Goal: Task Accomplishment & Management: Complete application form

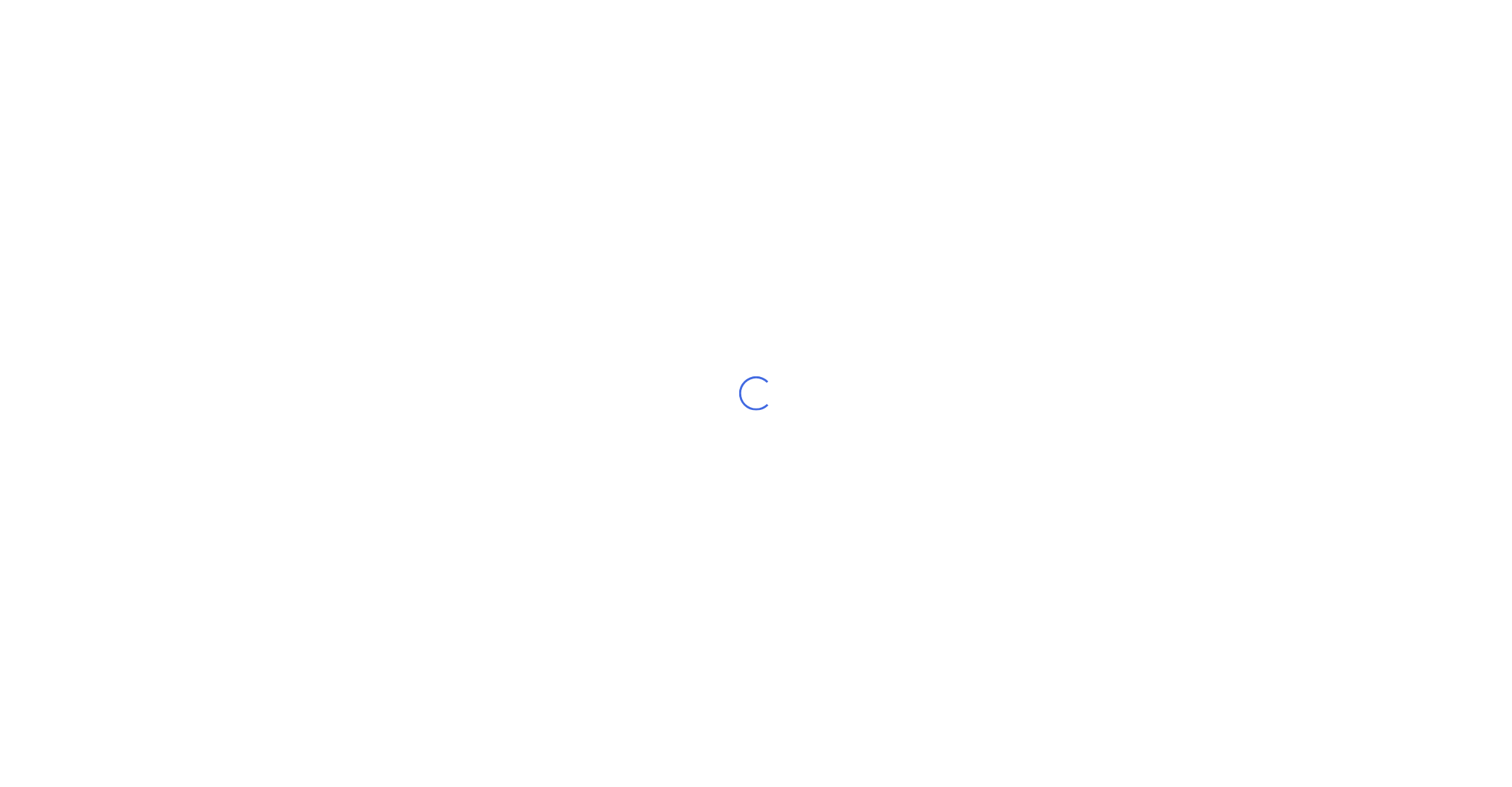
select select "NZ"
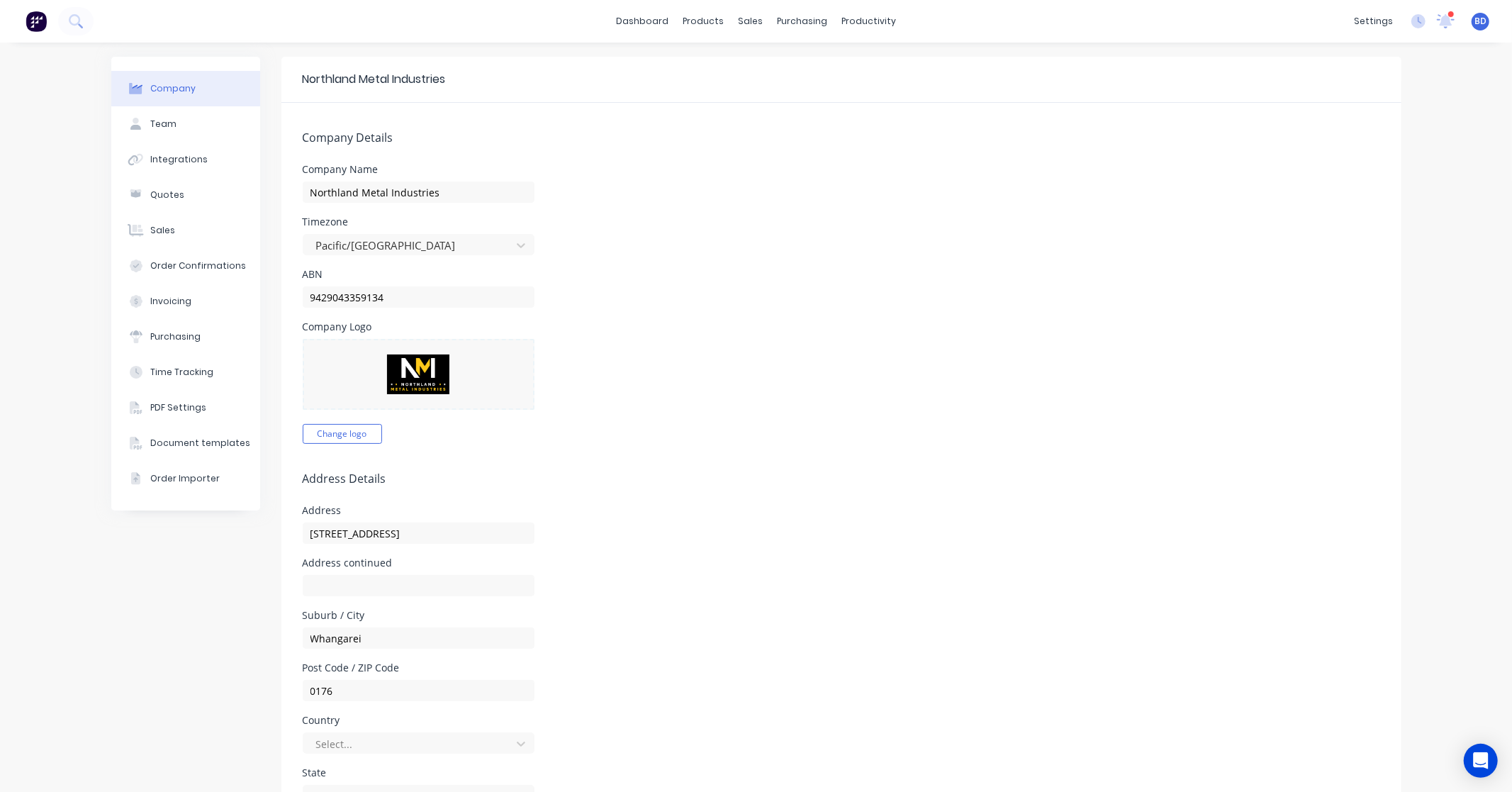
click at [848, 98] on div "Northland Metal Industries" at bounding box center [842, 79] width 1120 height 46
click at [777, 66] on div "Sales Orders" at bounding box center [798, 67] width 58 height 12
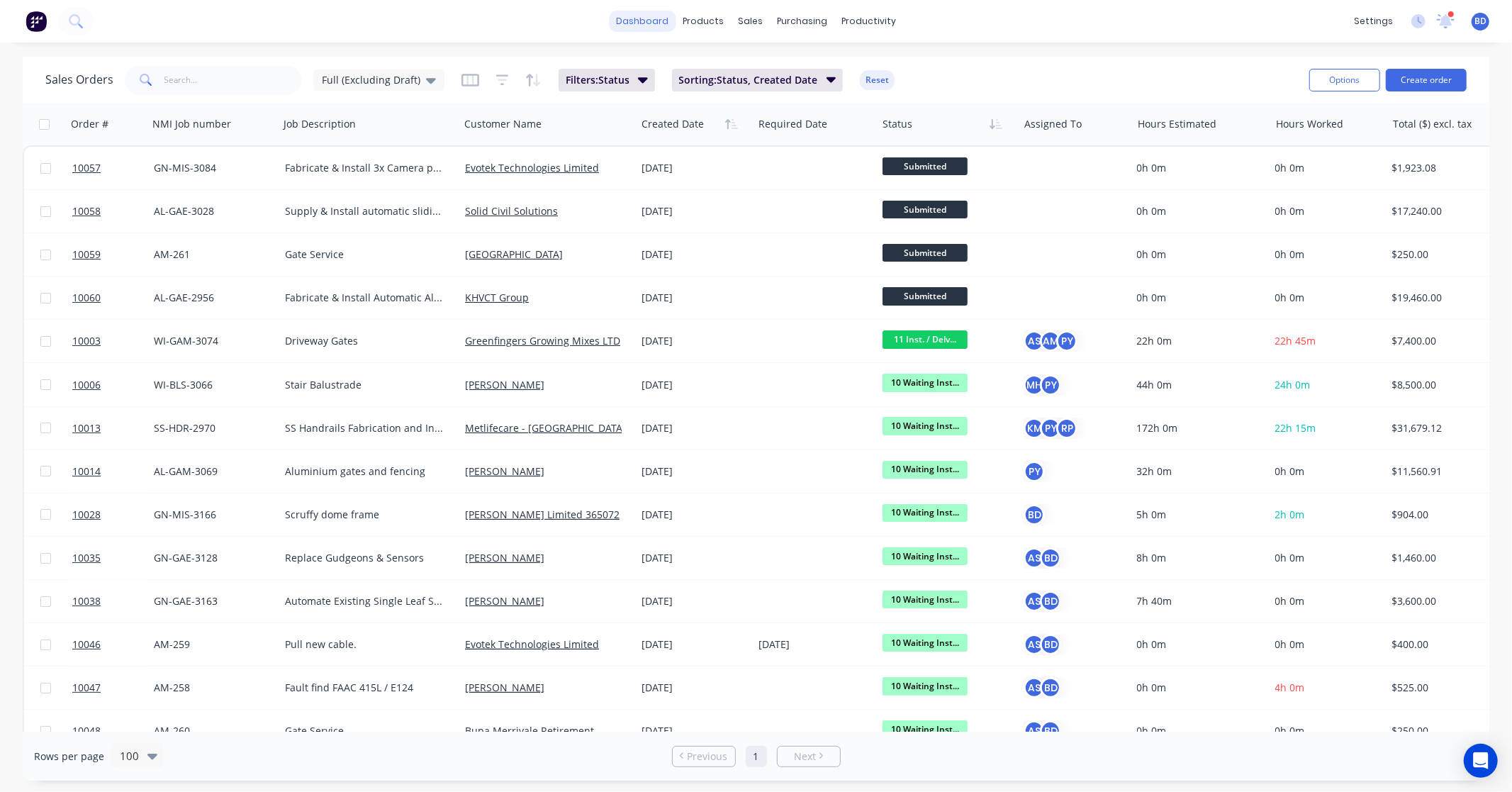
click at [636, 18] on link "dashboard" at bounding box center [642, 22] width 66 height 22
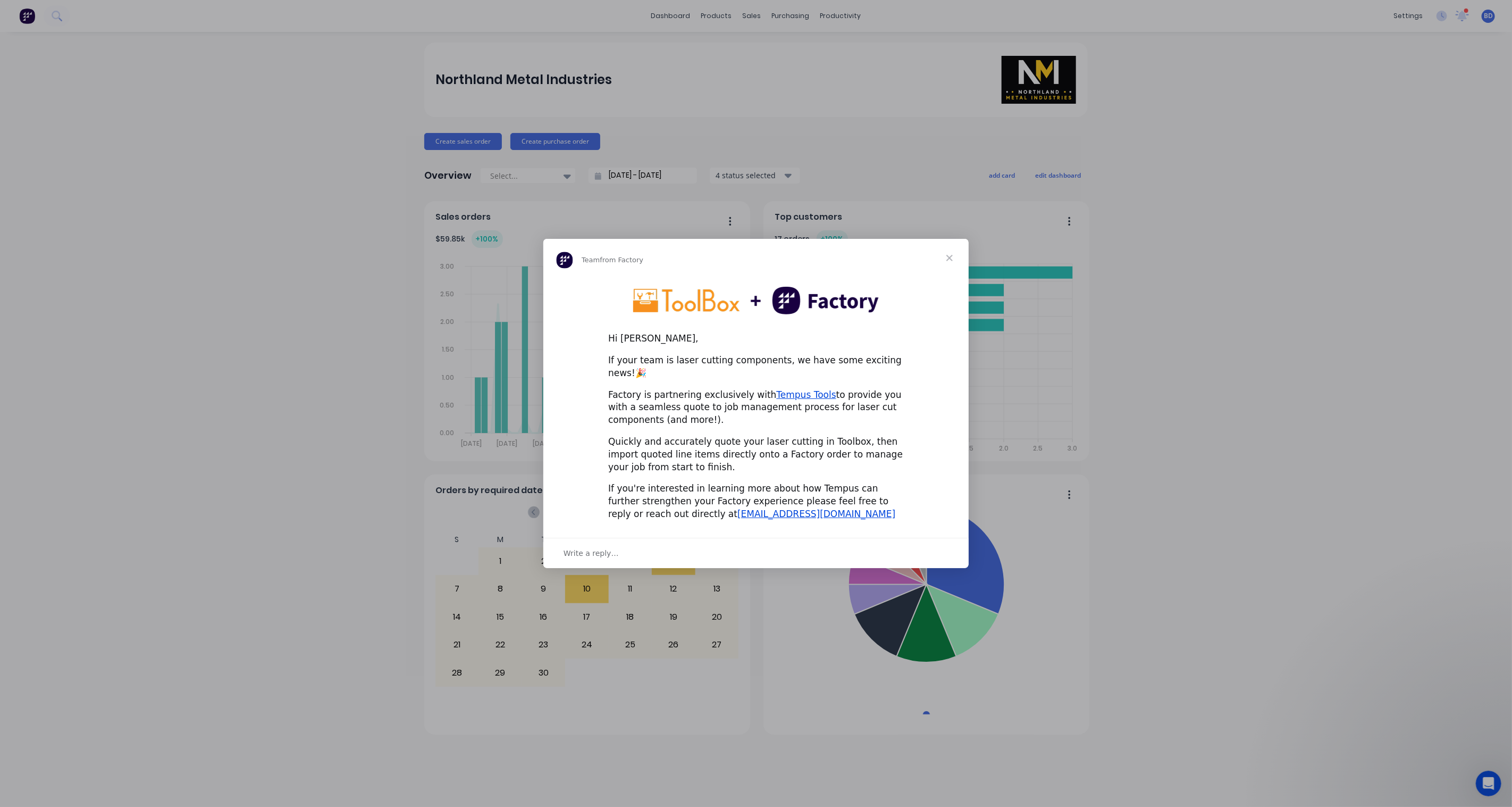
click at [949, 264] on span "Close" at bounding box center [949, 257] width 38 height 38
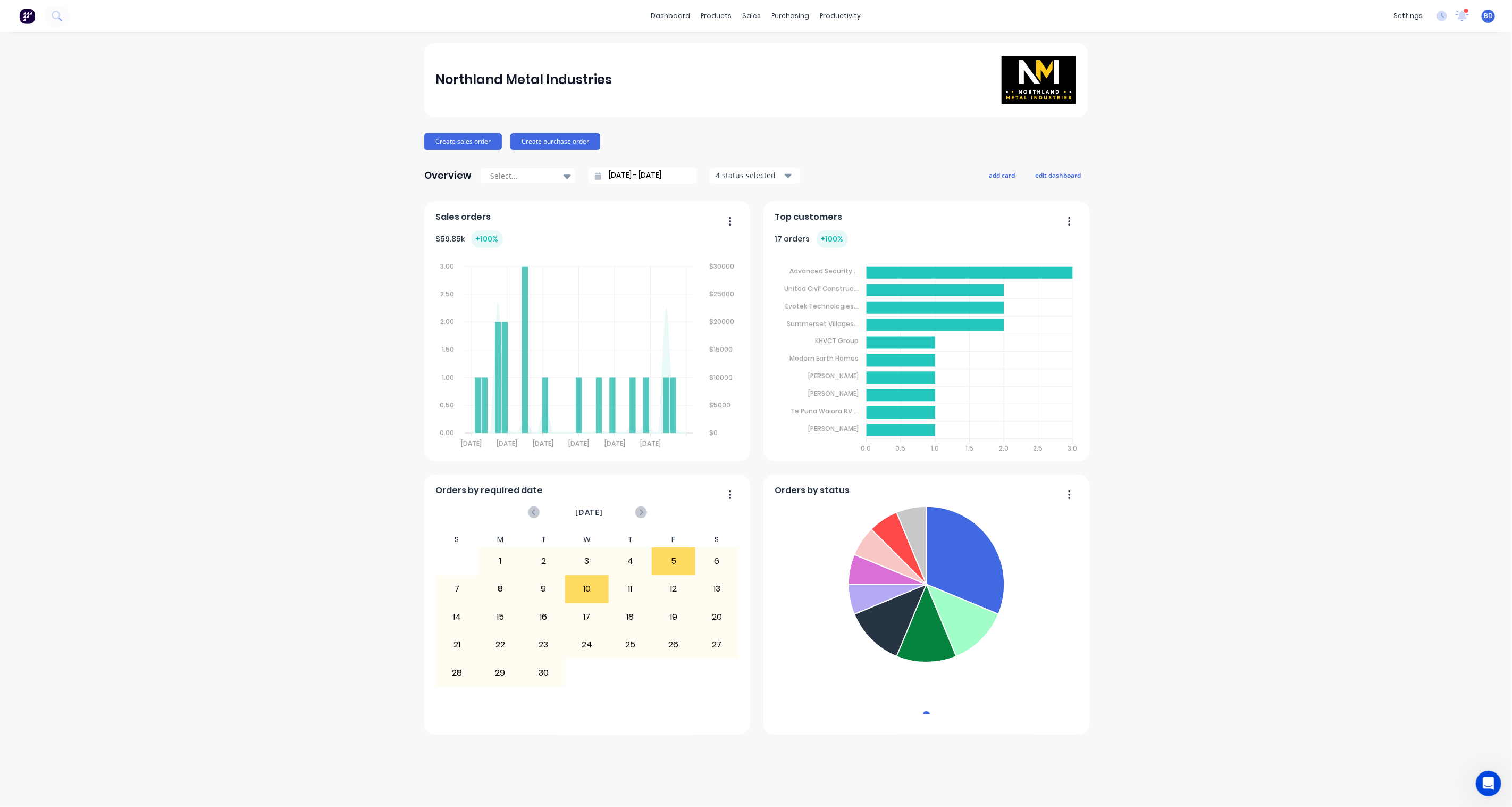
click at [1071, 222] on button "button" at bounding box center [1065, 222] width 22 height 16
click at [1124, 230] on div "Northland Metal Industries Create sales order Create purchase order Overview Se…" at bounding box center [756, 419] width 1512 height 753
click at [1068, 221] on icon "button" at bounding box center [1069, 221] width 2 height 9
click at [810, 217] on span "Top customers" at bounding box center [809, 217] width 67 height 12
click at [1053, 172] on button "edit dashboard" at bounding box center [1058, 175] width 60 height 14
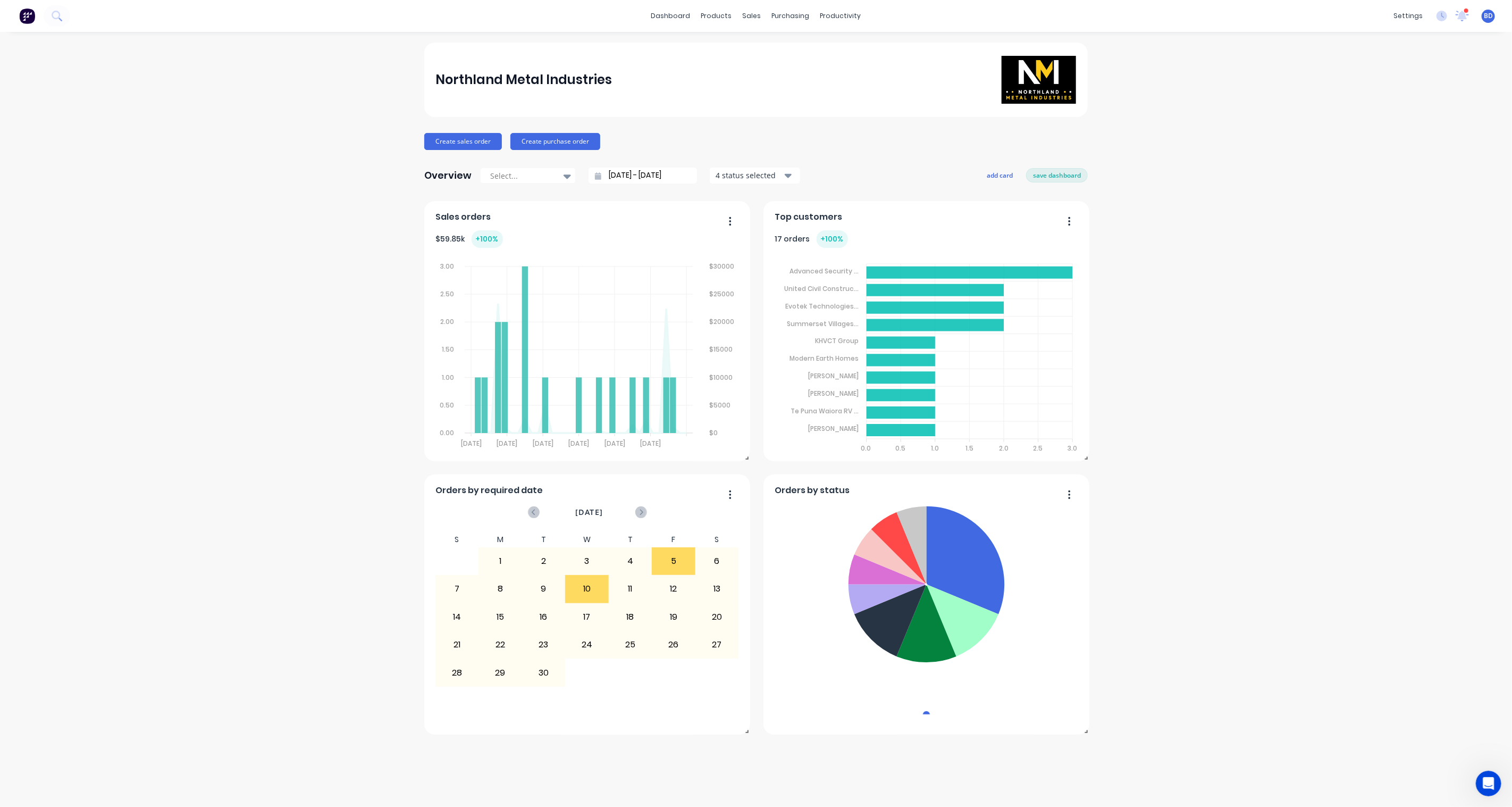
click at [1068, 220] on icon "button" at bounding box center [1070, 221] width 2 height 11
click at [1124, 224] on div "Northland Metal Industries Create sales order Create purchase order Overview Se…" at bounding box center [756, 419] width 1512 height 753
click at [1047, 176] on button "save dashboard" at bounding box center [1057, 175] width 62 height 14
click at [564, 178] on icon at bounding box center [568, 176] width 7 height 12
click at [553, 262] on div "Year to date" at bounding box center [528, 259] width 96 height 20
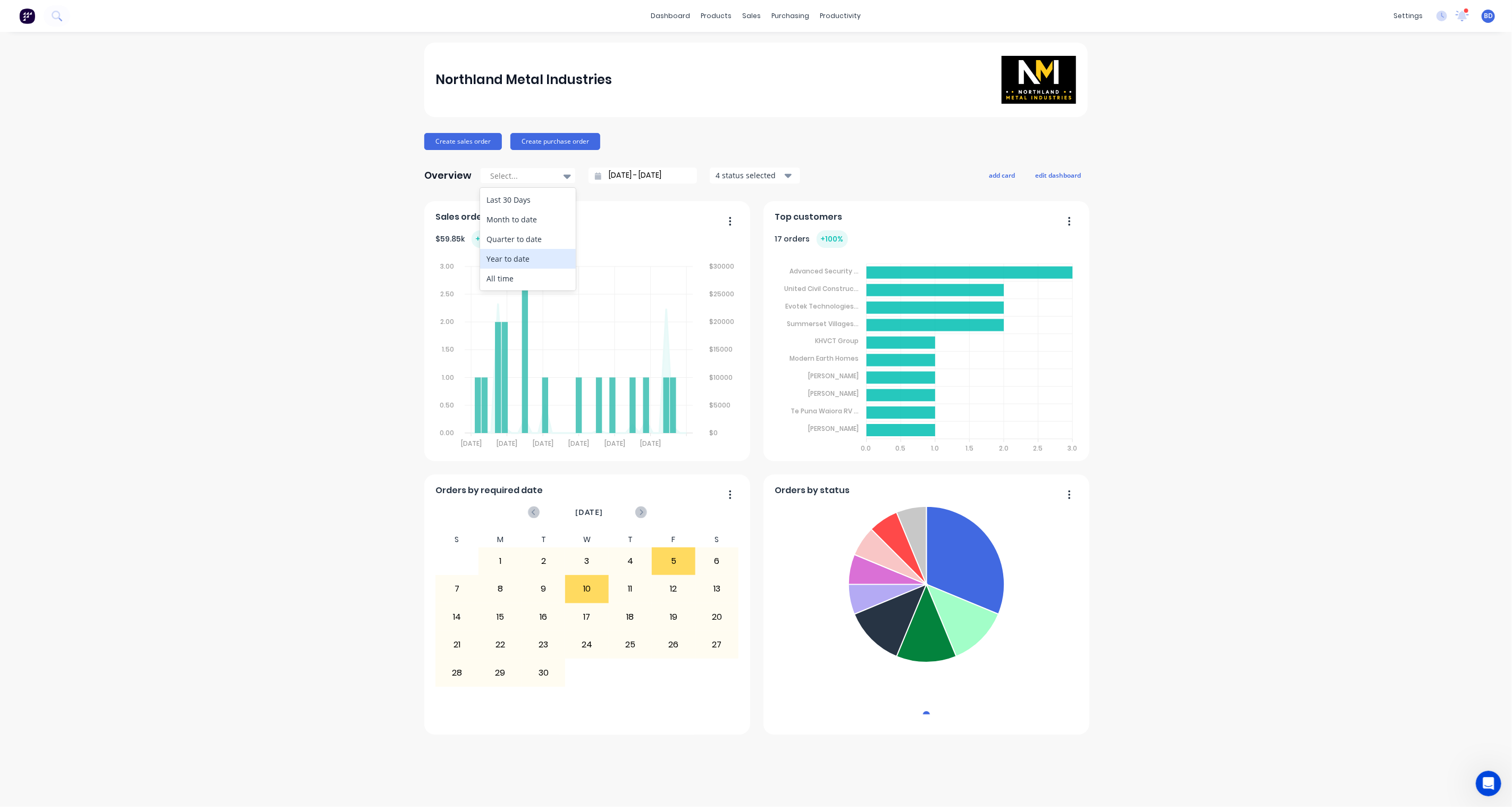
type input "[DATE] - [DATE]"
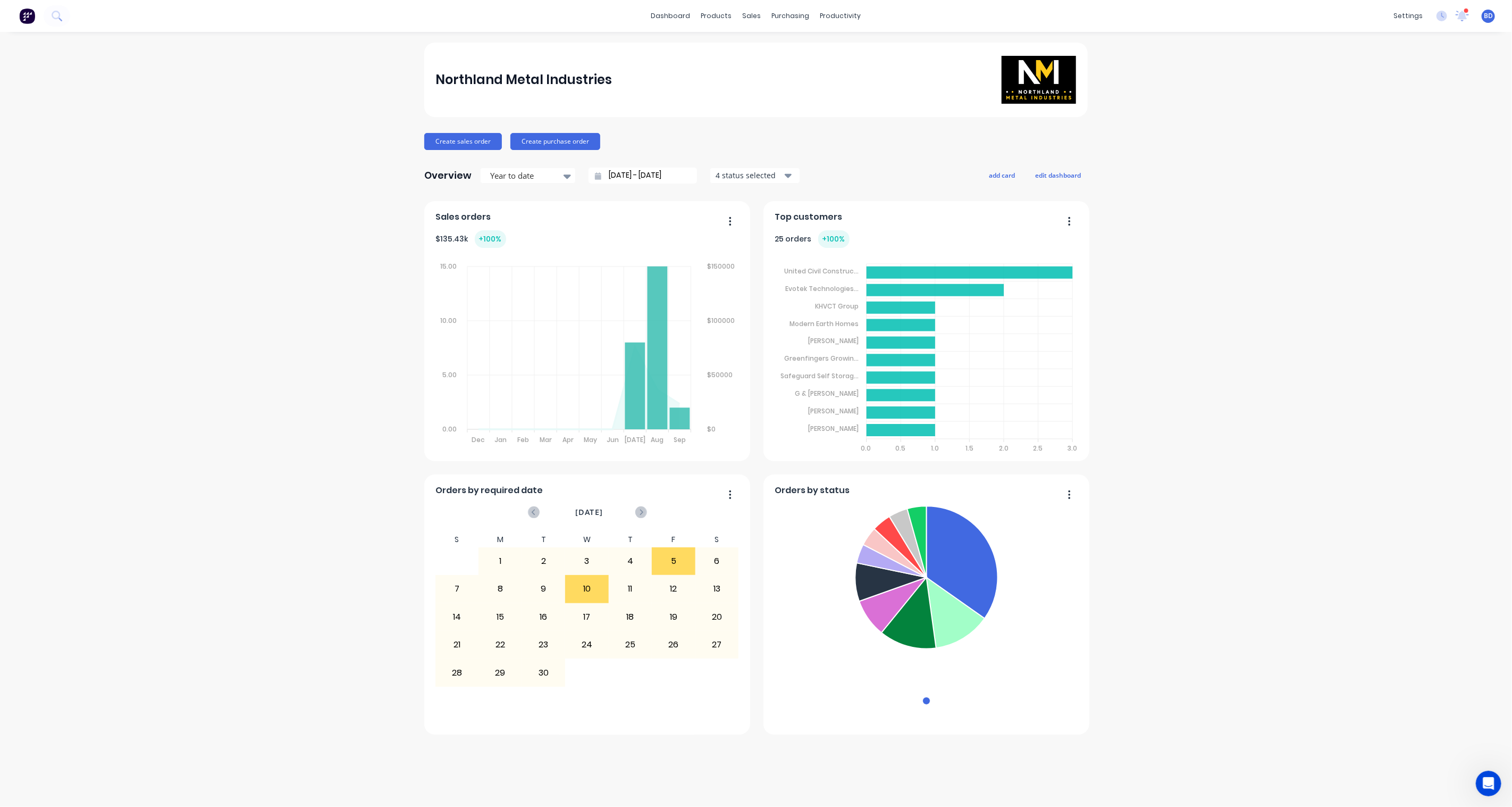
click at [785, 178] on icon "button" at bounding box center [789, 175] width 7 height 12
click at [727, 198] on div "button" at bounding box center [727, 201] width 21 height 21
click at [880, 173] on div "Overview Year to date [DATE] - [DATE] 2 status selected Include delivered Inclu…" at bounding box center [756, 176] width 663 height 21
click at [1007, 176] on button "add card" at bounding box center [1002, 175] width 40 height 14
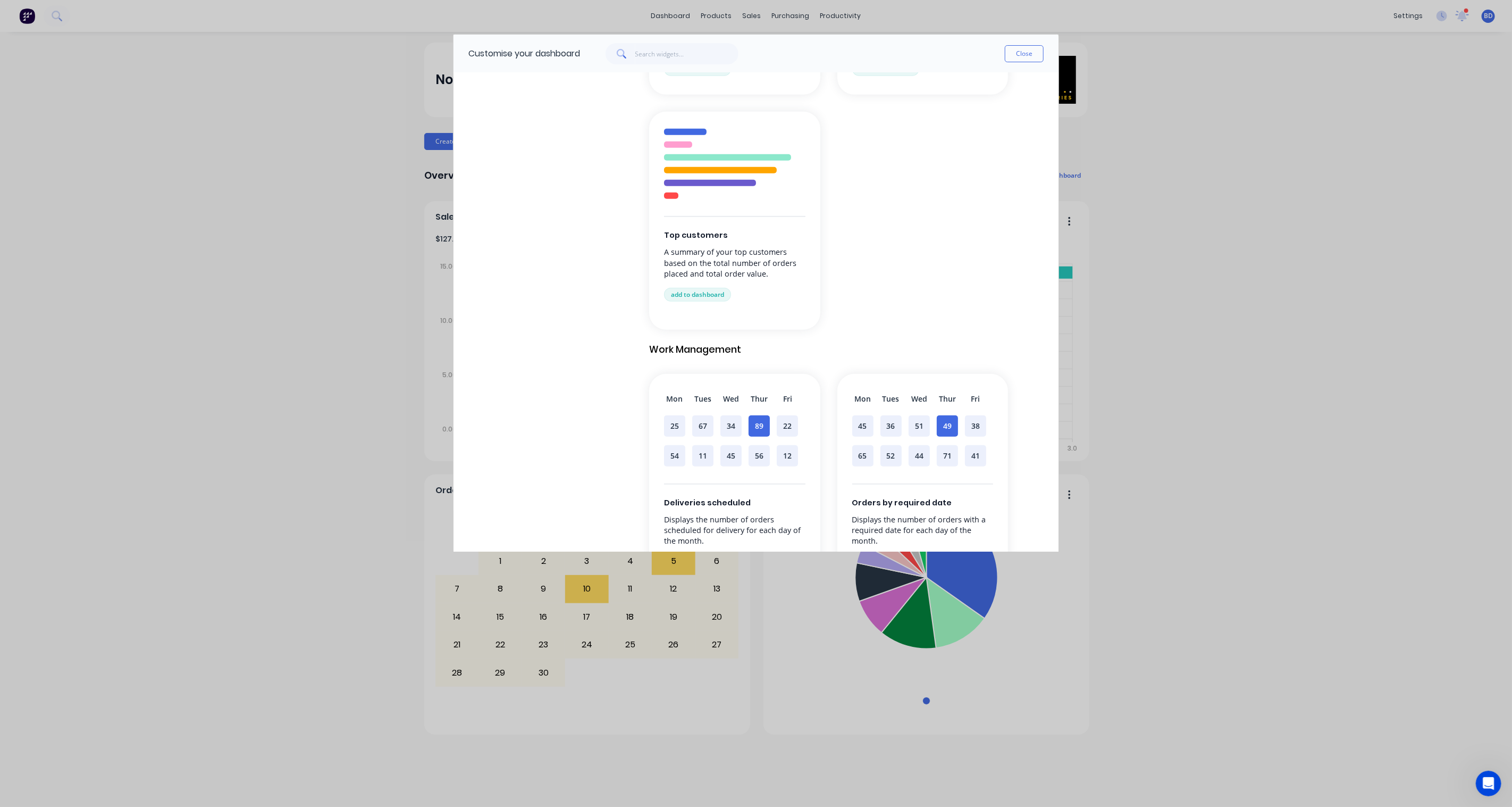
scroll to position [472, 0]
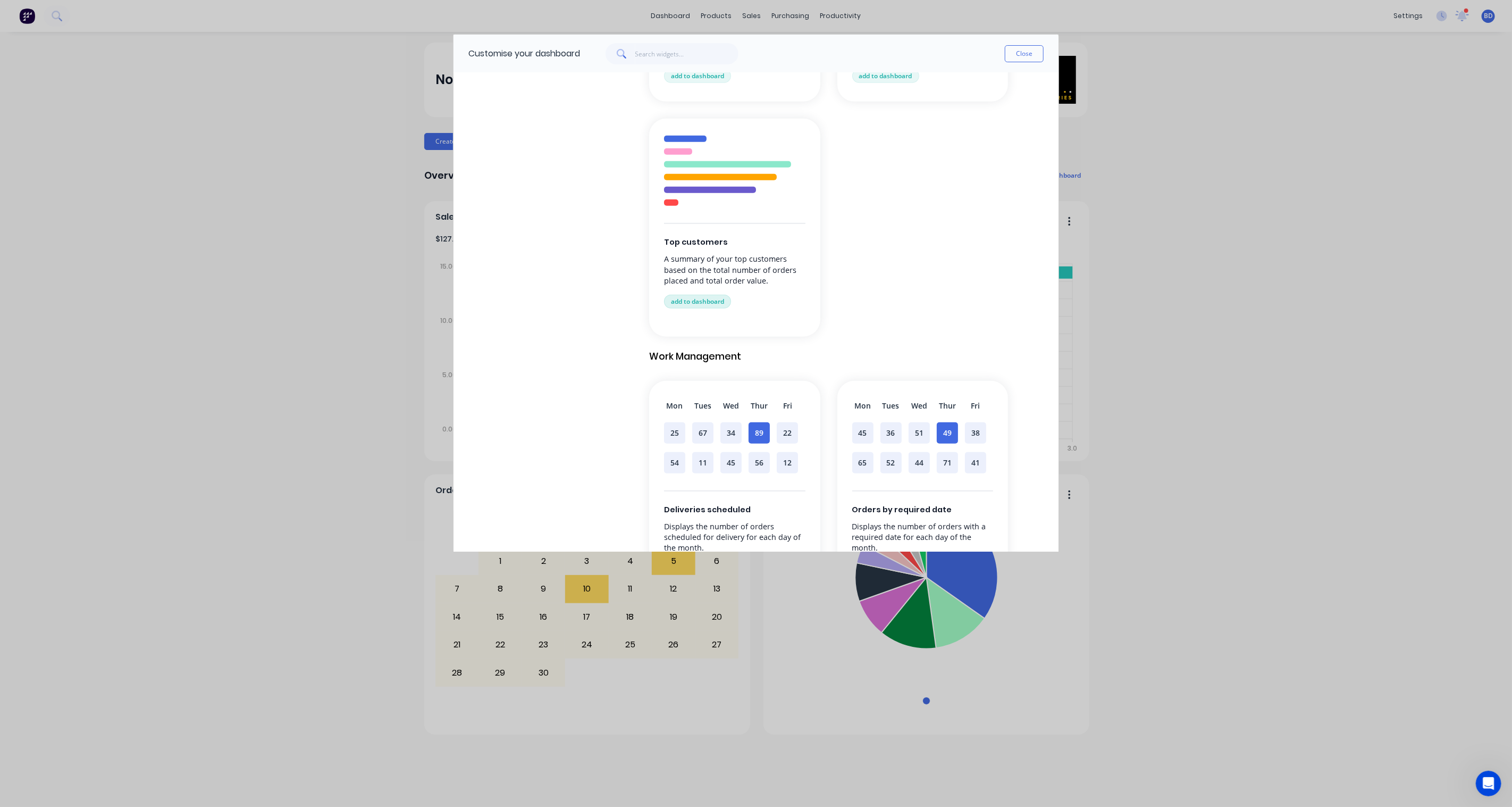
click at [700, 296] on button "add to dashboard" at bounding box center [698, 302] width 67 height 14
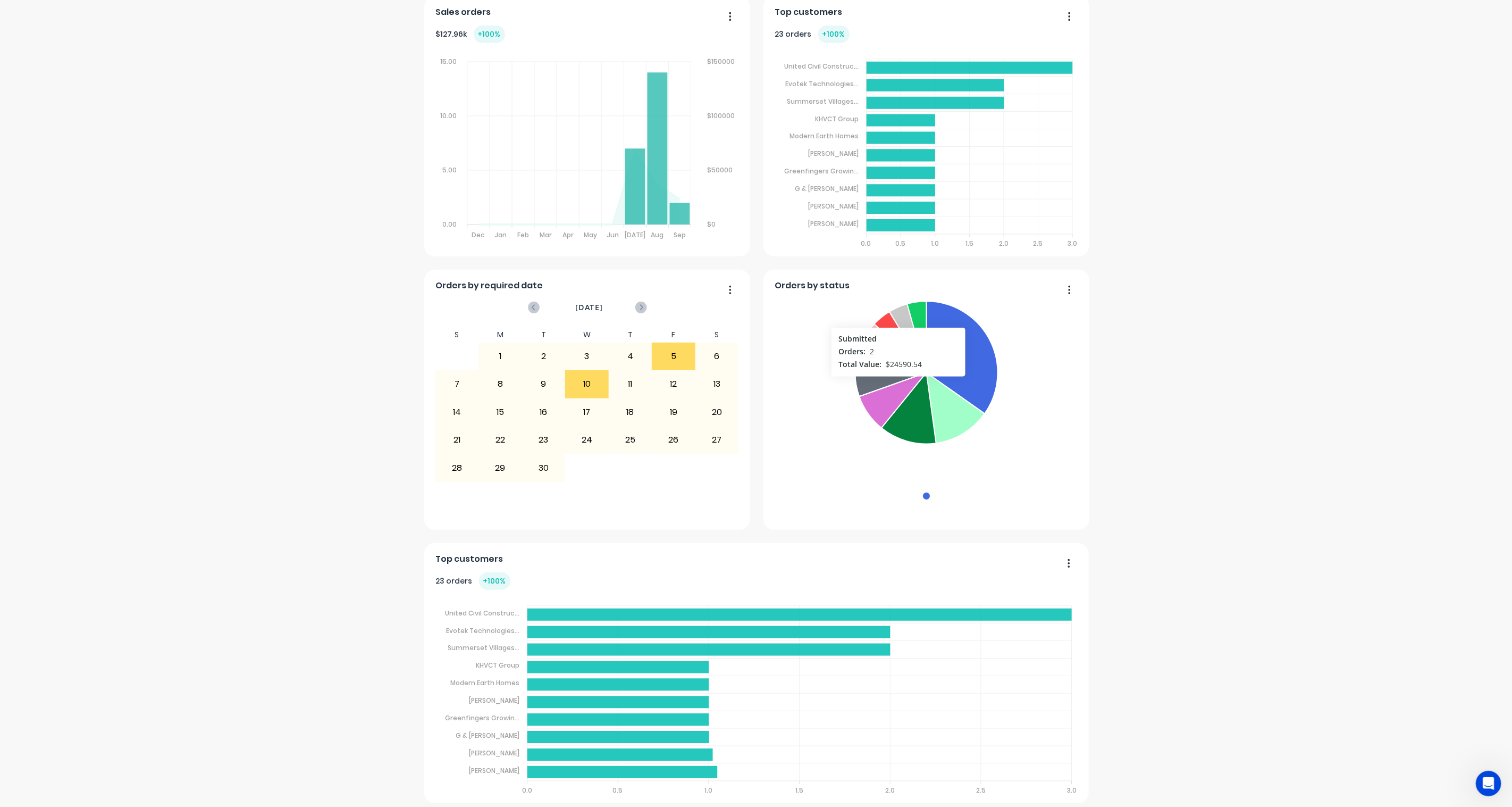
scroll to position [211, 0]
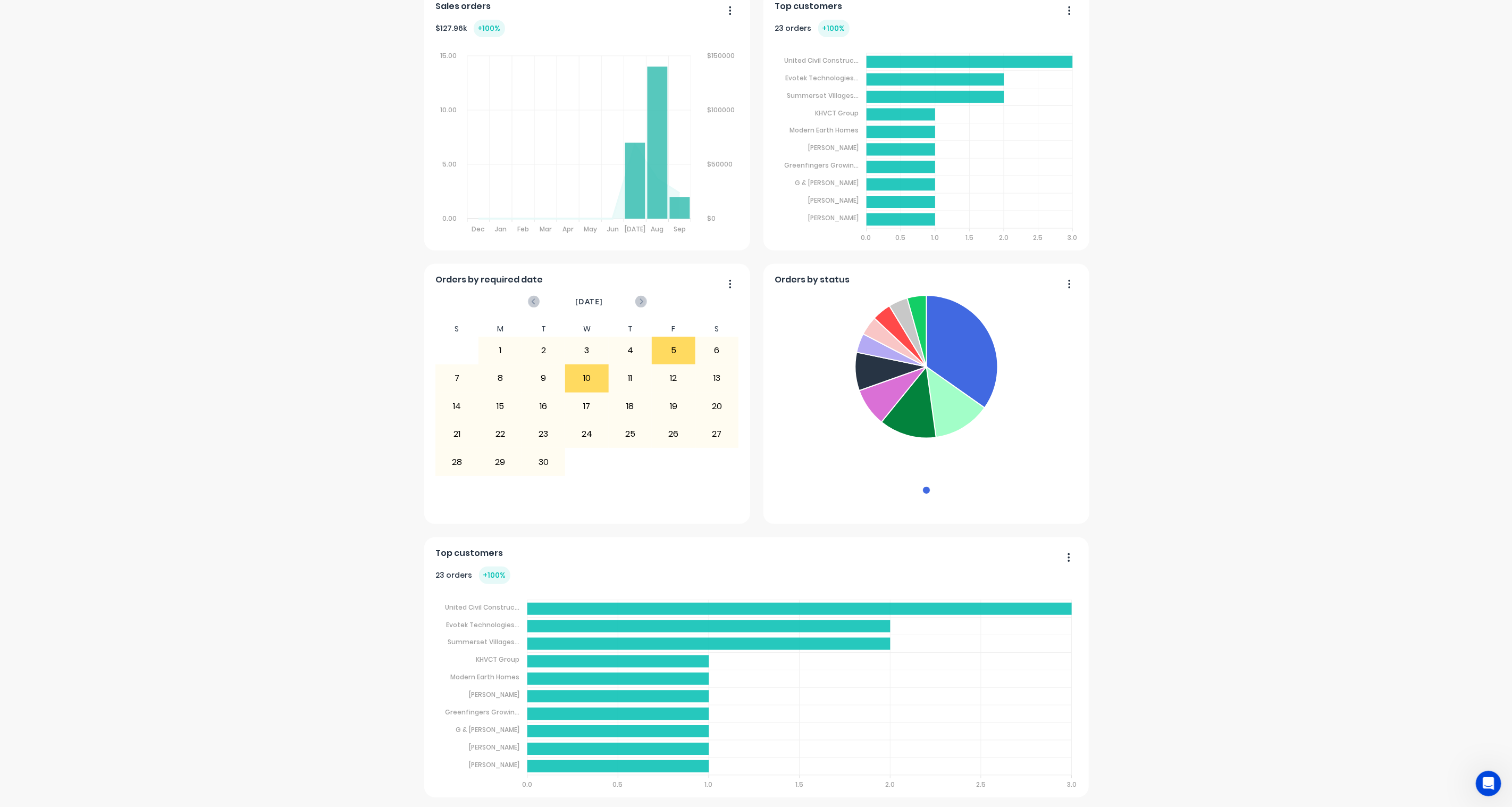
click at [1066, 557] on button "button" at bounding box center [1065, 558] width 22 height 16
click at [1029, 585] on div "Delete" at bounding box center [1025, 585] width 82 height 16
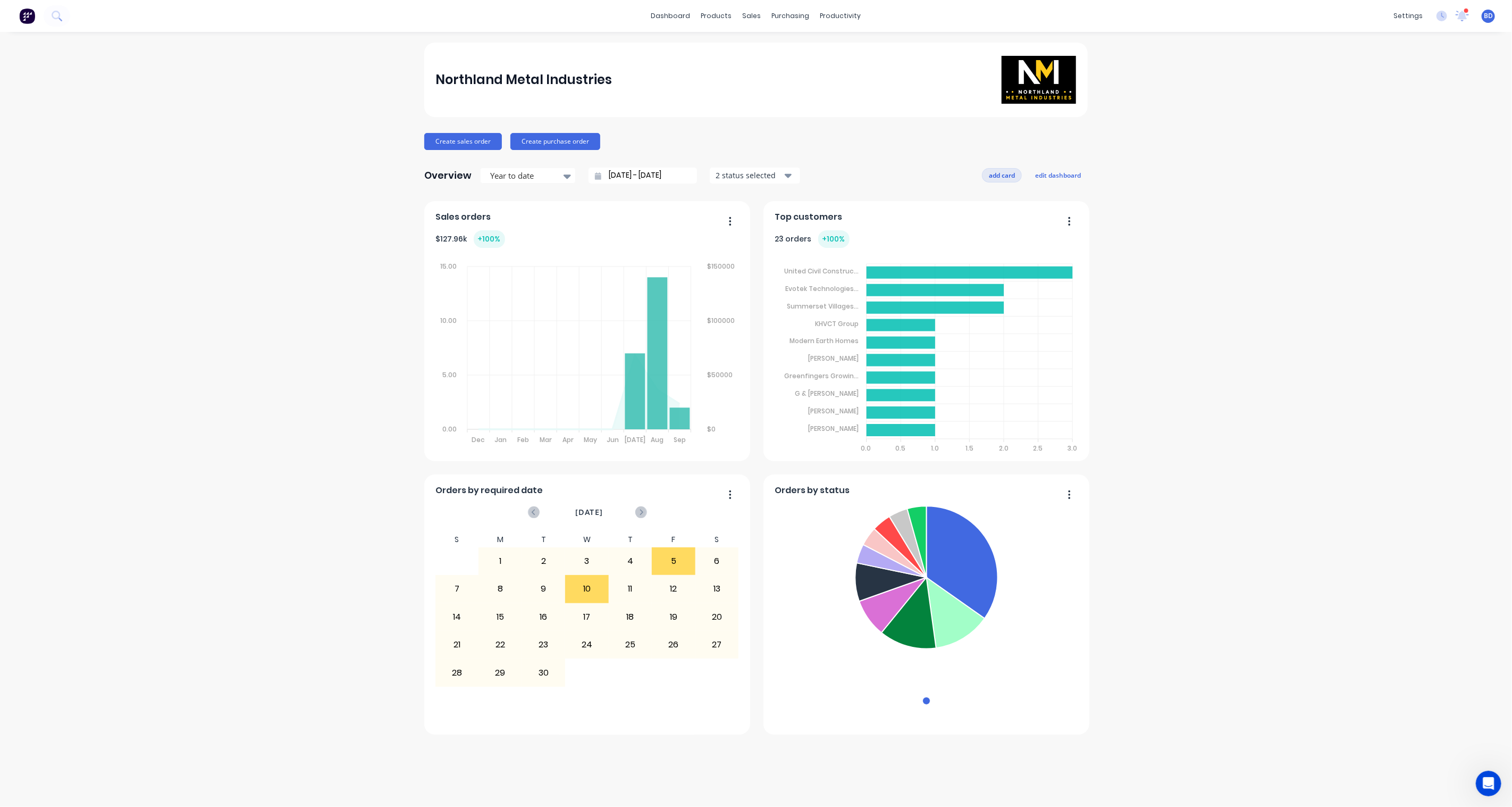
click at [999, 174] on button "add card" at bounding box center [1002, 175] width 40 height 14
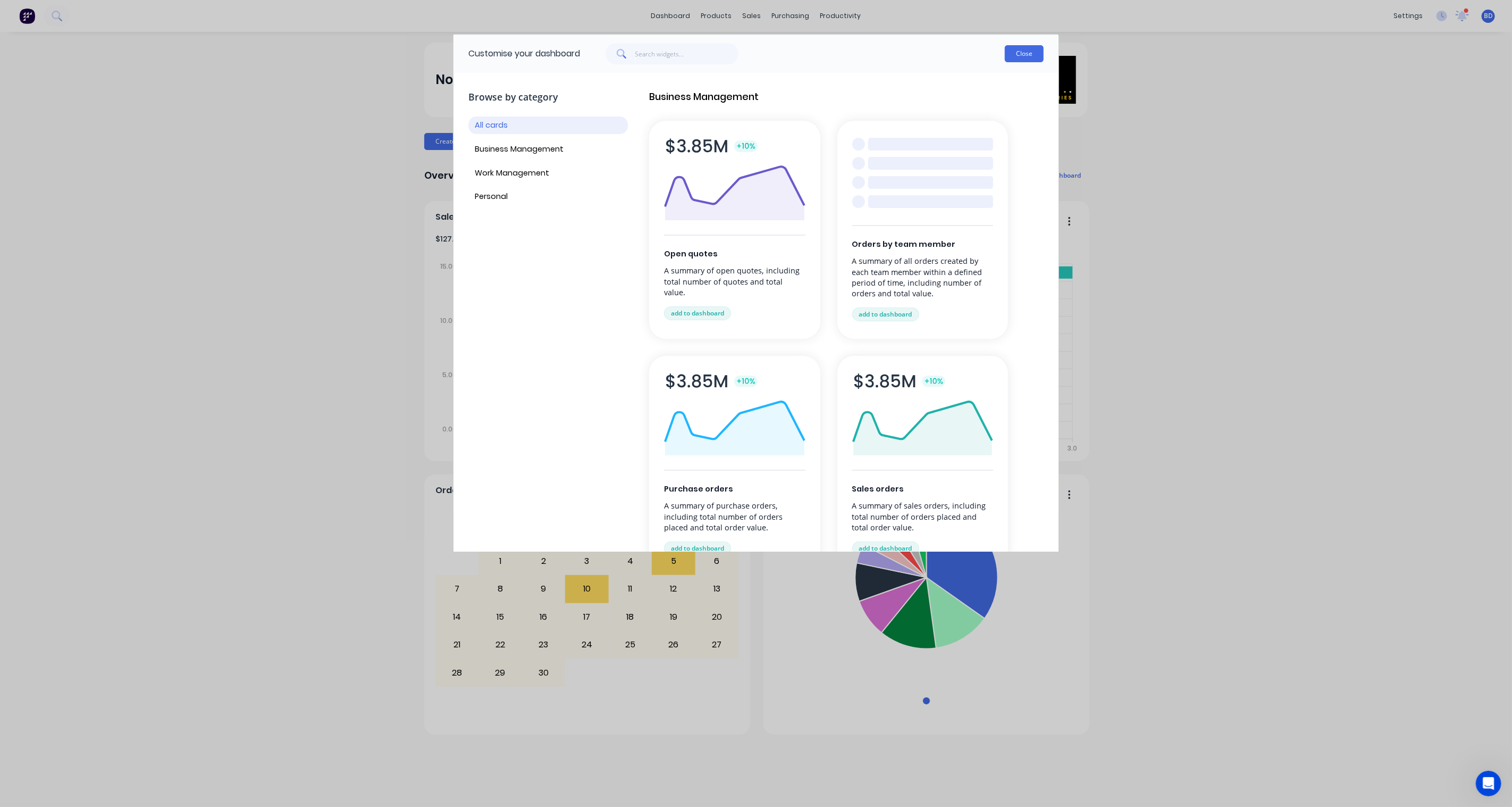
click at [1024, 46] on button "Close" at bounding box center [1024, 54] width 39 height 17
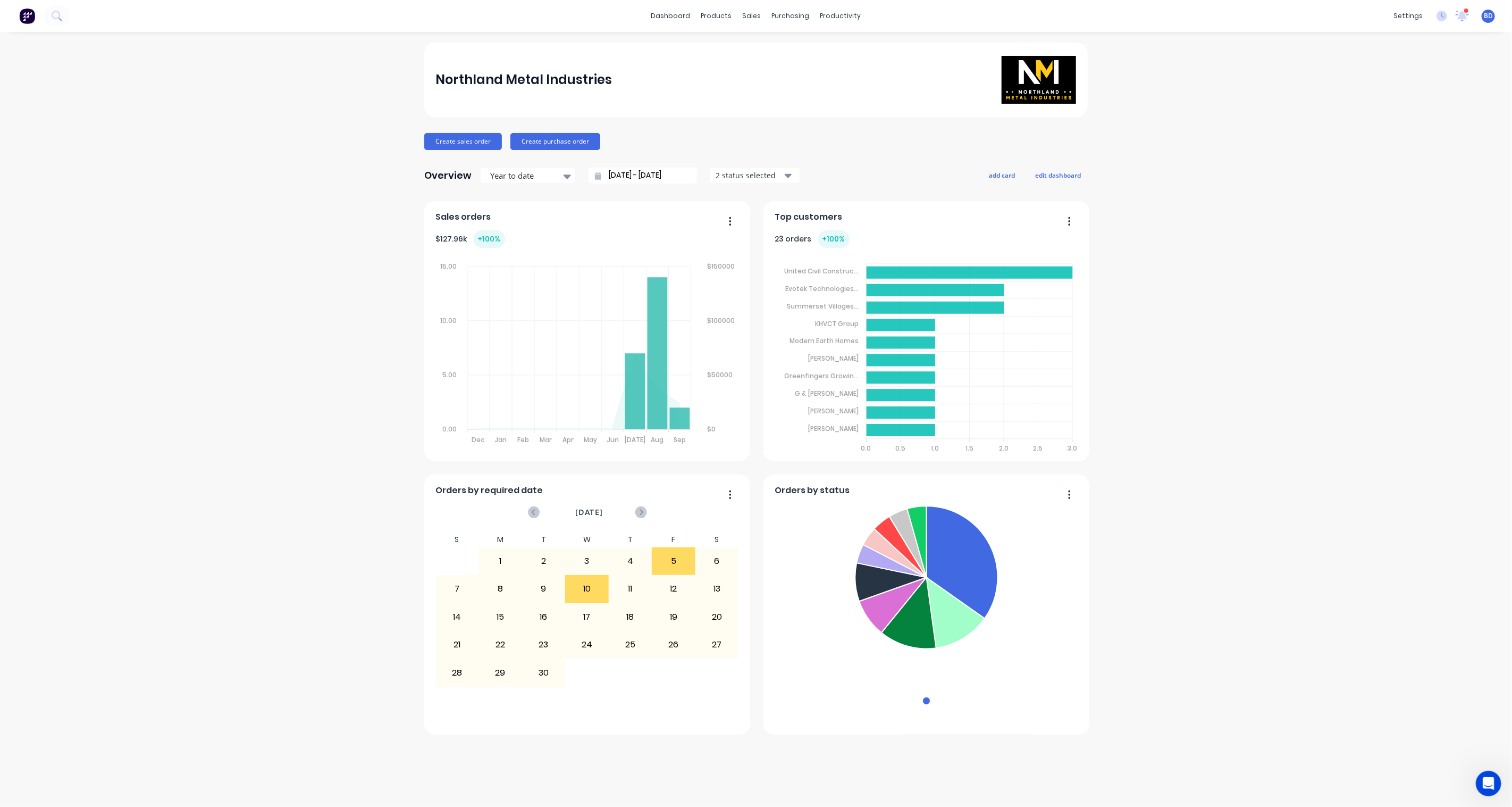
click at [778, 176] on div "2 status selected" at bounding box center [749, 175] width 67 height 11
click at [841, 153] on div "Northland Metal Industries Create sales order Create purchase order Overview Ye…" at bounding box center [756, 388] width 663 height 692
click at [1124, 19] on icon at bounding box center [1462, 16] width 13 height 11
click at [1124, 17] on icon at bounding box center [1462, 16] width 13 height 11
click at [773, 48] on div "Sales Orders" at bounding box center [792, 50] width 44 height 9
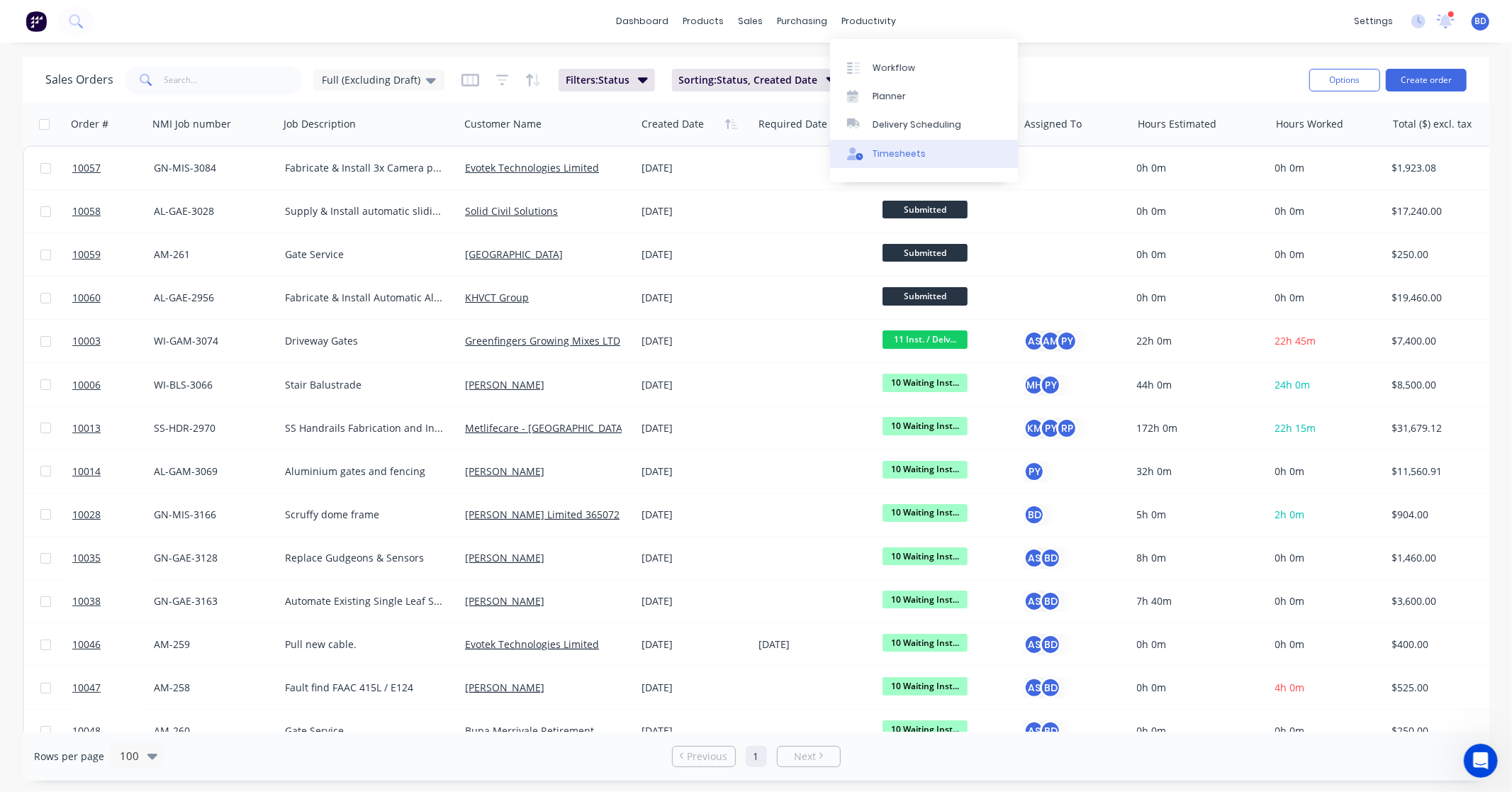
click at [904, 150] on div "Timesheets" at bounding box center [900, 154] width 53 height 12
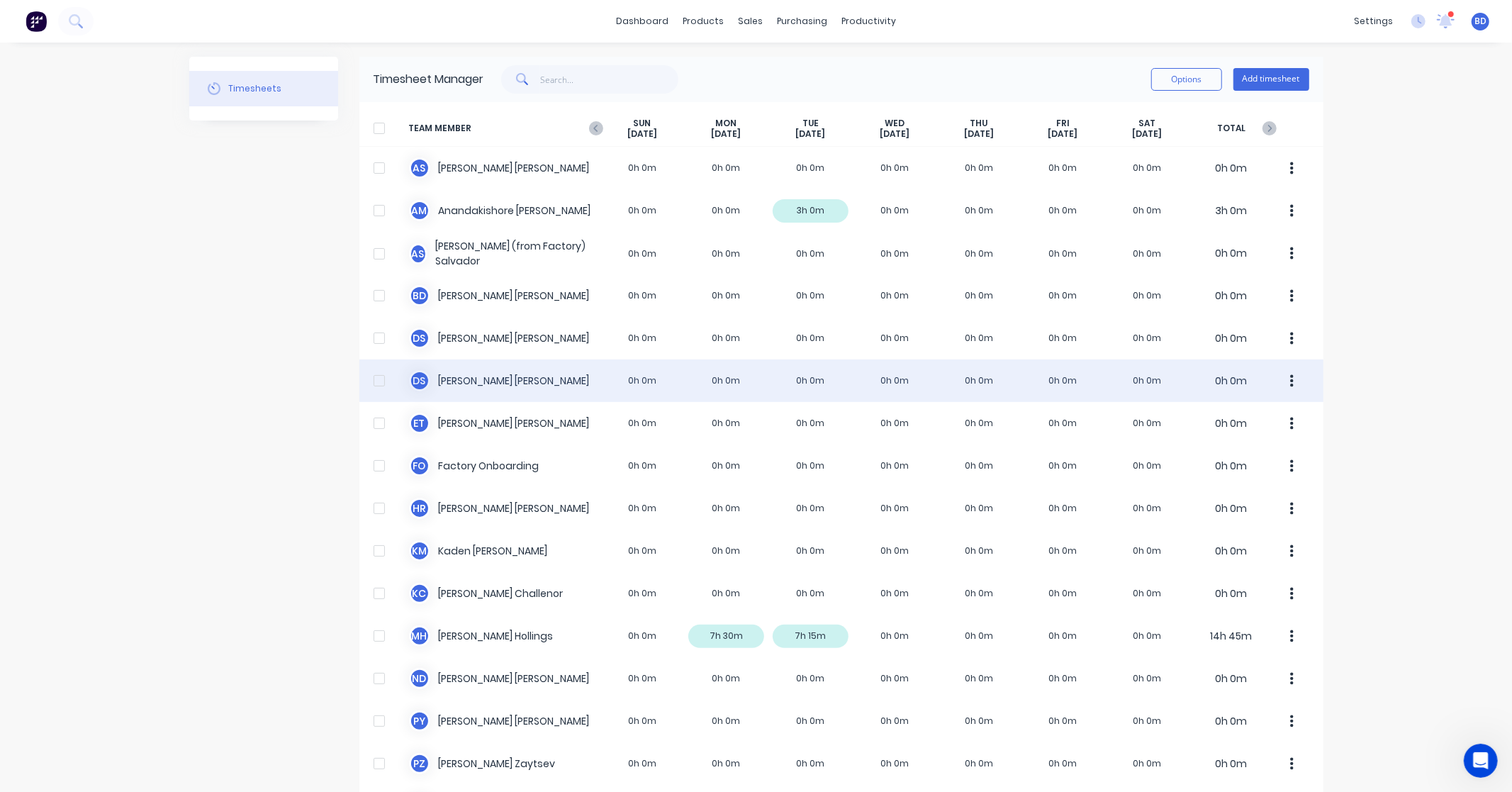
click at [468, 385] on div "[PERSON_NAME] 0h 0m 0h 0m 0h 0m 0h 0m 0h 0m 0h 0m 0h 0m 0h 0m" at bounding box center [842, 381] width 965 height 42
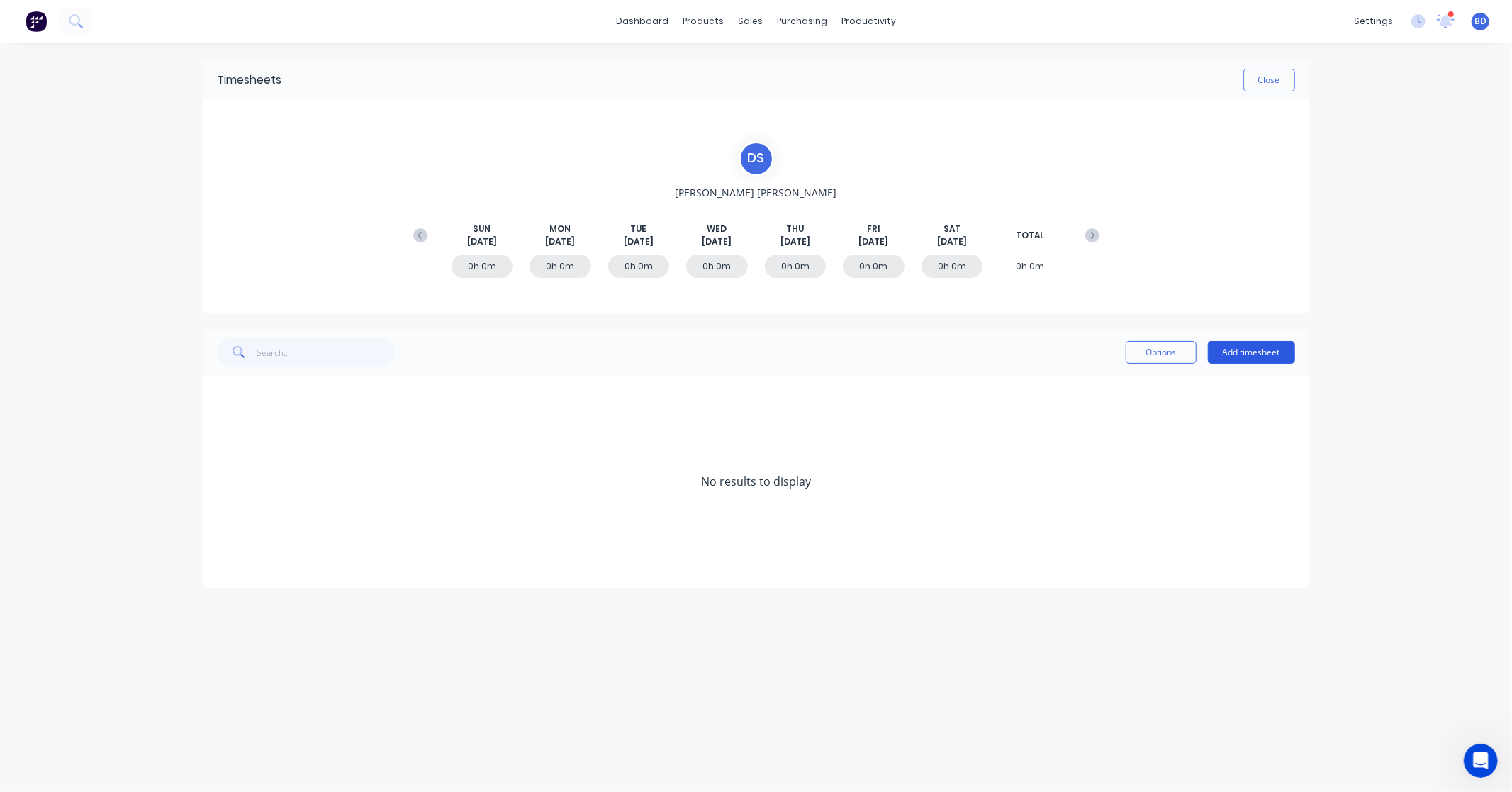
click at [1274, 348] on button "Add timesheet" at bounding box center [1251, 352] width 87 height 22
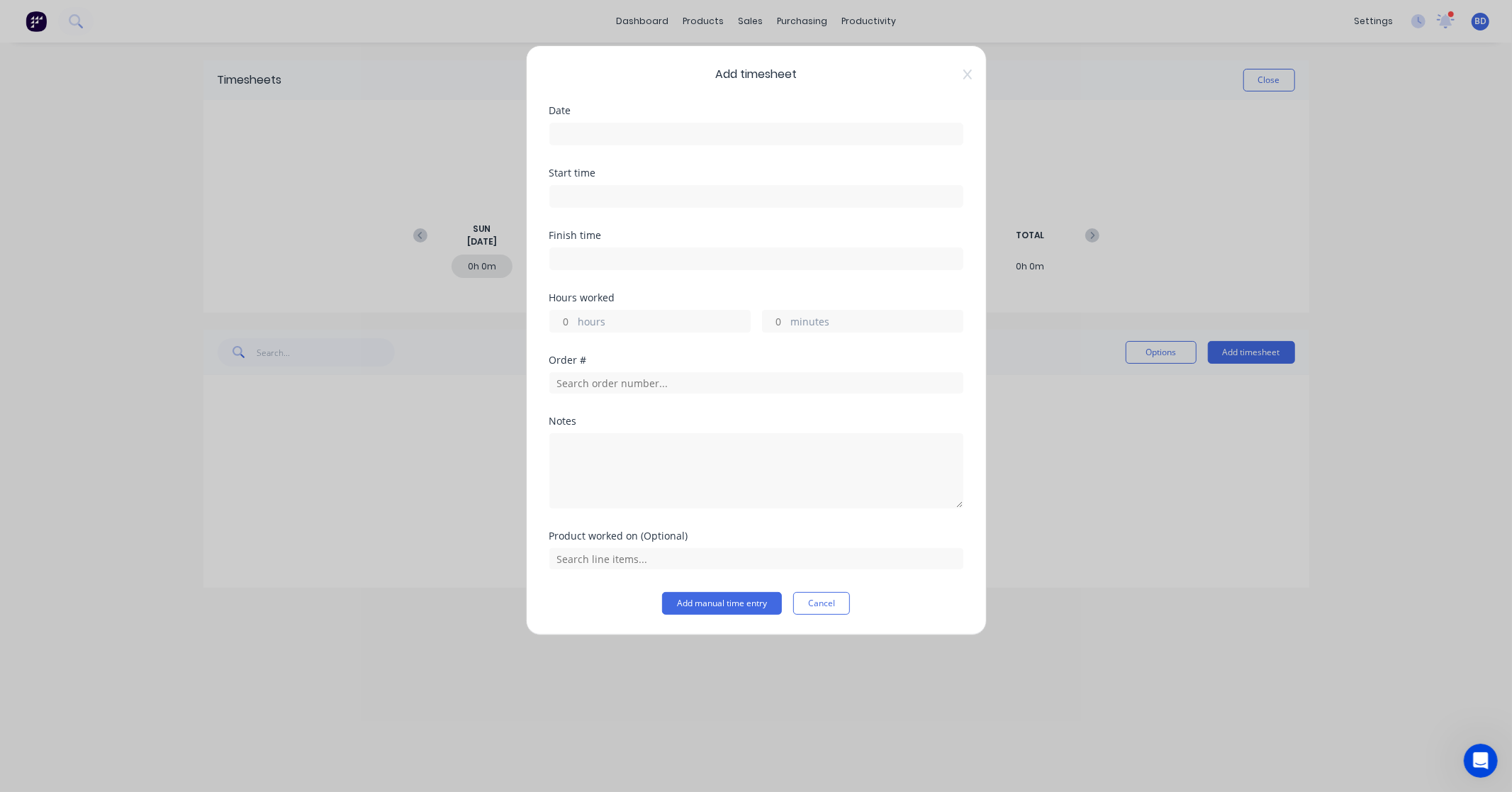
click at [690, 137] on input at bounding box center [756, 134] width 413 height 22
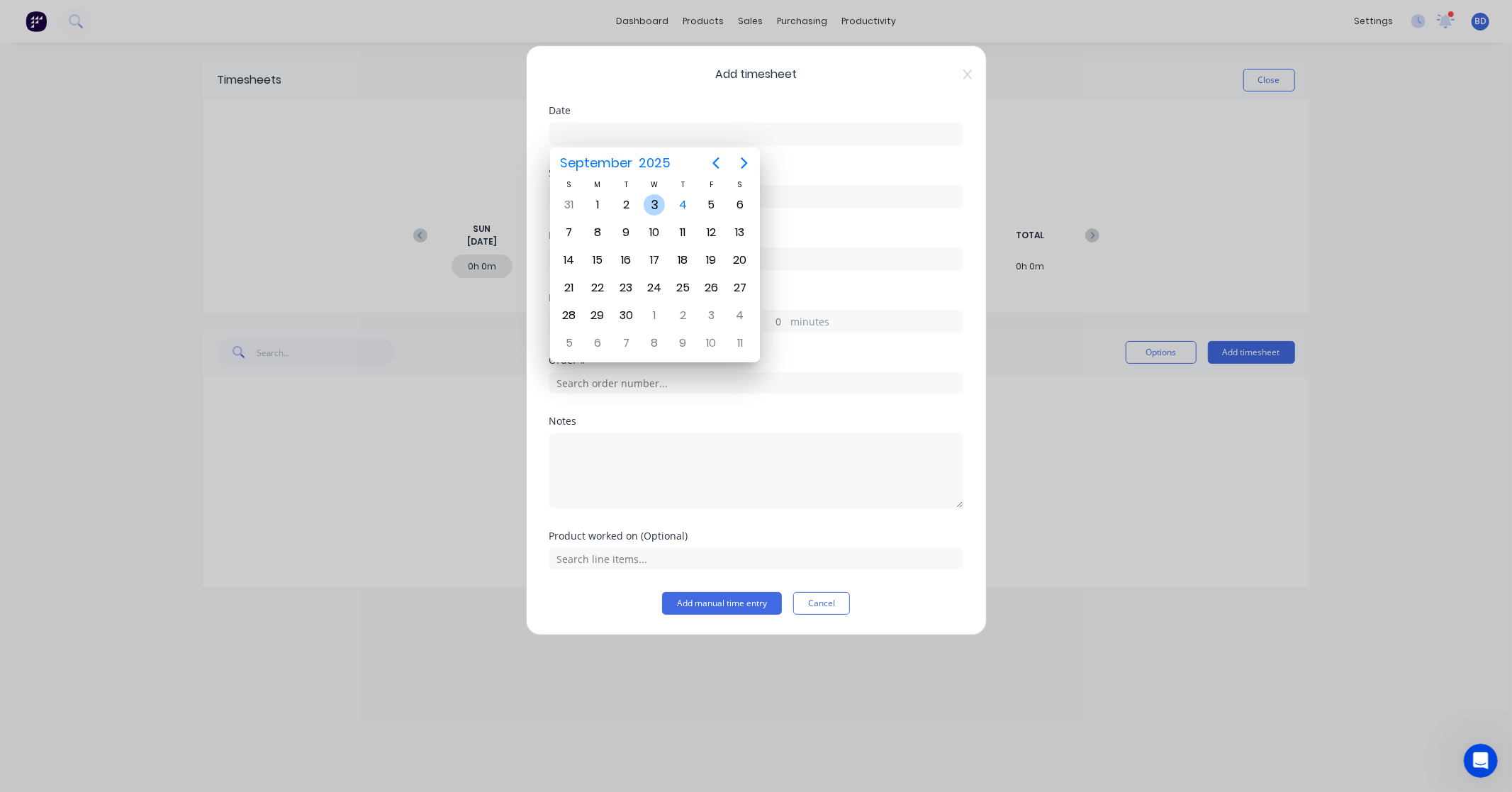
click at [654, 204] on div "3" at bounding box center [655, 205] width 22 height 22
type input "[DATE]"
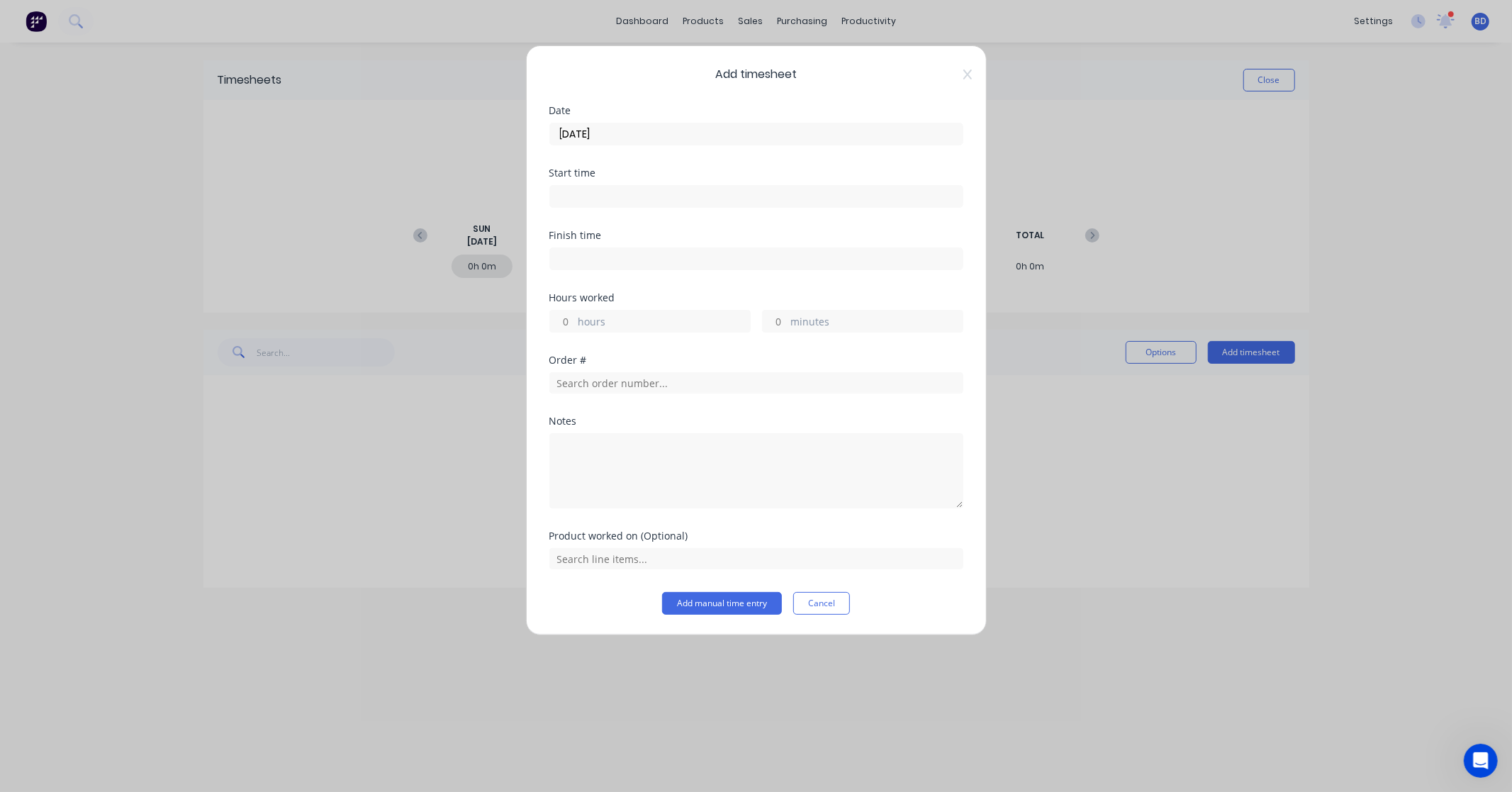
click at [613, 194] on input at bounding box center [756, 197] width 413 height 22
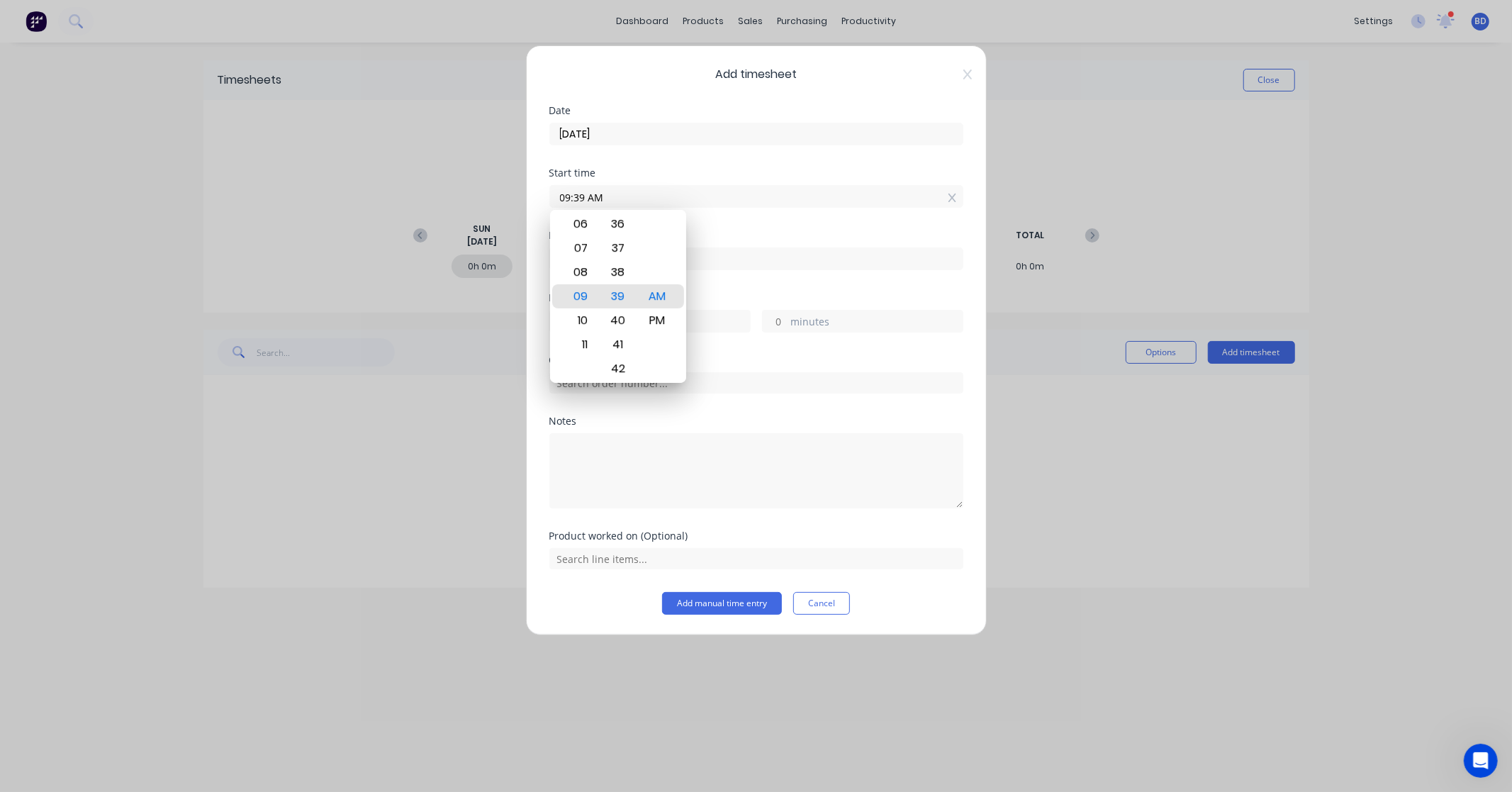
click at [617, 197] on input "09:39 AM" at bounding box center [756, 197] width 413 height 22
drag, startPoint x: 621, startPoint y: 196, endPoint x: 544, endPoint y: 199, distance: 77.1
click at [544, 199] on div "Add timesheet Date [DATE] Start time 09:39 AM Finish time Hours worked hours mi…" at bounding box center [756, 341] width 461 height 590
paste input "1:30 P"
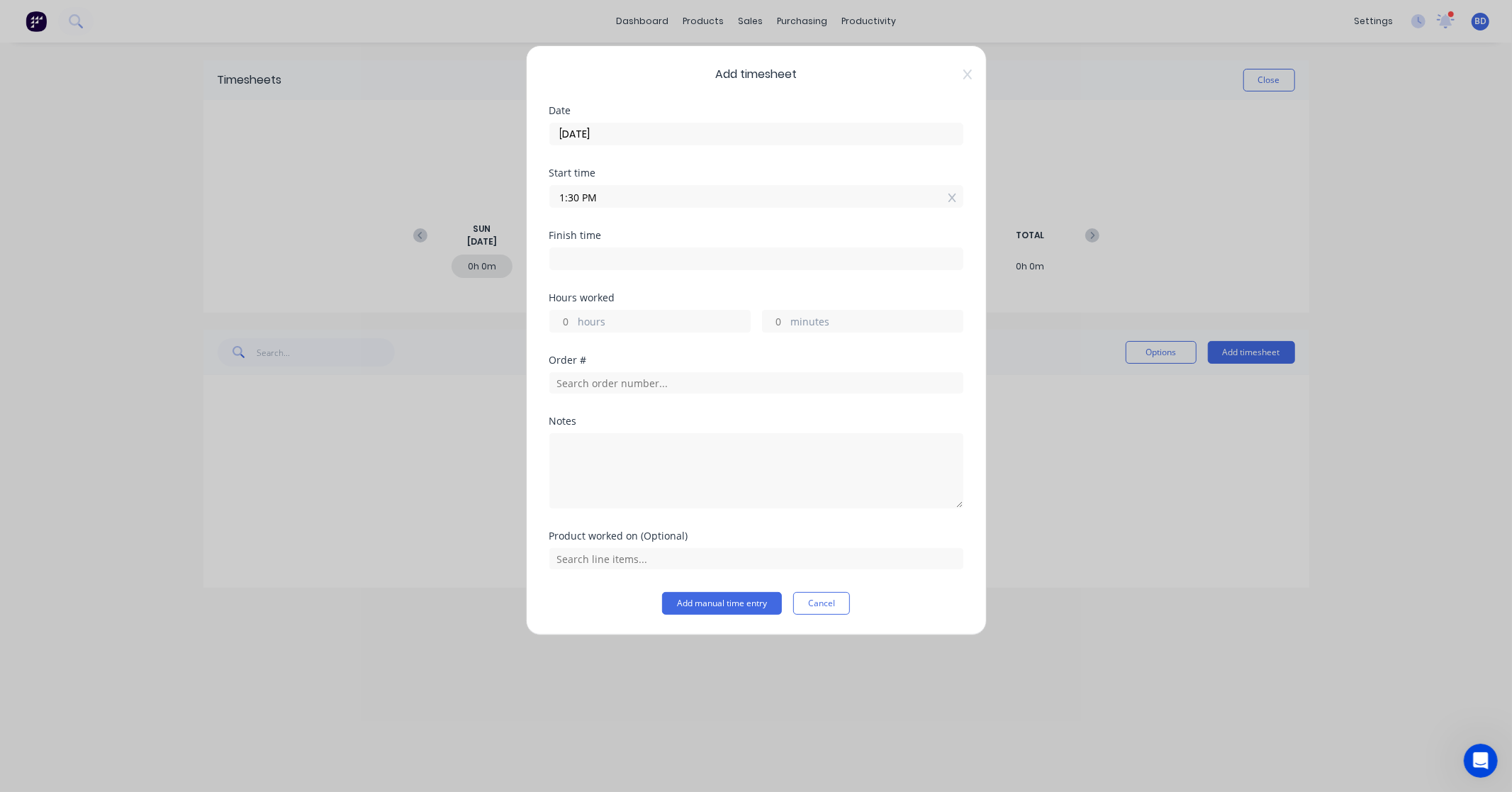
click at [582, 196] on input "1:30 PM" at bounding box center [756, 197] width 413 height 22
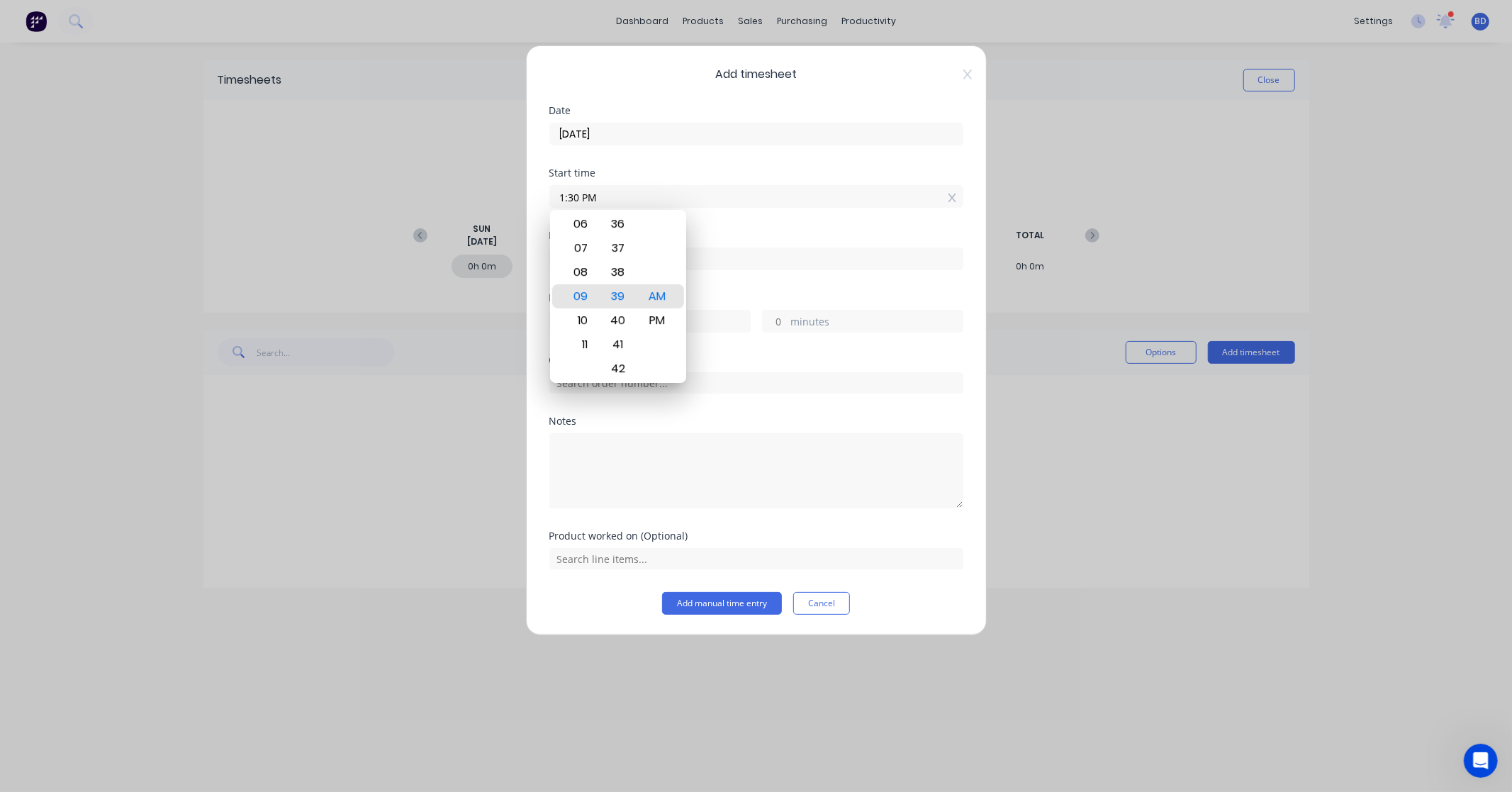
type input "01:30 PM"
click at [743, 224] on div "Start time 01:30 PM" at bounding box center [756, 199] width 414 height 62
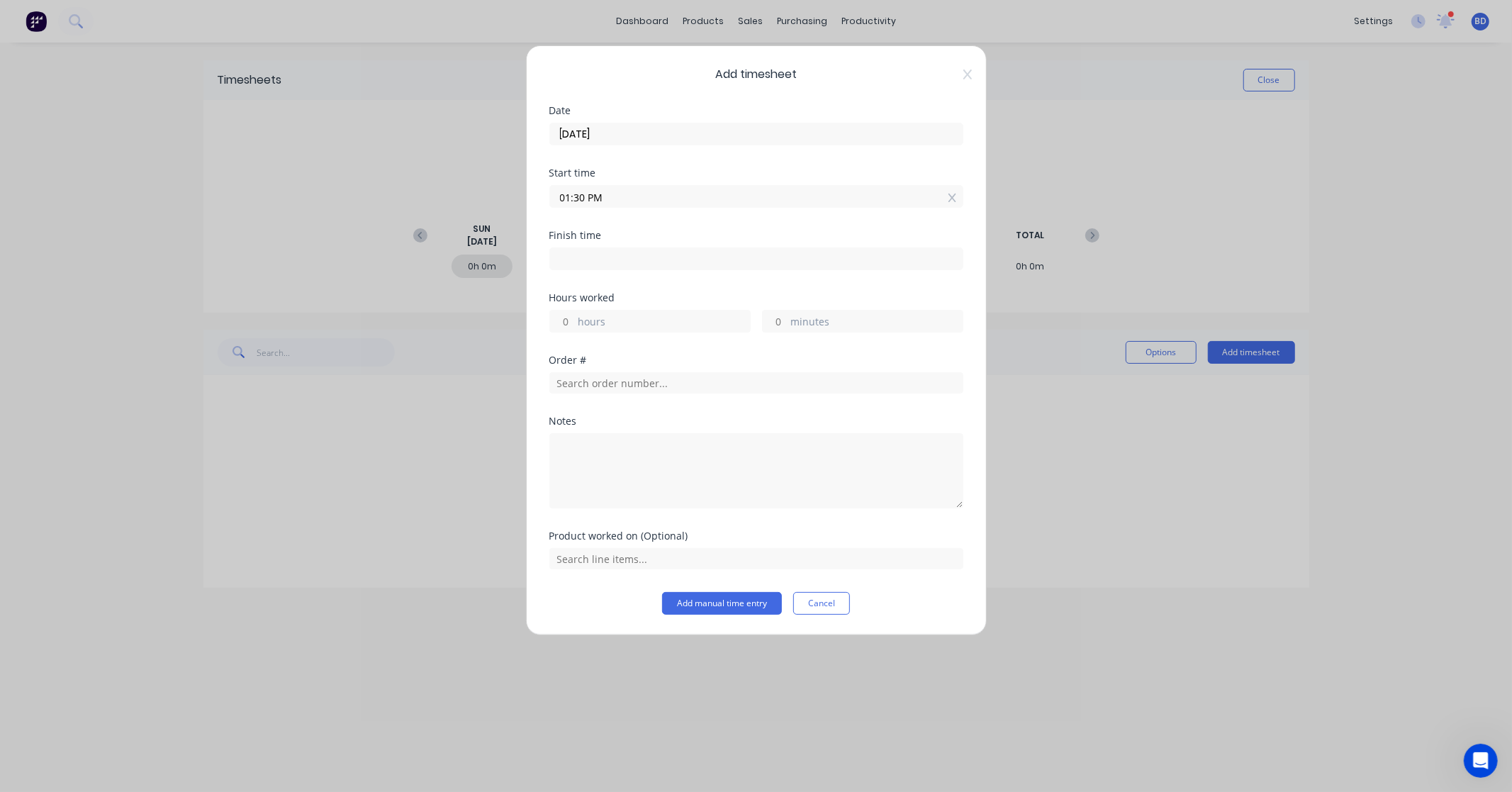
click at [584, 263] on input at bounding box center [756, 259] width 413 height 22
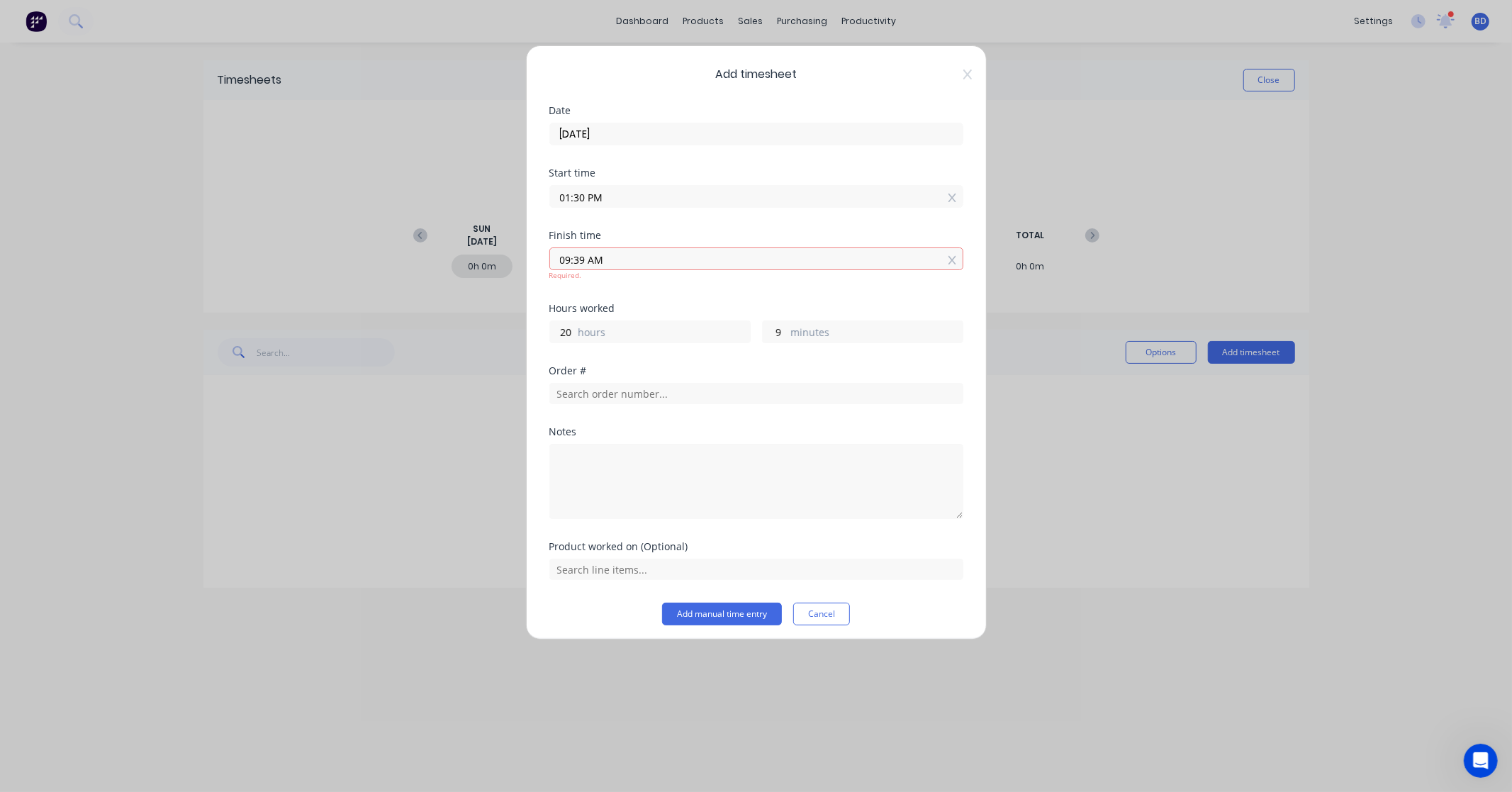
type input "09:39 AM"
type input "20"
type input "9"
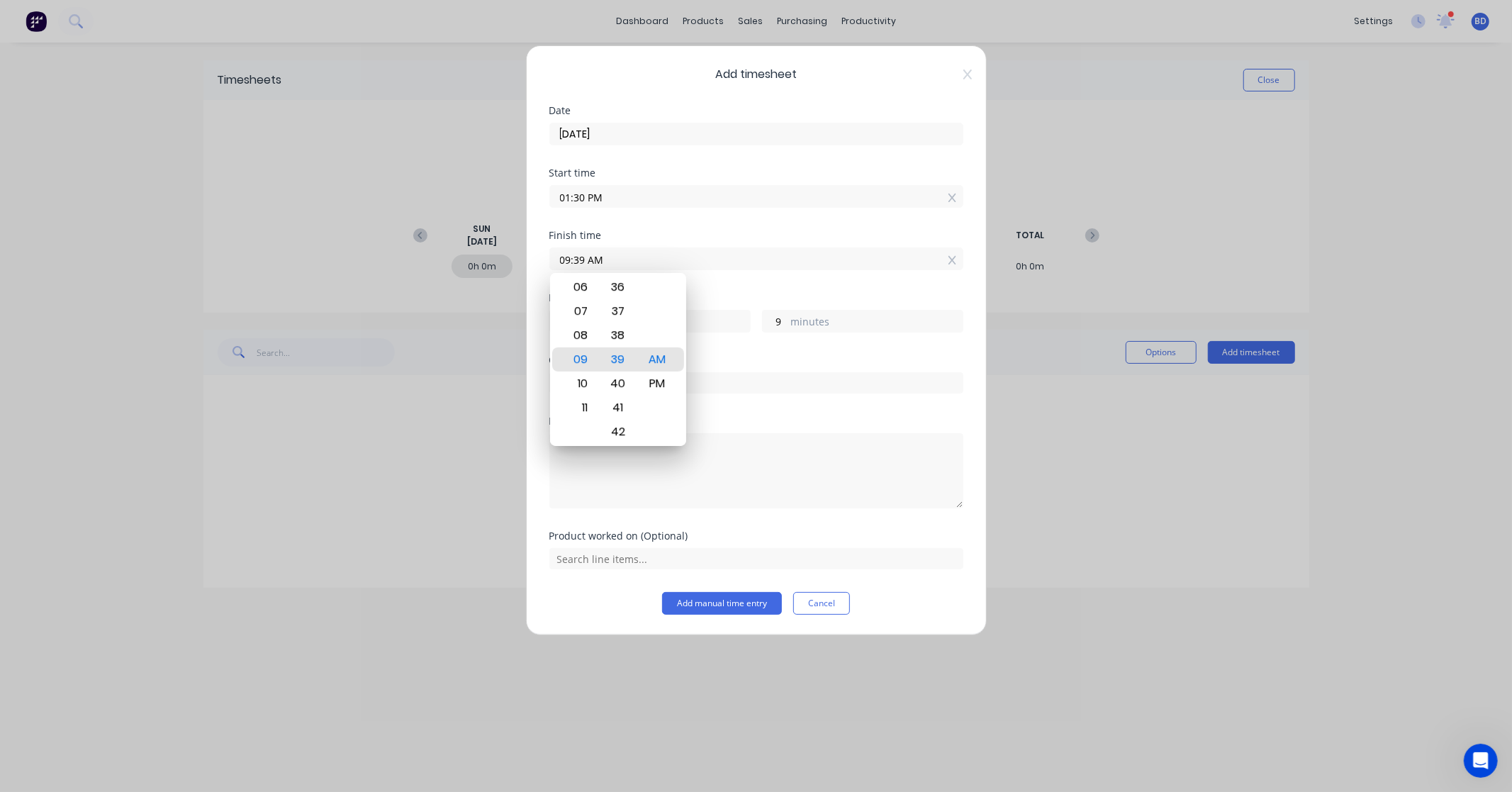
drag, startPoint x: 615, startPoint y: 261, endPoint x: 507, endPoint y: 255, distance: 108.2
click at [507, 255] on div "Add timesheet Date [DATE] Start time 01:30 PM Finish time 09:39 AM Hours worked…" at bounding box center [756, 396] width 1512 height 792
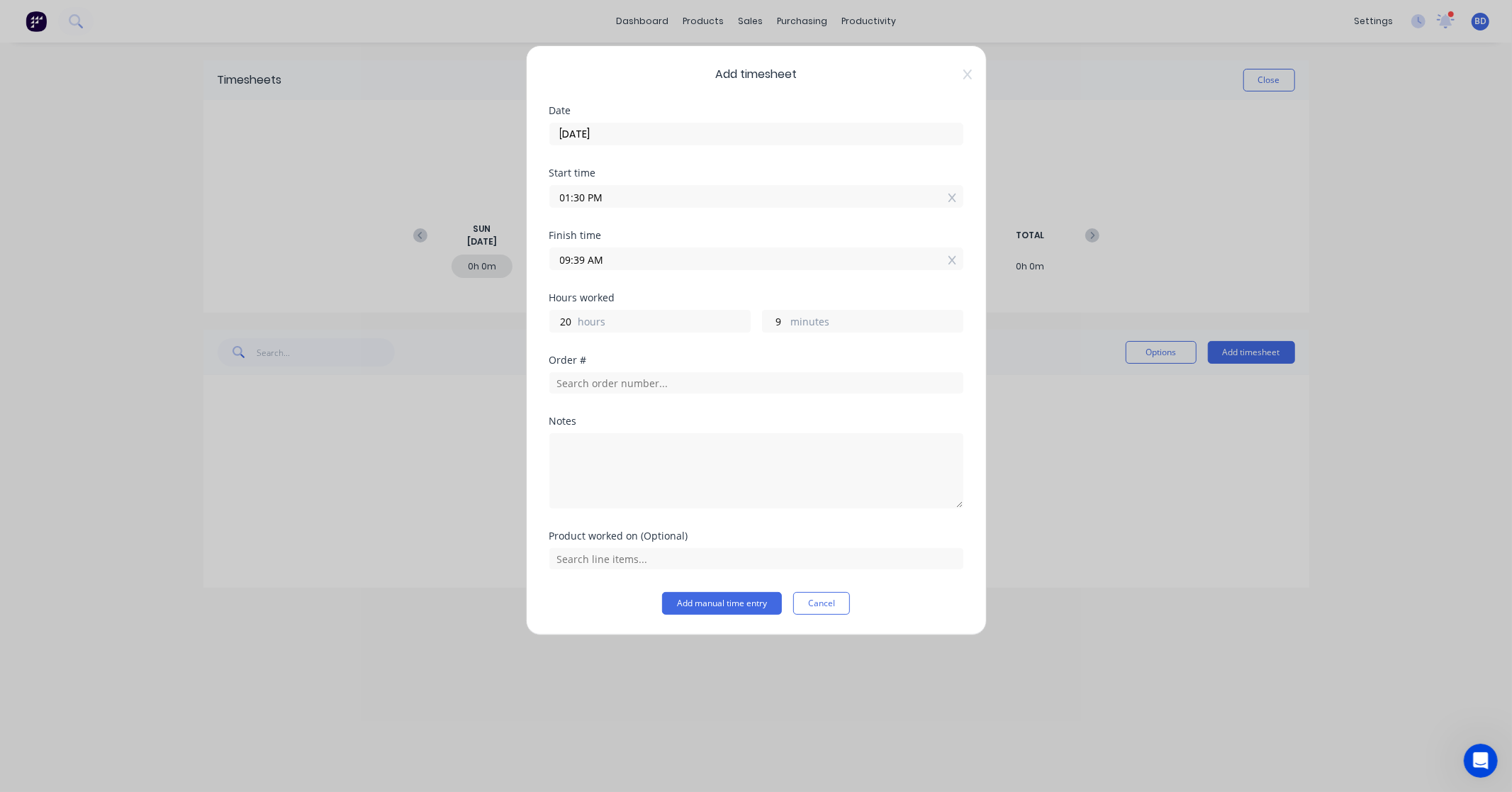
paste input "4:15 P"
type input "04:15 PM"
type input "2"
type input "45"
click at [675, 281] on div "Finish time 04:15 PM" at bounding box center [756, 261] width 414 height 62
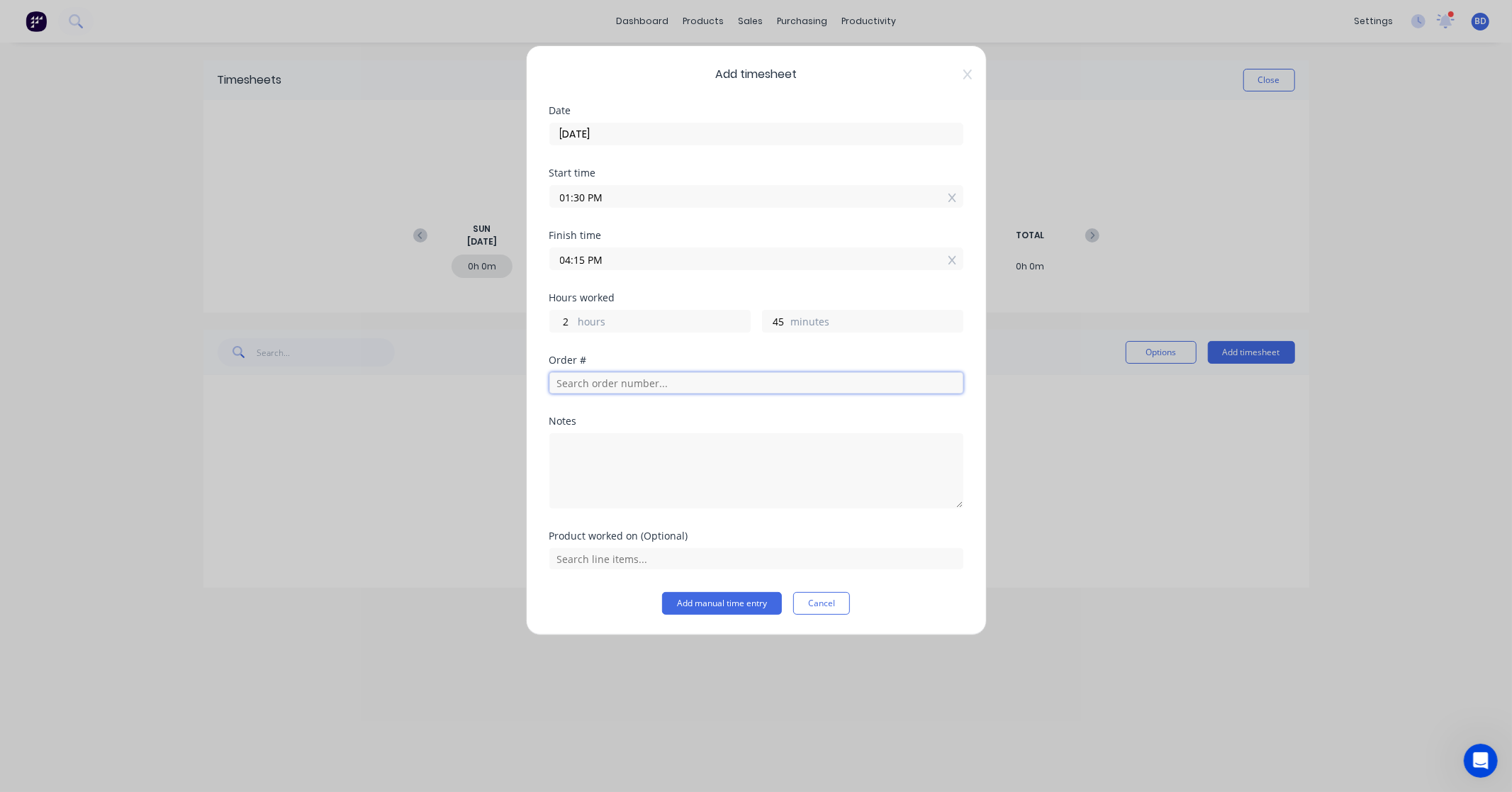
click at [606, 391] on input "text" at bounding box center [756, 383] width 414 height 22
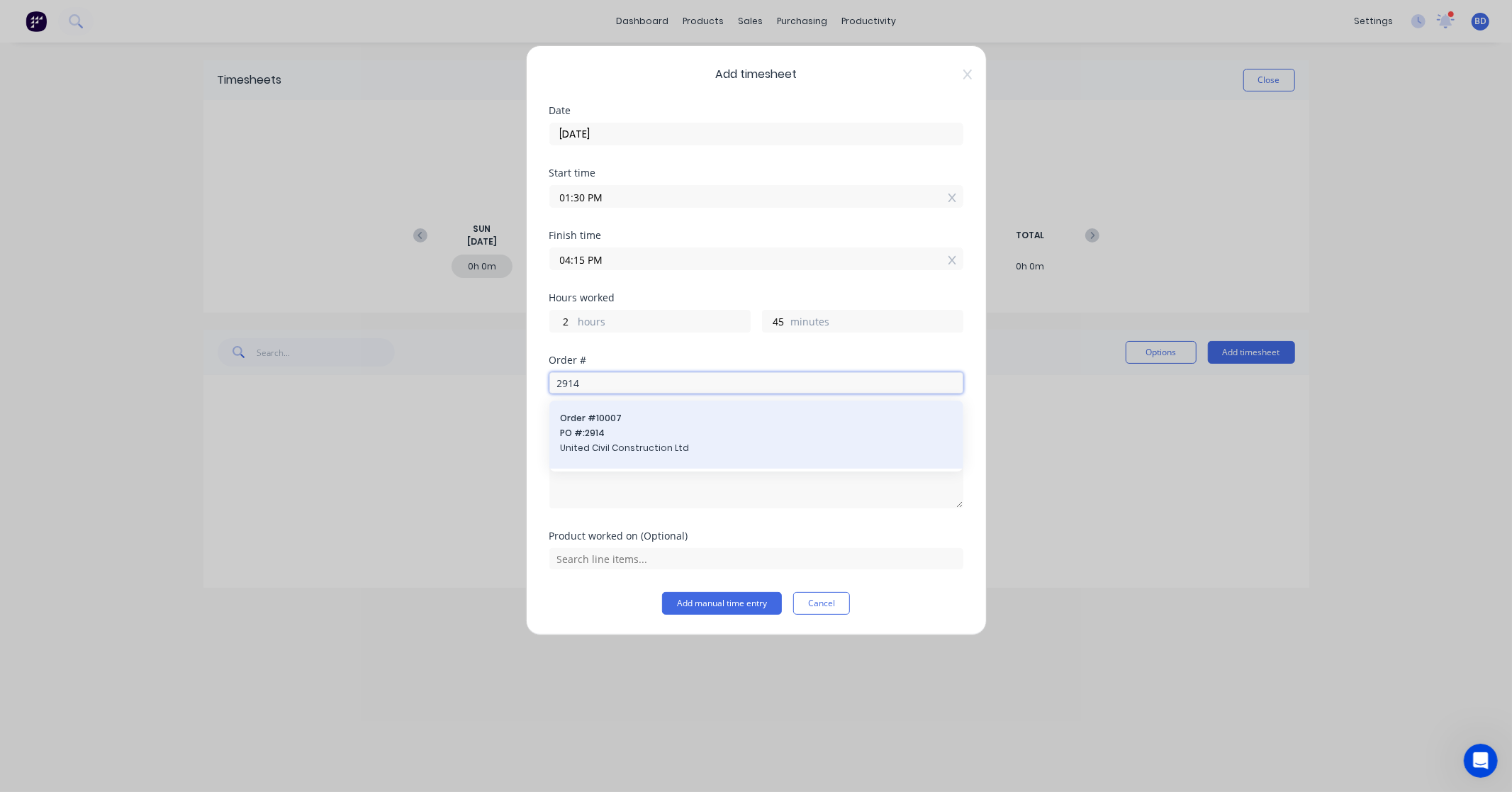
type input "2914"
click at [611, 434] on span "PO #: 2914" at bounding box center [756, 433] width 391 height 12
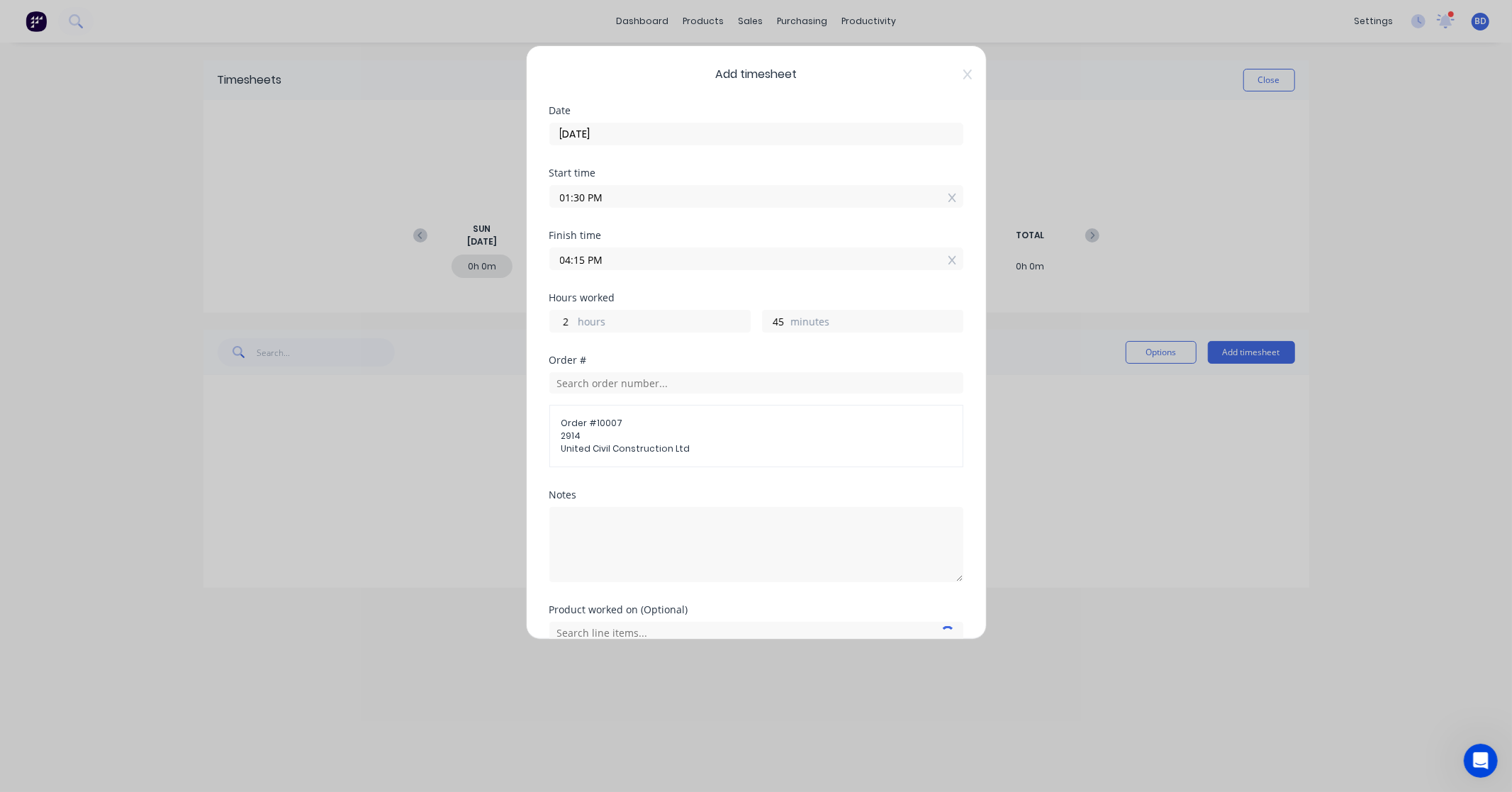
scroll to position [70, 0]
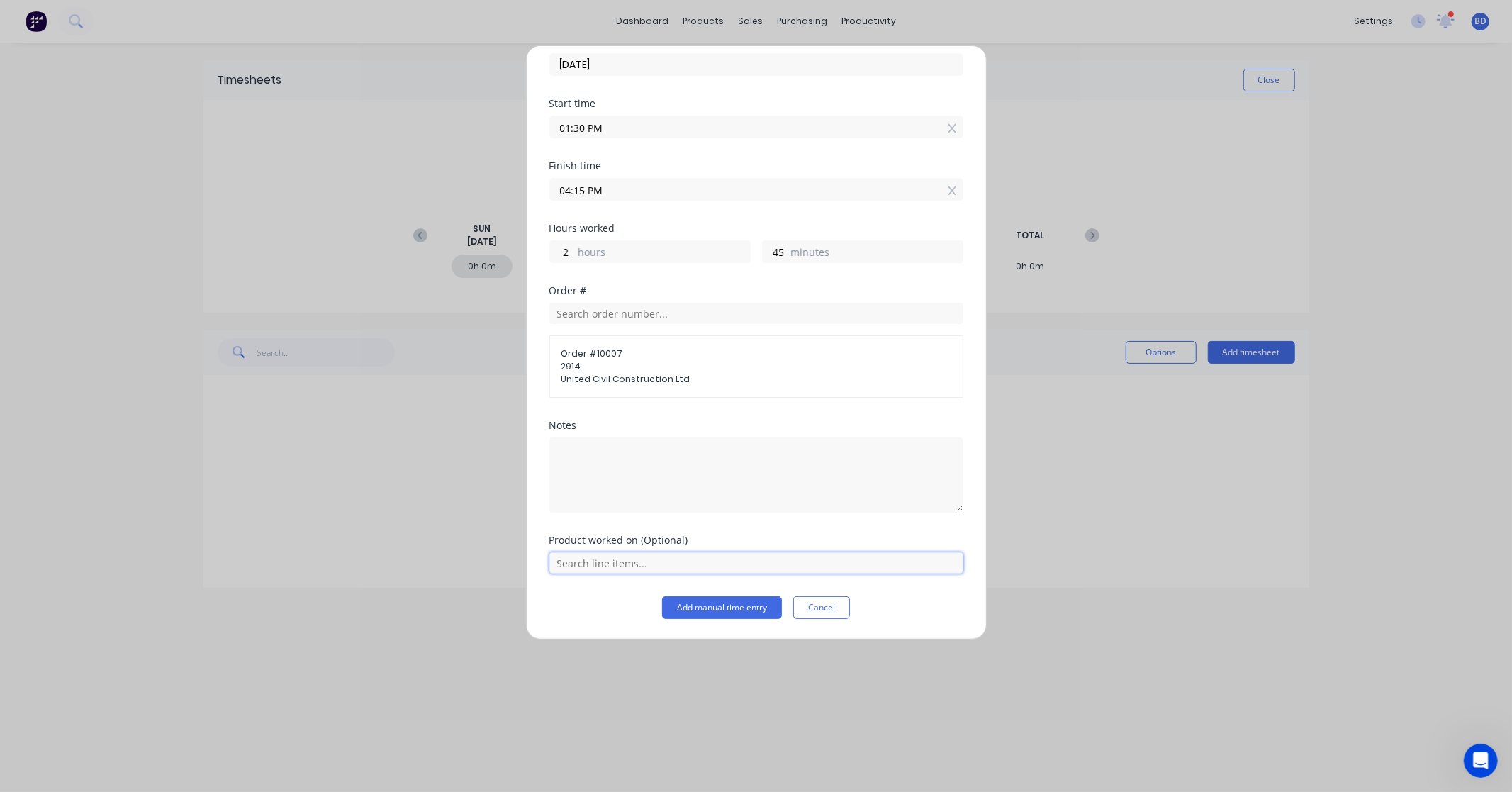
click at [689, 554] on input "text" at bounding box center [756, 563] width 414 height 22
click at [685, 519] on div "Support Fabrication" at bounding box center [756, 528] width 414 height 36
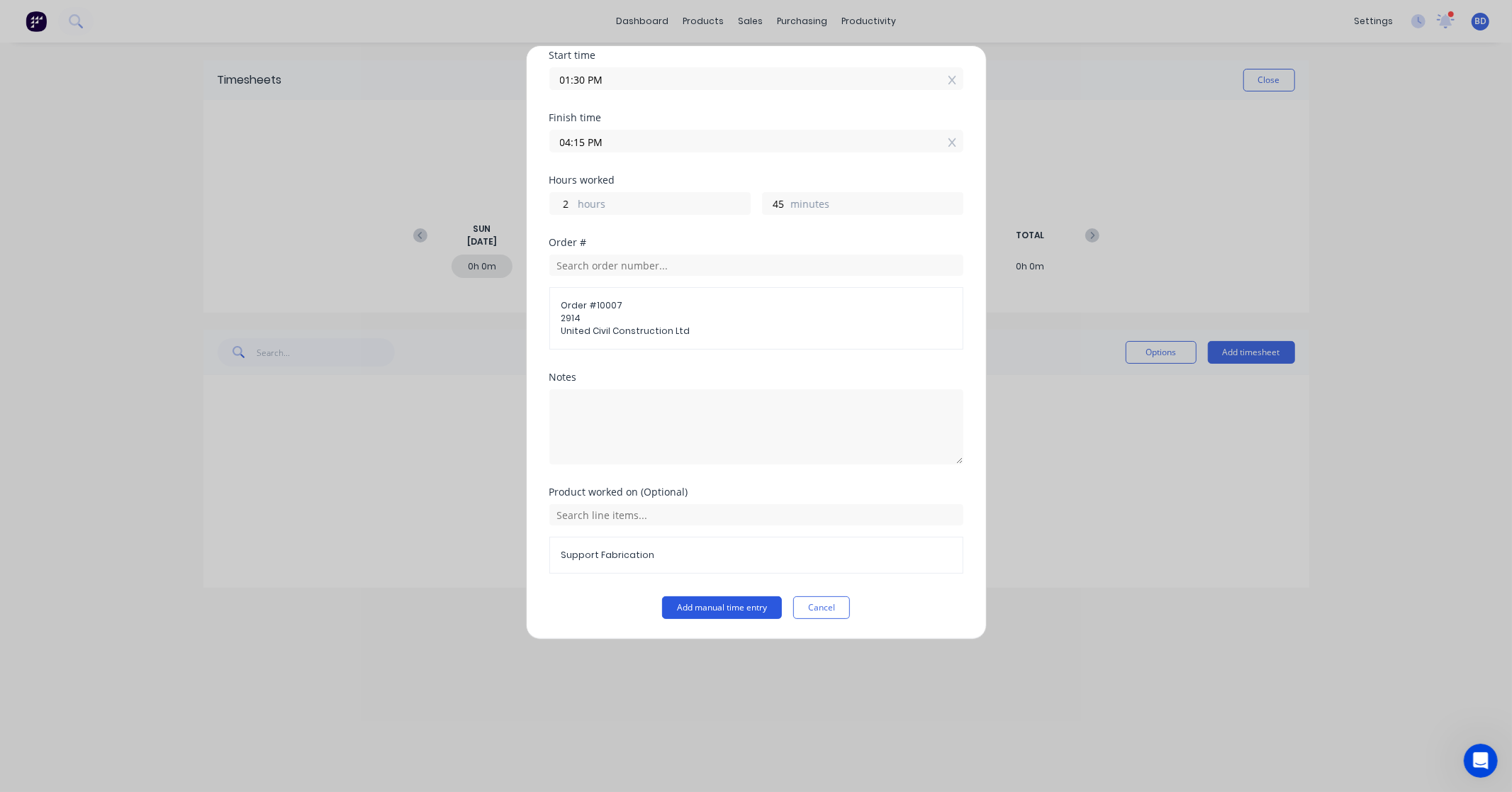
click at [743, 606] on button "Add manual time entry" at bounding box center [722, 608] width 120 height 22
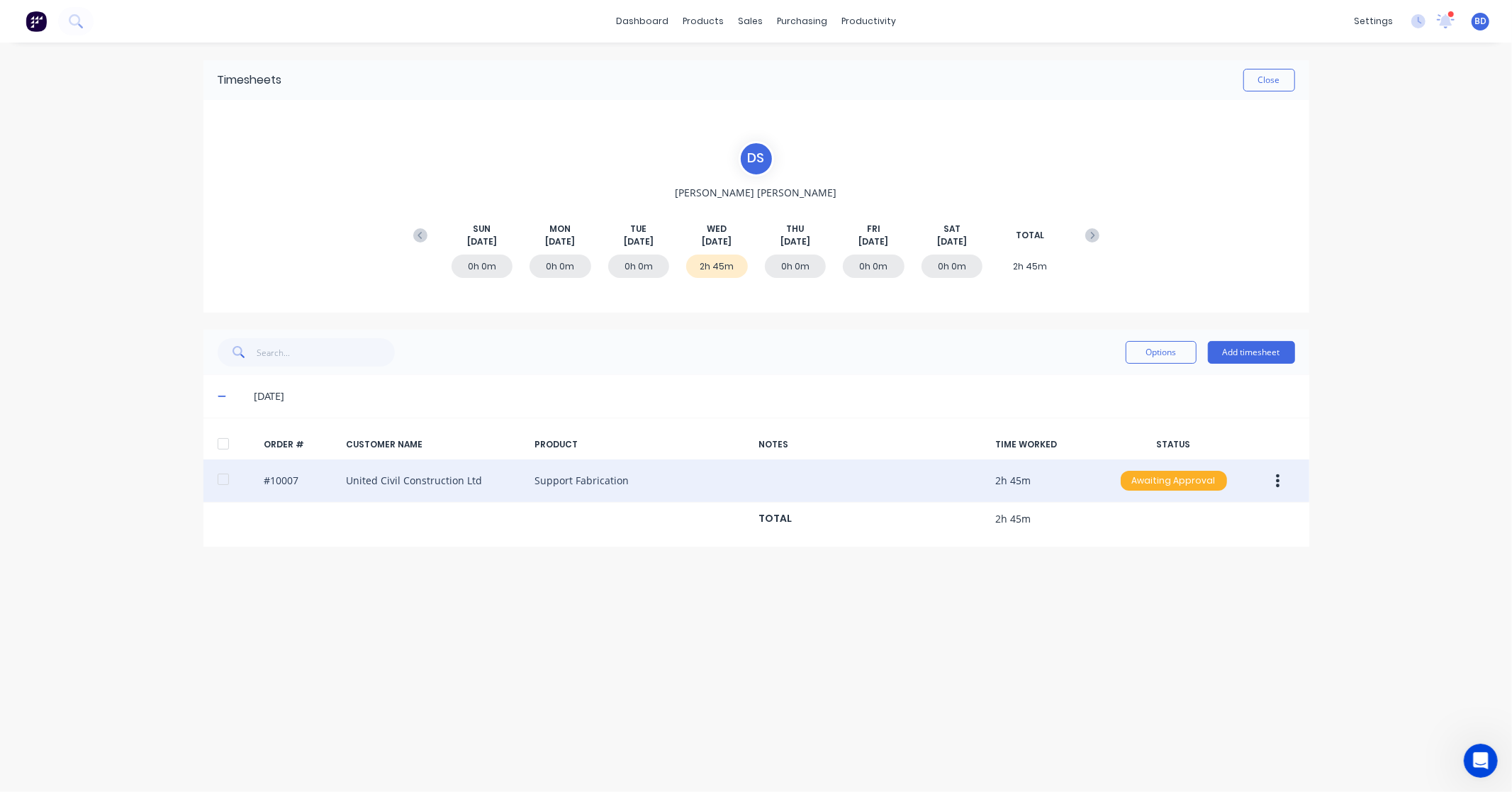
click at [1151, 484] on div "Awaiting Approval" at bounding box center [1174, 481] width 106 height 20
click at [1153, 551] on div "Approved" at bounding box center [1143, 553] width 116 height 20
click at [1280, 76] on button "Close" at bounding box center [1269, 80] width 52 height 22
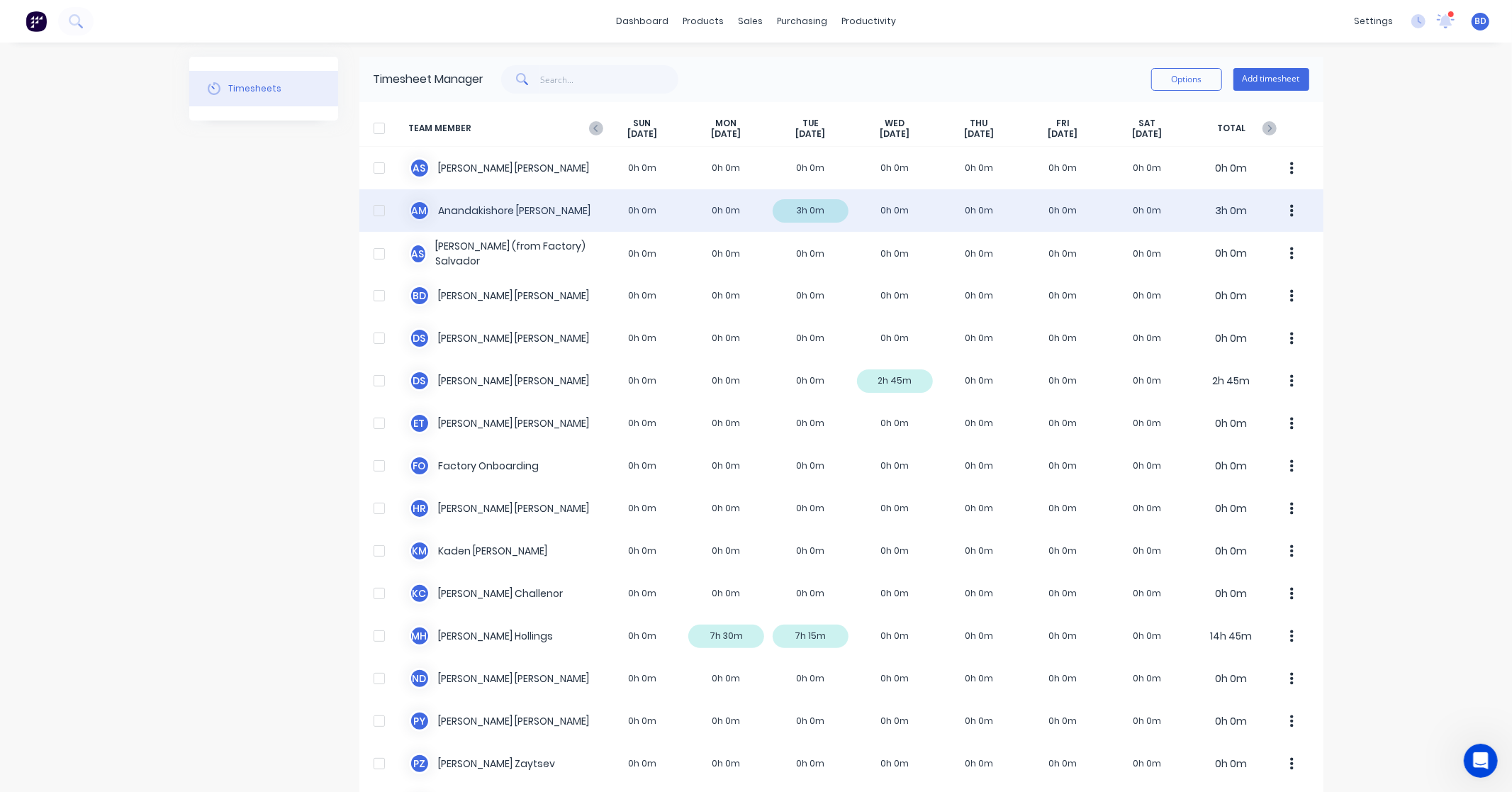
click at [513, 208] on div "A M [PERSON_NAME] [PERSON_NAME] 0h 0m 0h 0m 3h 0m 0h 0m 0h 0m 0h 0m 0h 0m 3h 0m" at bounding box center [842, 210] width 965 height 42
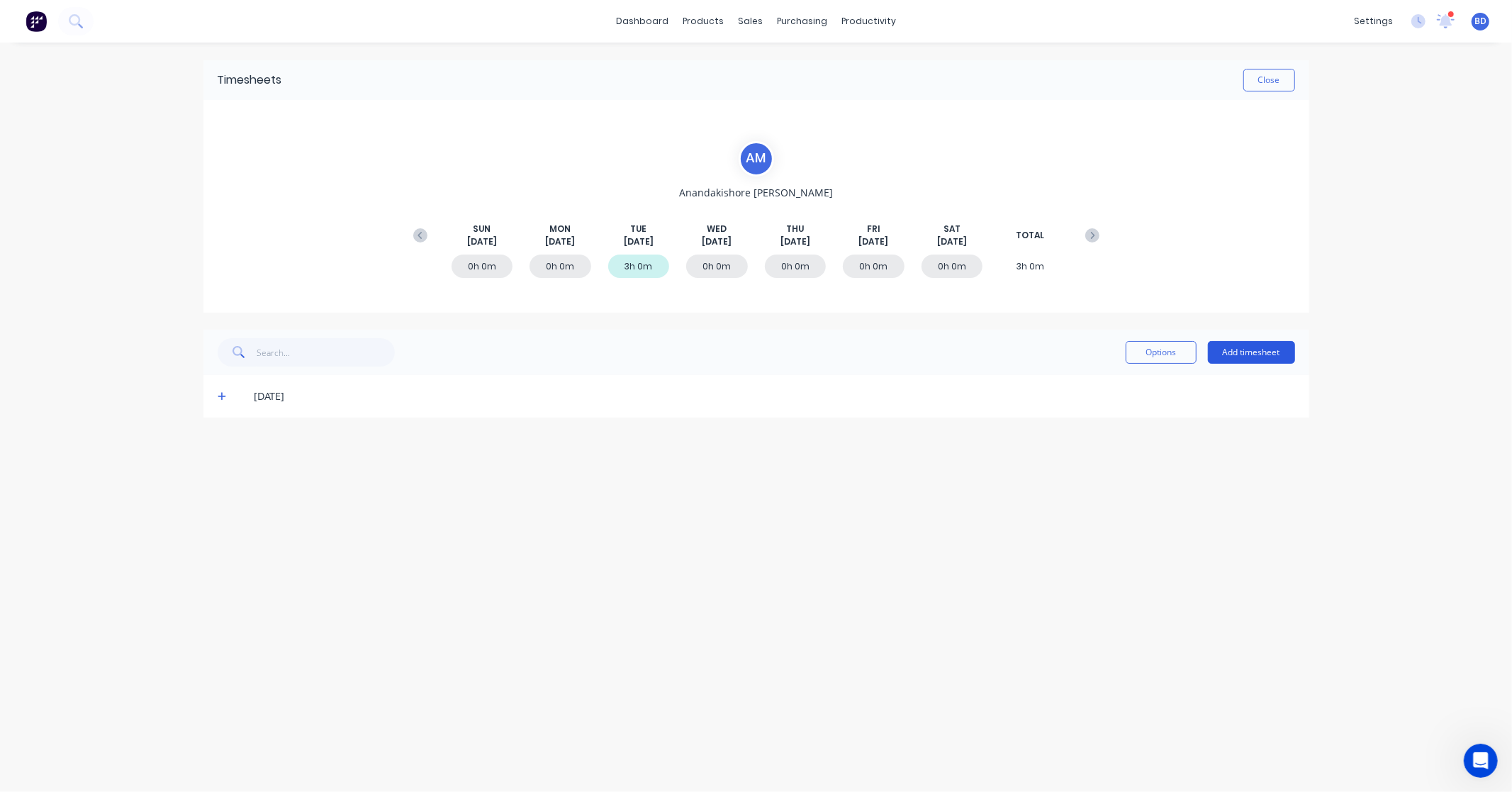
click at [1253, 353] on button "Add timesheet" at bounding box center [1251, 352] width 87 height 22
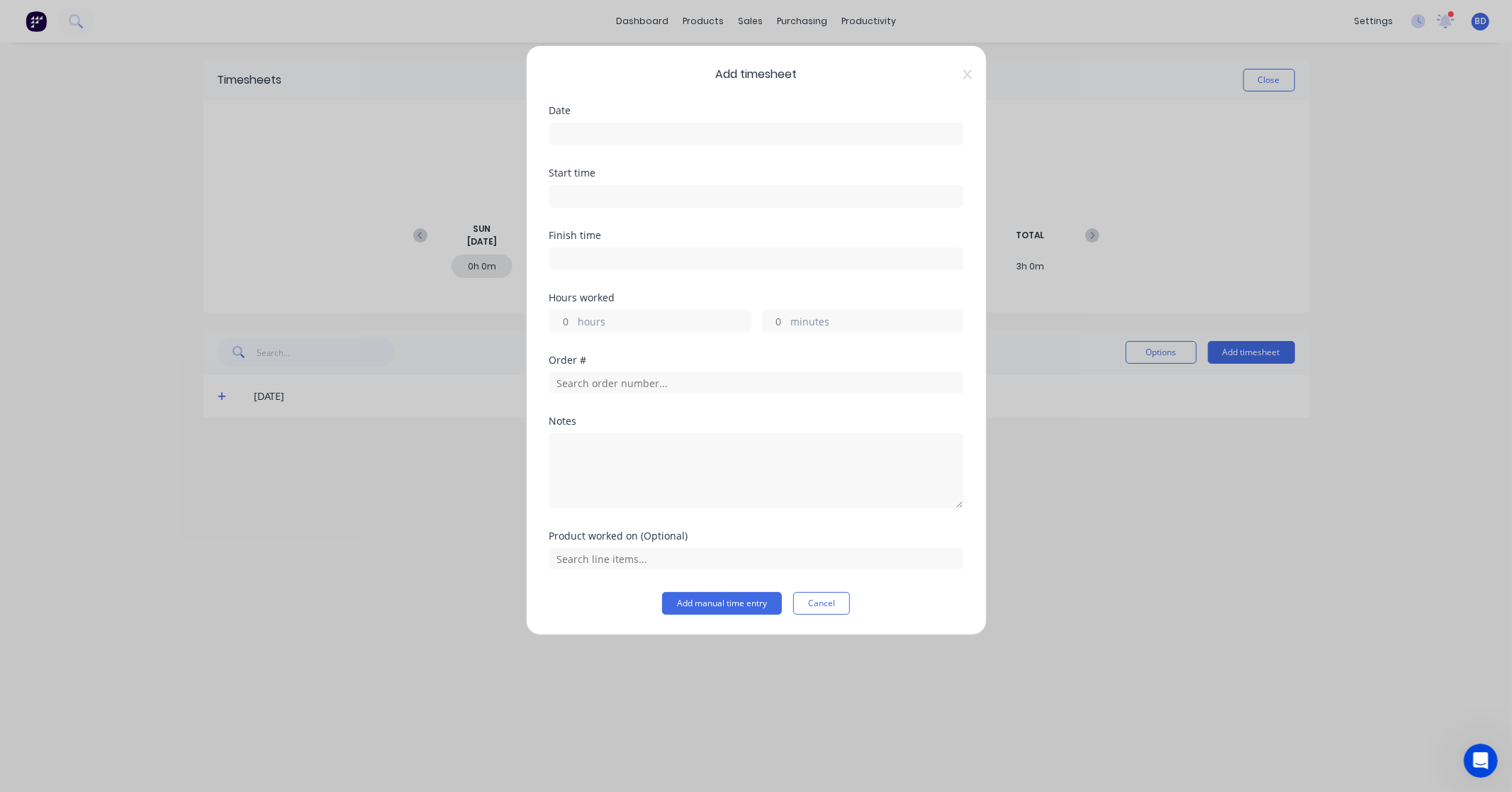
click at [641, 138] on input at bounding box center [756, 134] width 413 height 22
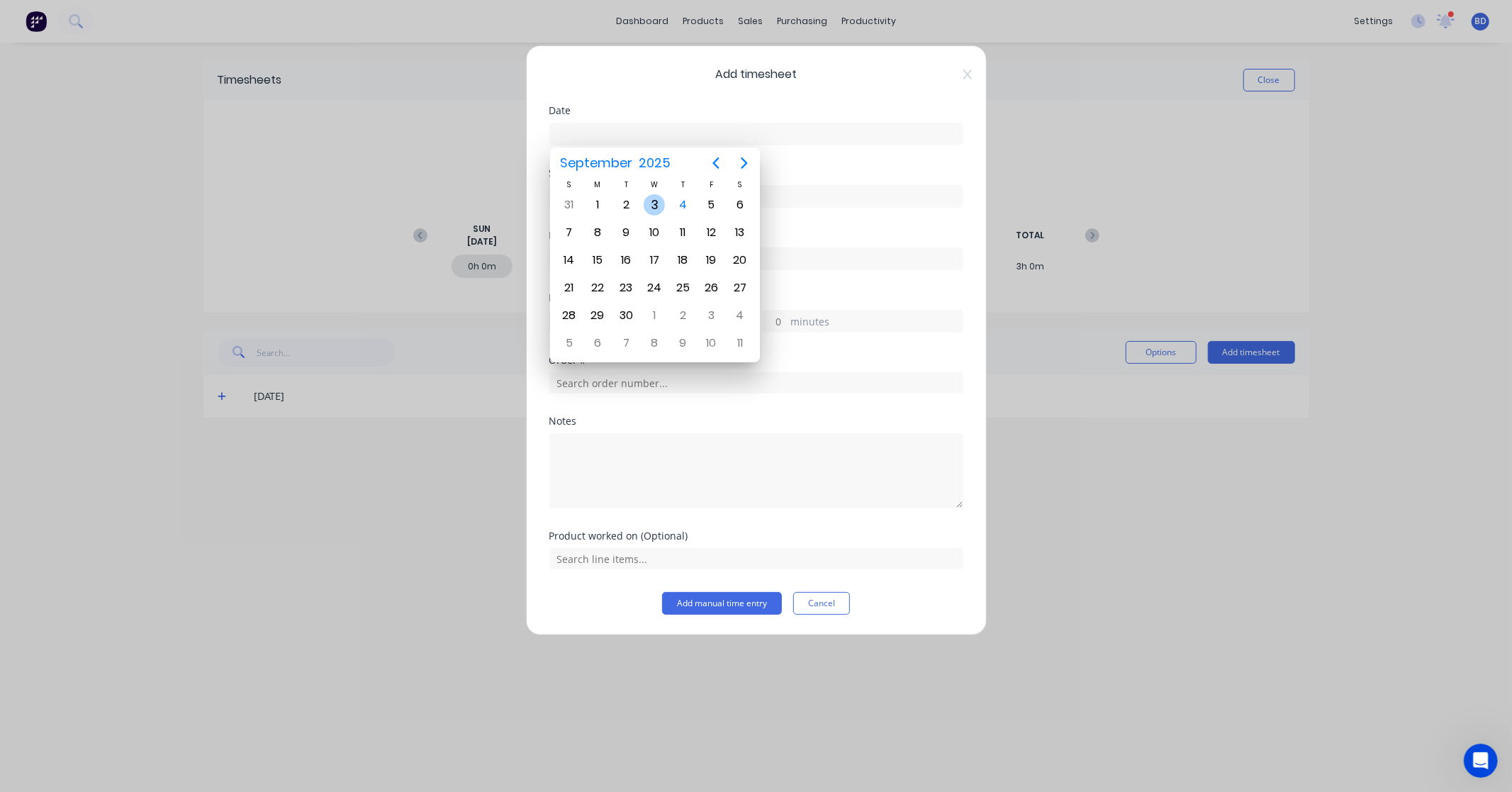
click at [661, 203] on div "3" at bounding box center [655, 205] width 22 height 22
type input "[DATE]"
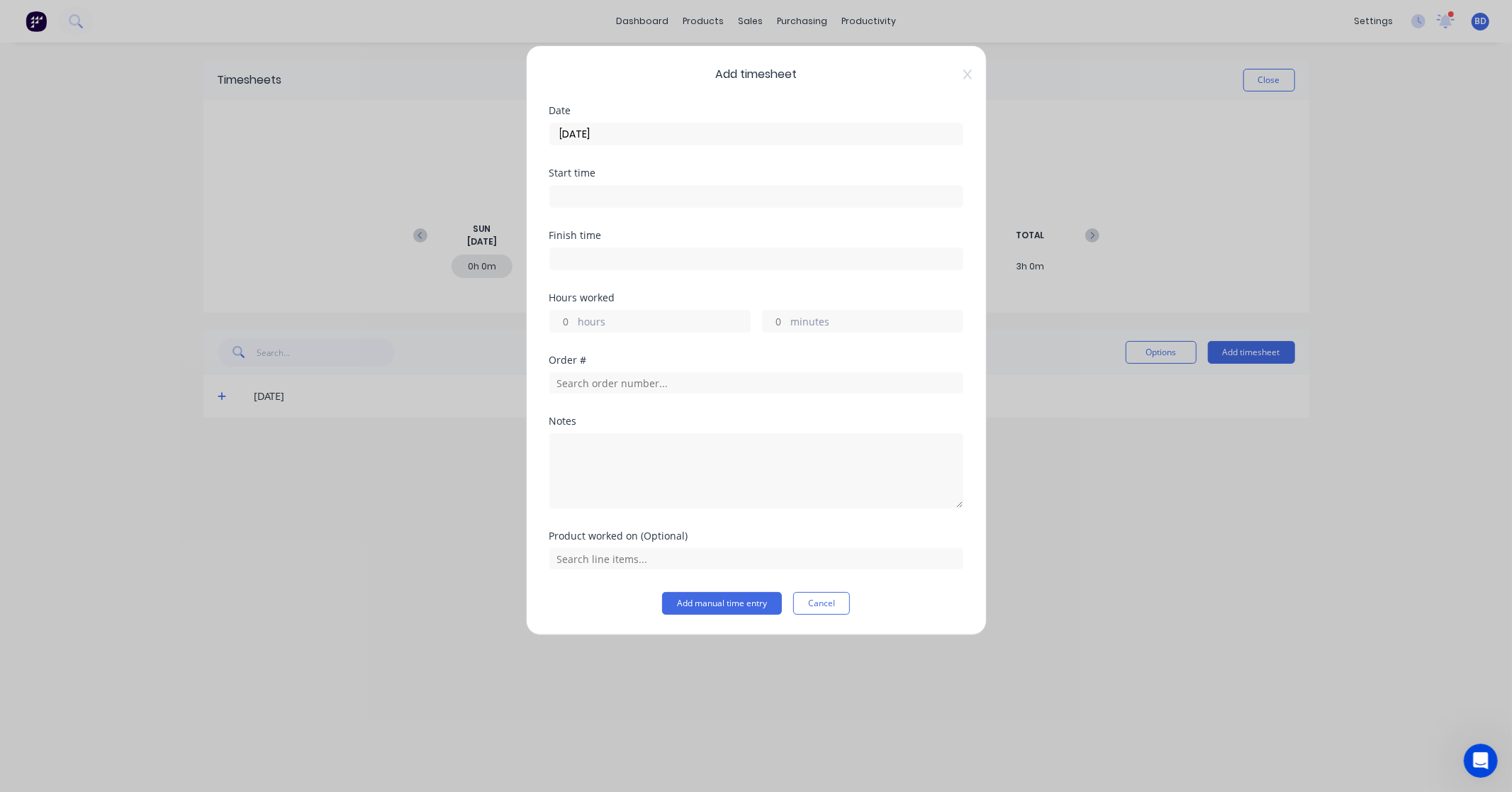
click at [643, 201] on input at bounding box center [756, 197] width 413 height 22
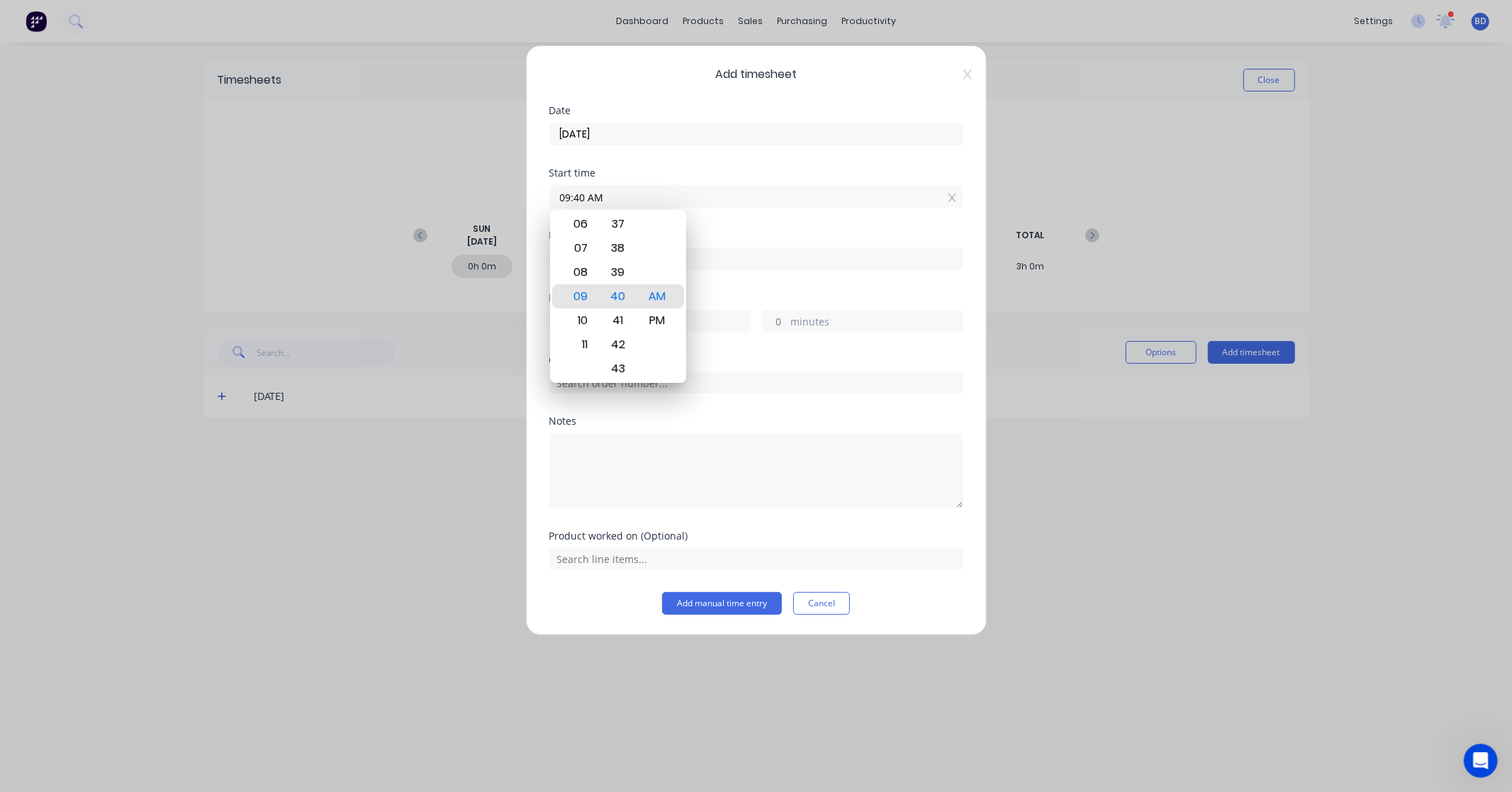
drag, startPoint x: 653, startPoint y: 199, endPoint x: 554, endPoint y: 194, distance: 99.1
click at [554, 194] on input "09:40 AM" at bounding box center [756, 197] width 413 height 22
paste input "8:0"
click at [578, 196] on input "8:00 AM" at bounding box center [756, 197] width 413 height 22
type input "08:00 AM"
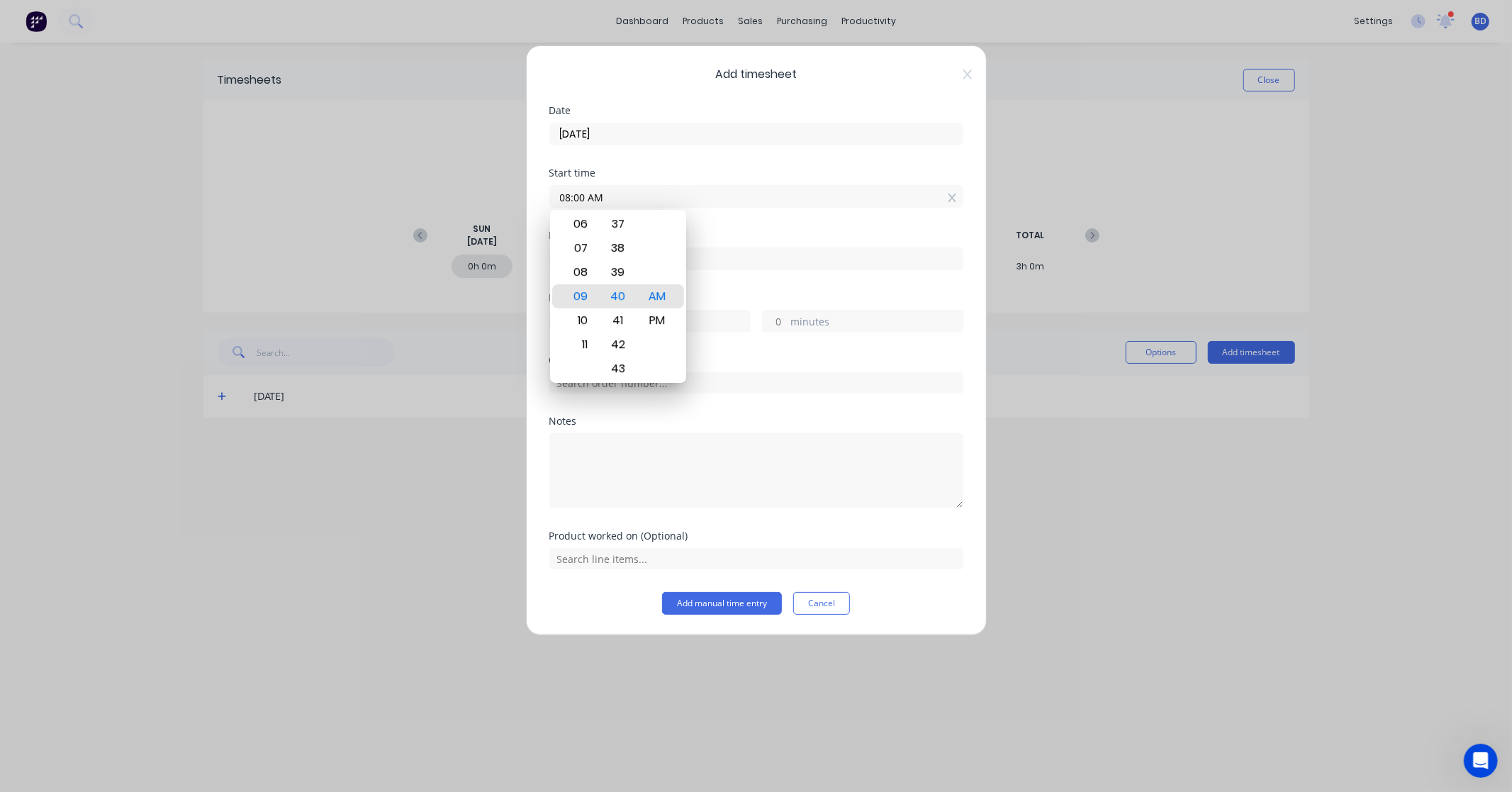
click at [695, 258] on input at bounding box center [756, 259] width 413 height 22
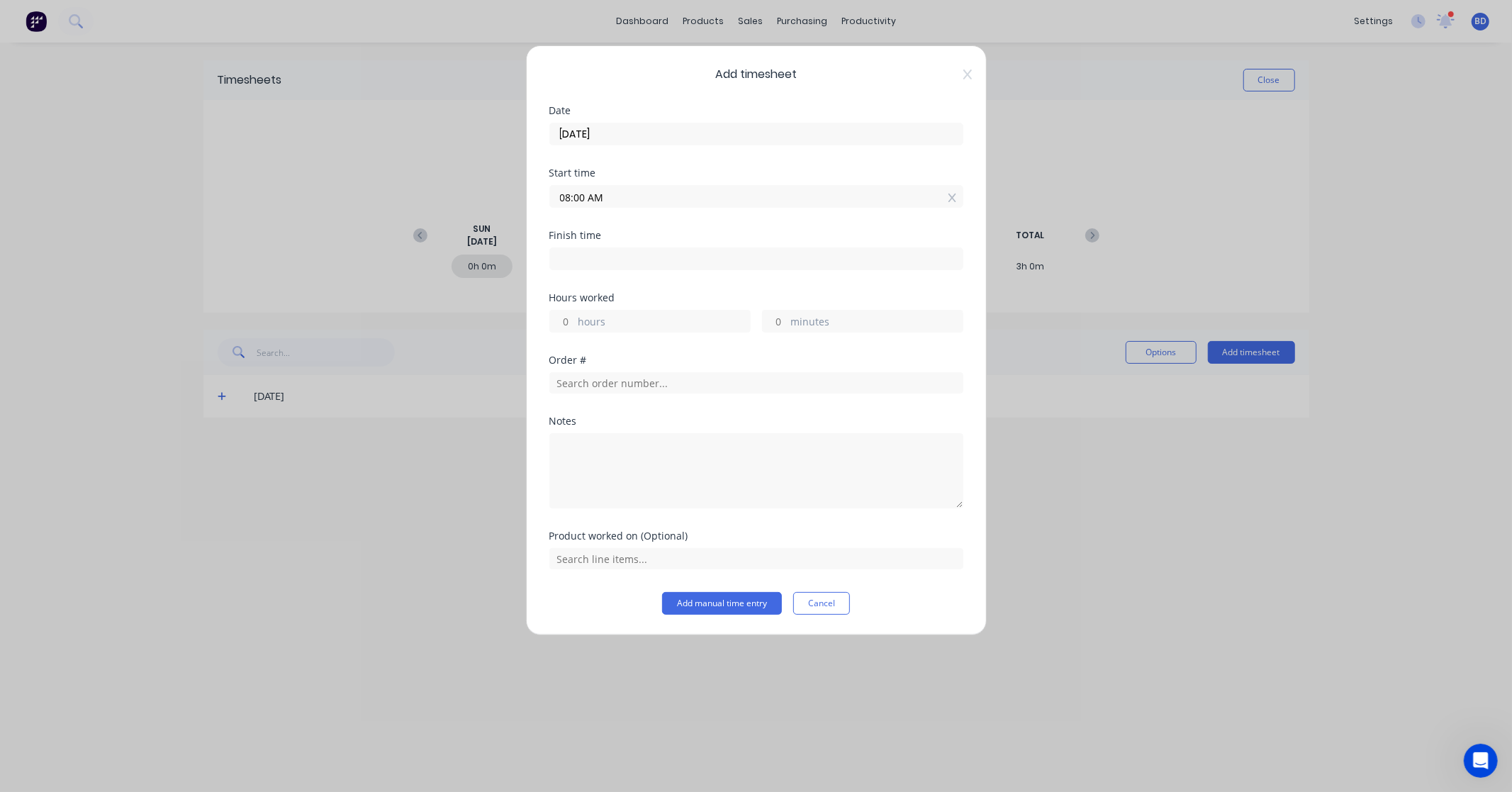
type input "09:40 AM"
type input "1"
type input "40"
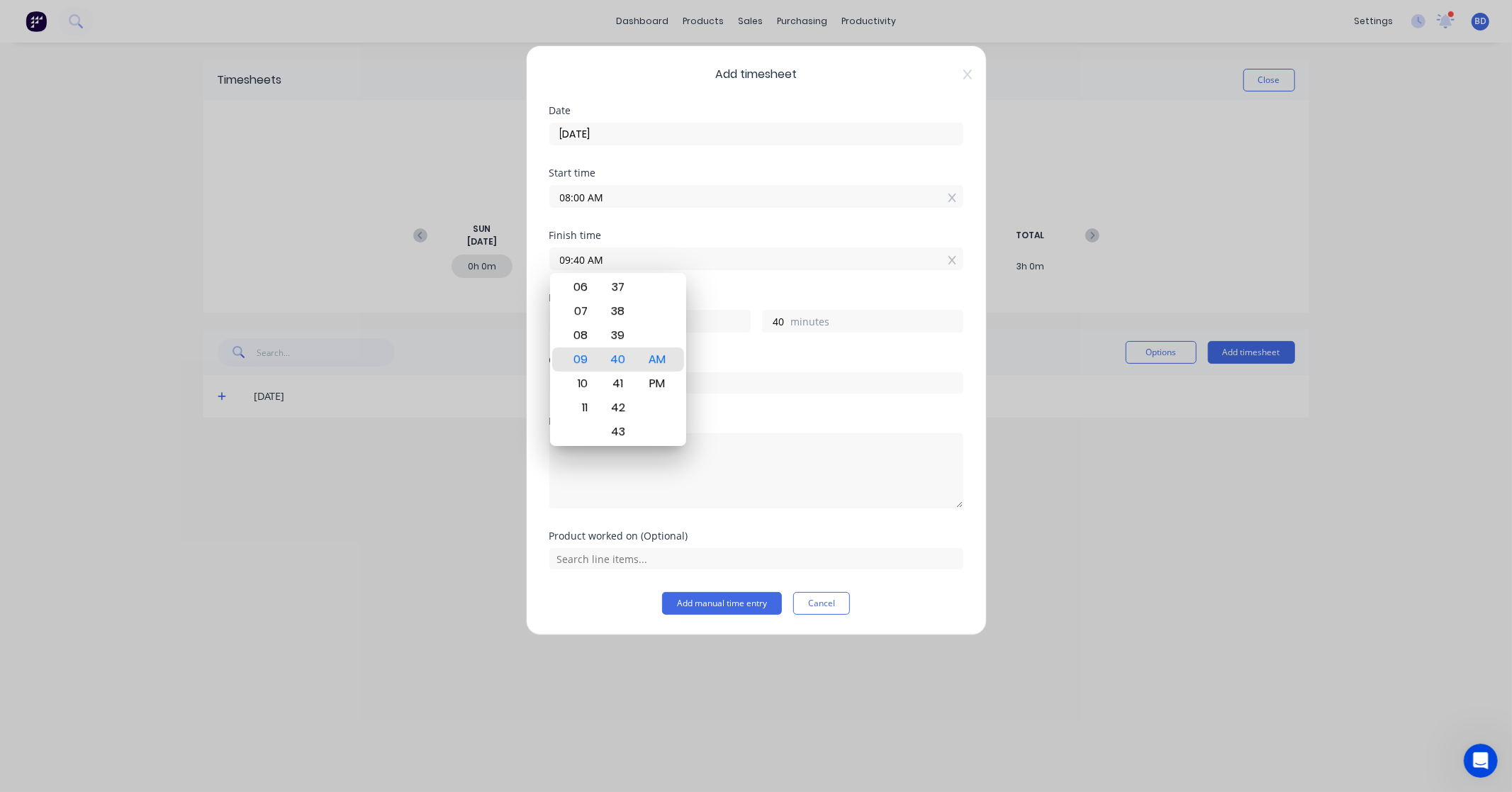
click at [626, 259] on input "09:40 AM" at bounding box center [756, 259] width 413 height 22
drag, startPoint x: 628, startPoint y: 252, endPoint x: 525, endPoint y: 257, distance: 103.1
click at [526, 257] on div "Add timesheet Date [DATE] Start time 08:00 AM Finish time 09:40 AM Hours worked…" at bounding box center [756, 341] width 461 height 590
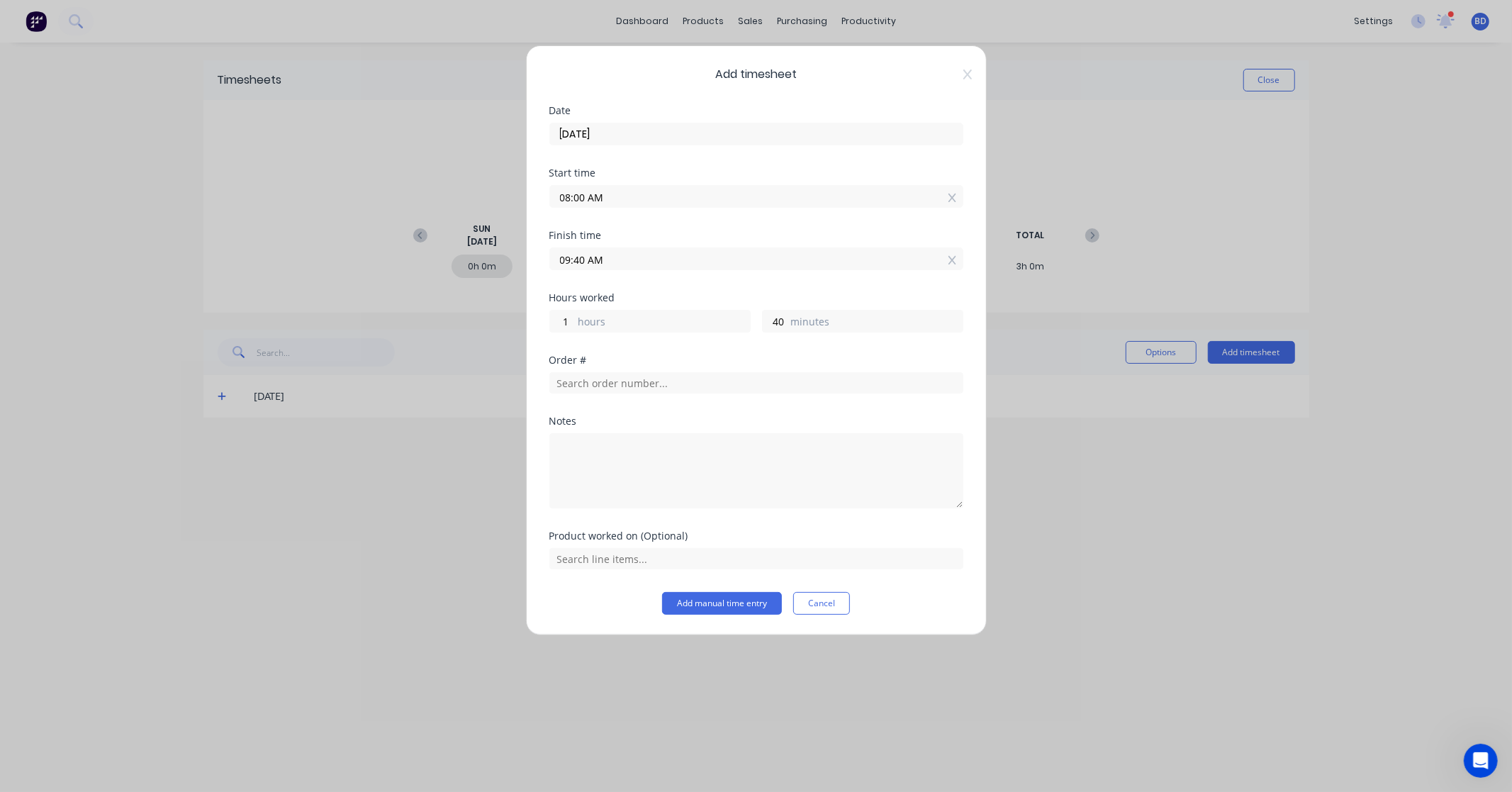
paste input "4:30 P"
drag, startPoint x: 578, startPoint y: 259, endPoint x: 502, endPoint y: 256, distance: 76.1
click at [502, 256] on div "Add timesheet Date [DATE] Start time 08:00 AM Finish time 4:30 PM Hours worked …" at bounding box center [756, 396] width 1512 height 792
click at [577, 261] on input "4:30 PM" at bounding box center [756, 259] width 413 height 22
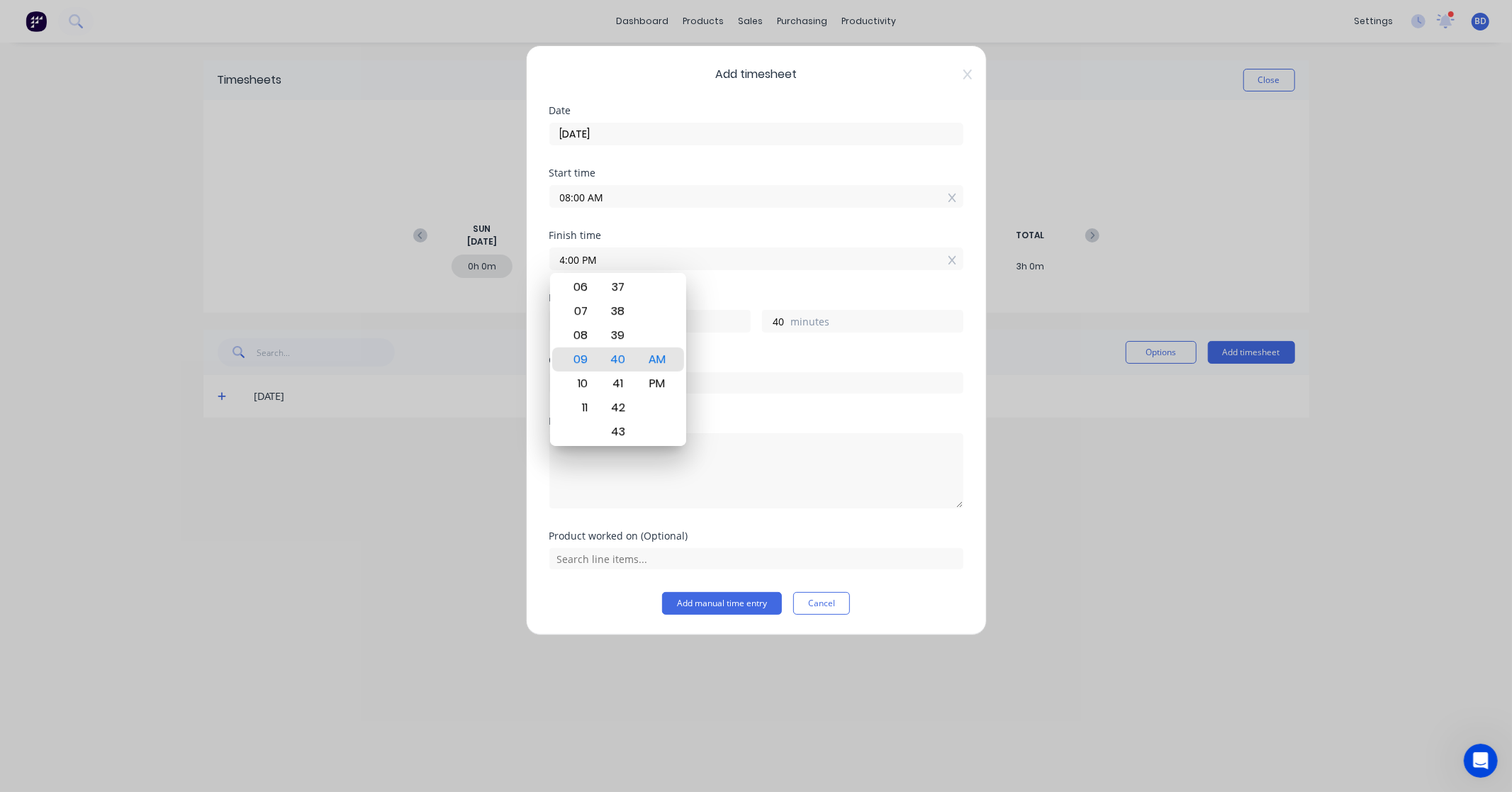
type input "04:00 PM"
type input "8"
type input "0"
click at [786, 288] on div "Finish time 04:00 PM" at bounding box center [756, 261] width 414 height 62
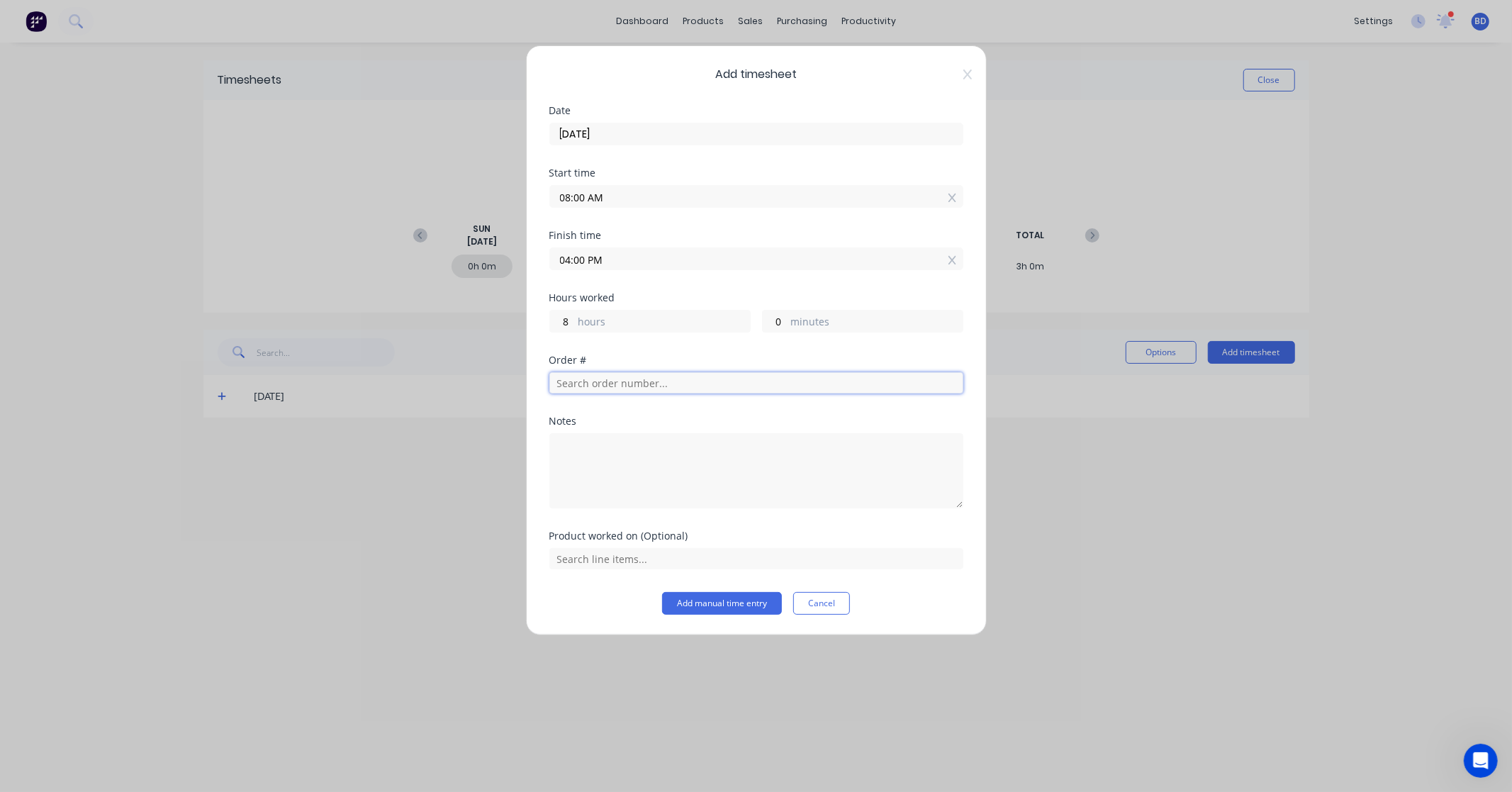
click at [603, 372] on input "text" at bounding box center [756, 383] width 414 height 22
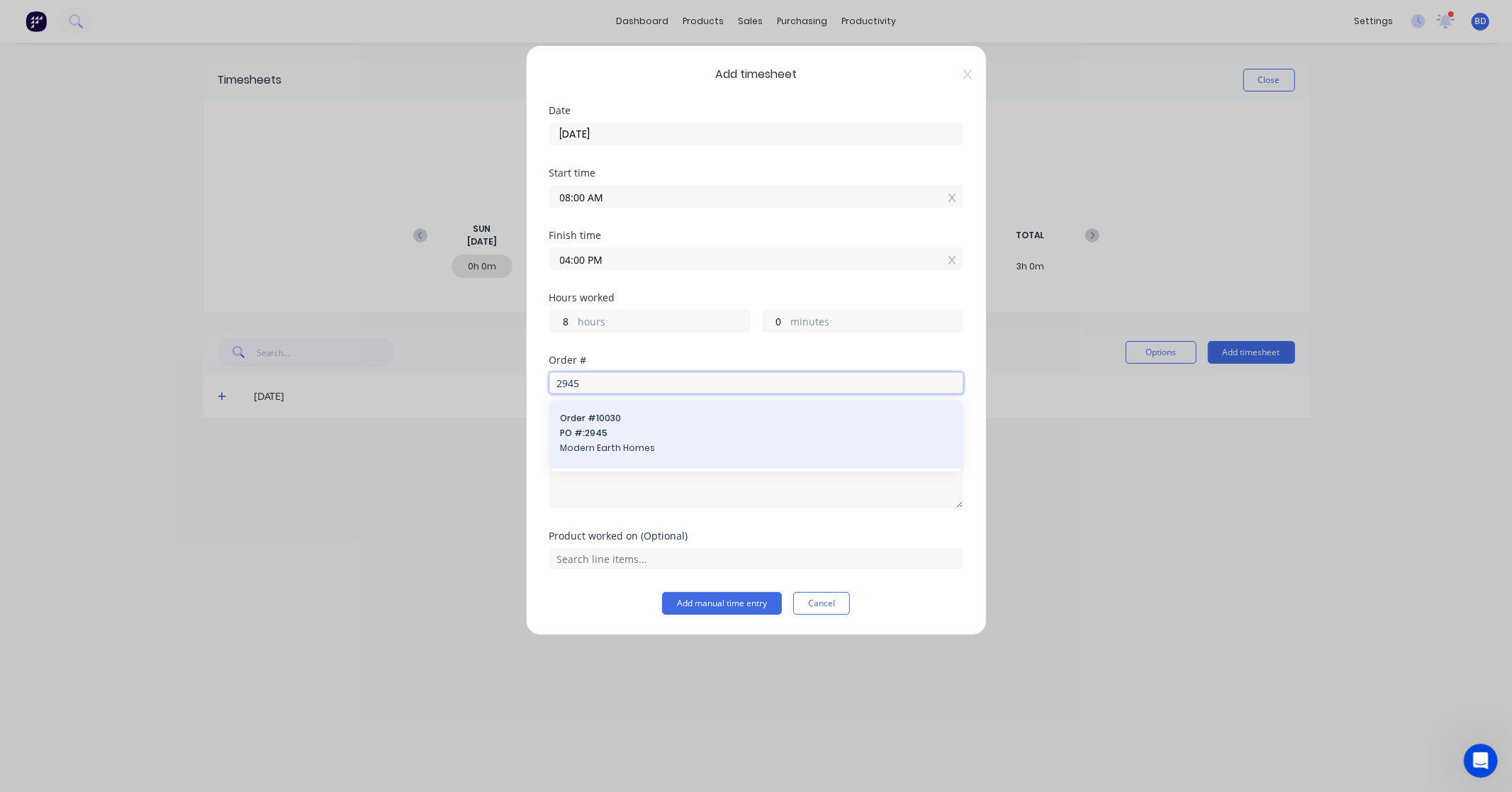
type input "2945"
click at [620, 431] on span "PO #: 2945" at bounding box center [756, 433] width 391 height 12
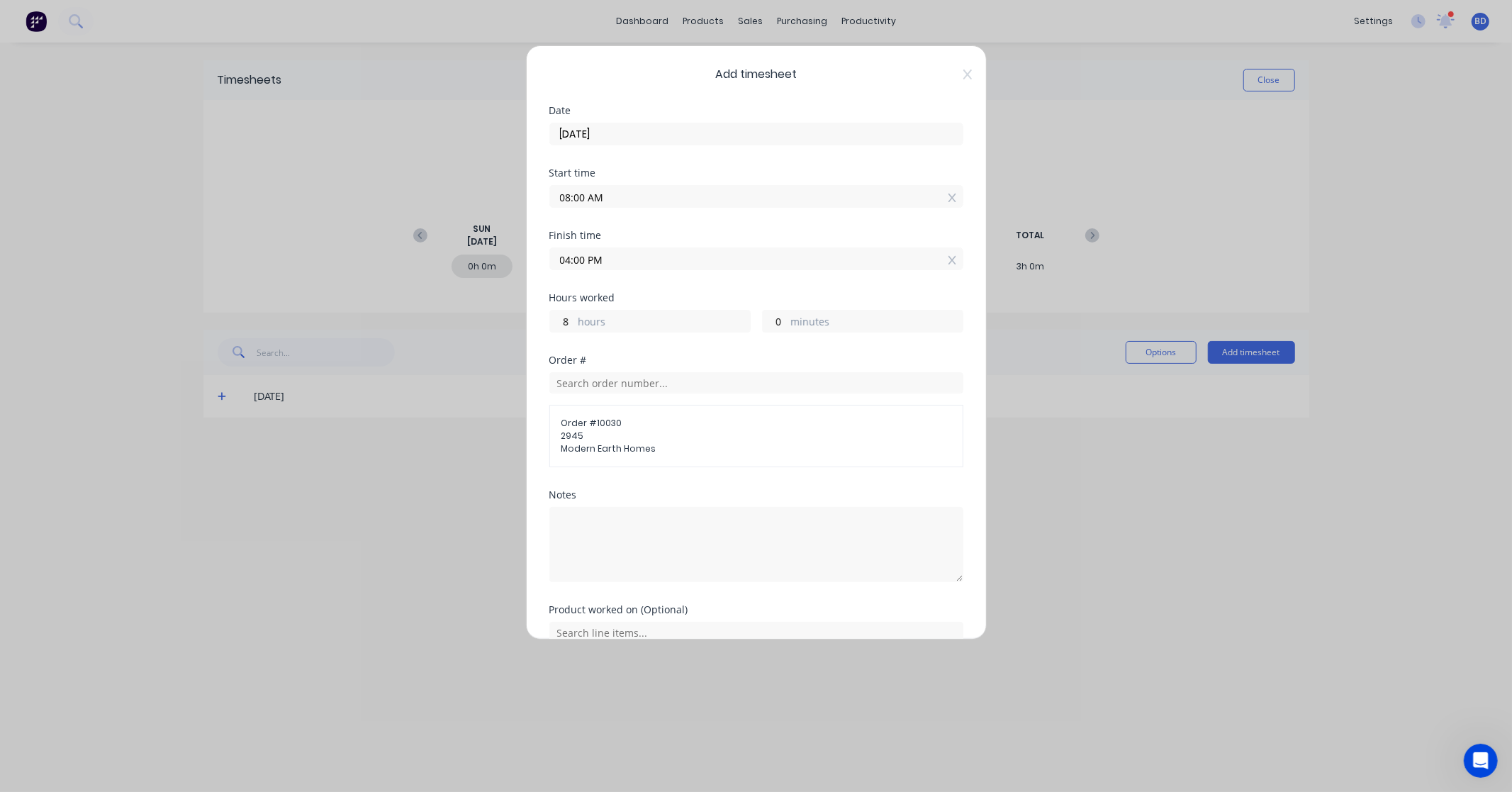
scroll to position [70, 0]
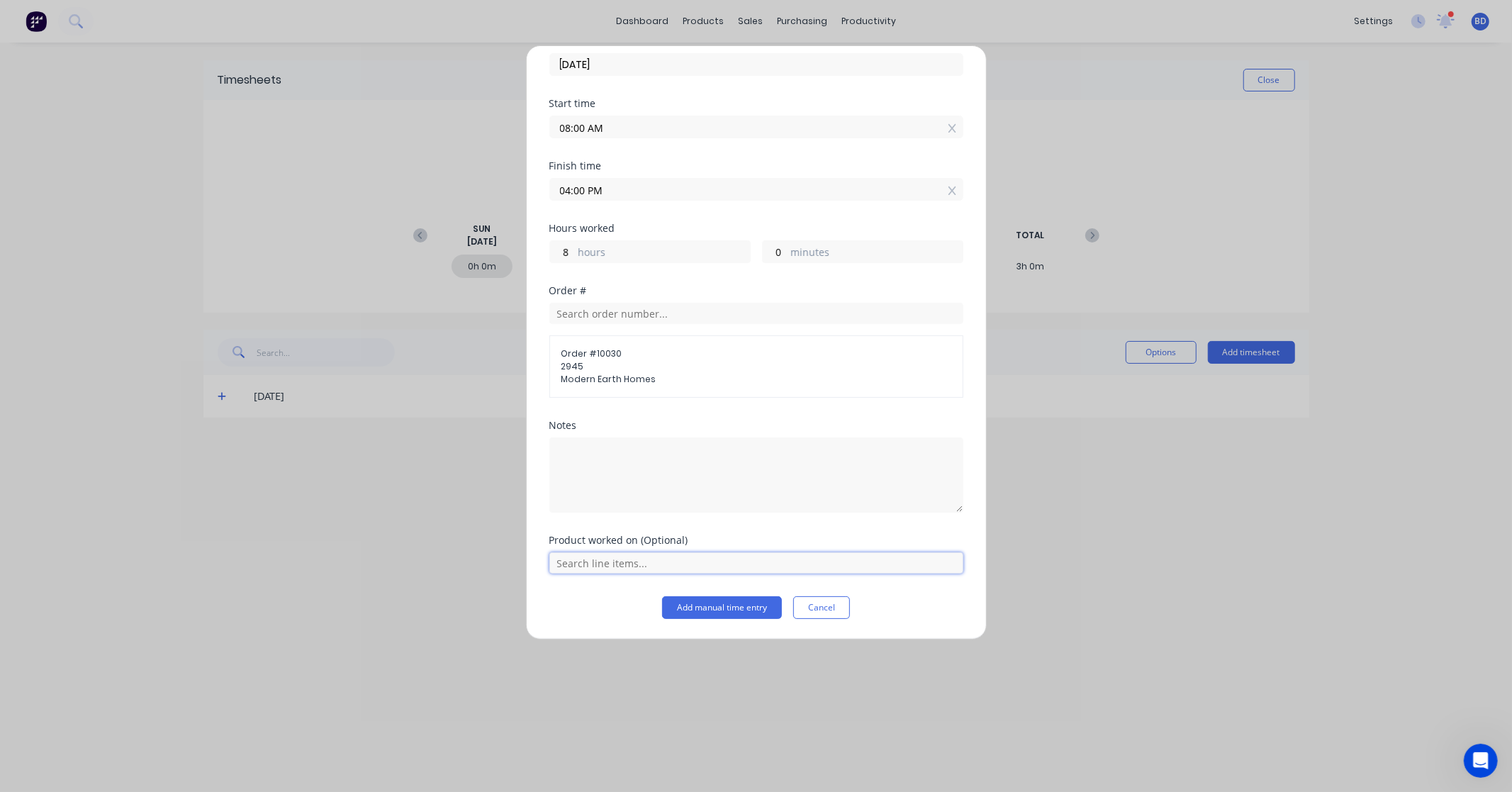
click at [578, 558] on input "text" at bounding box center [756, 563] width 414 height 22
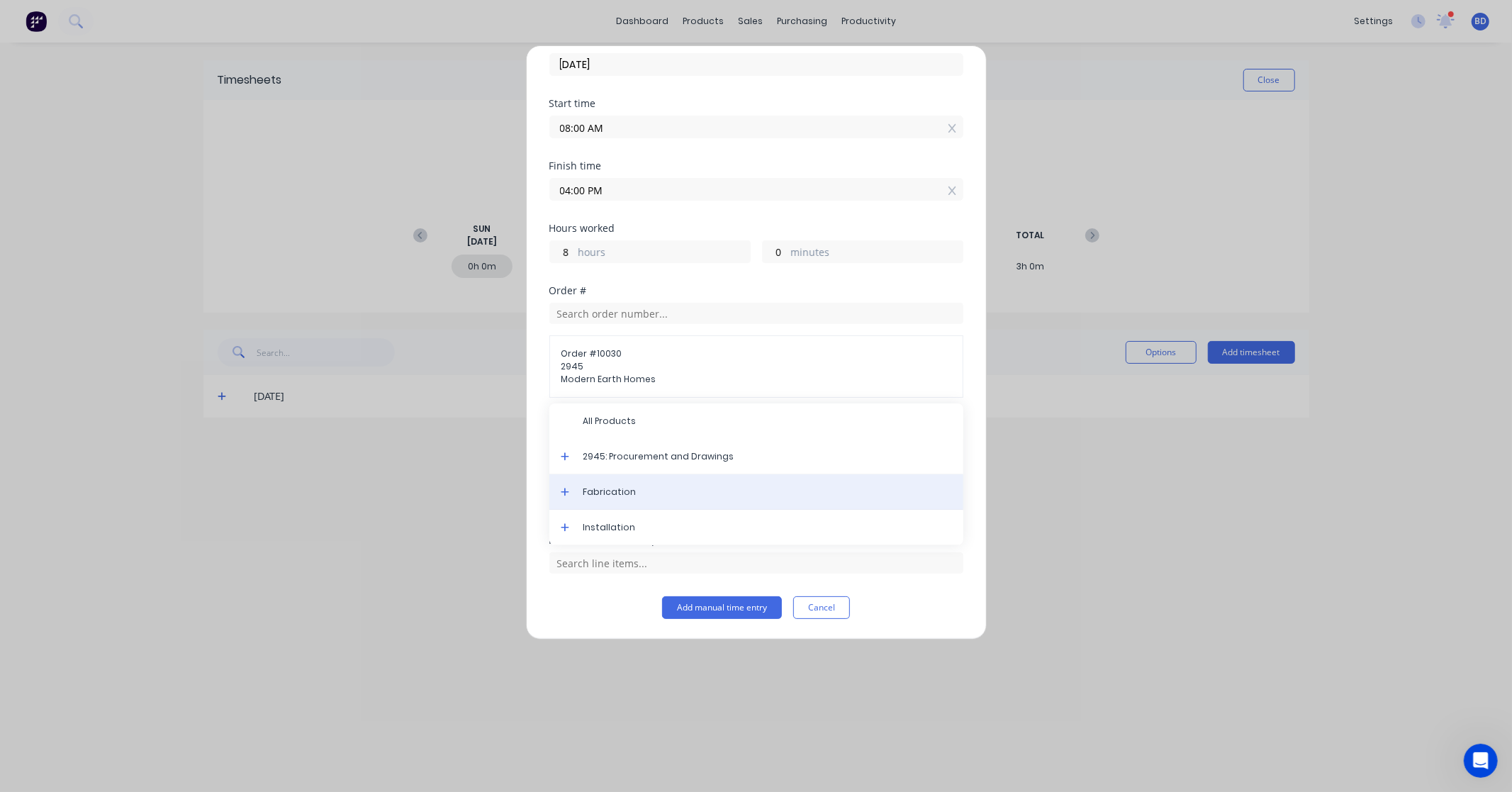
click at [613, 499] on div "Fabrication" at bounding box center [756, 492] width 414 height 36
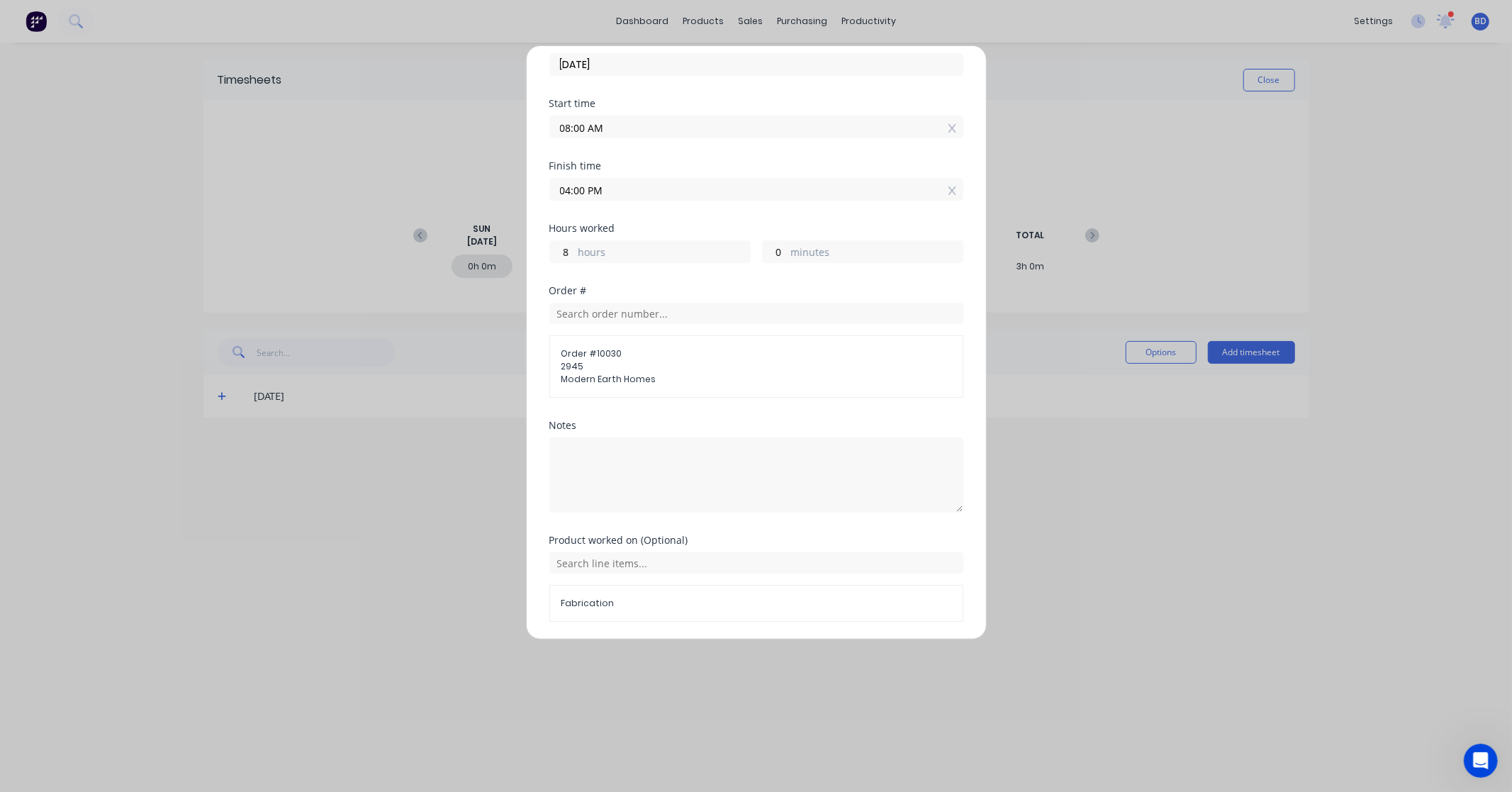
scroll to position [118, 0]
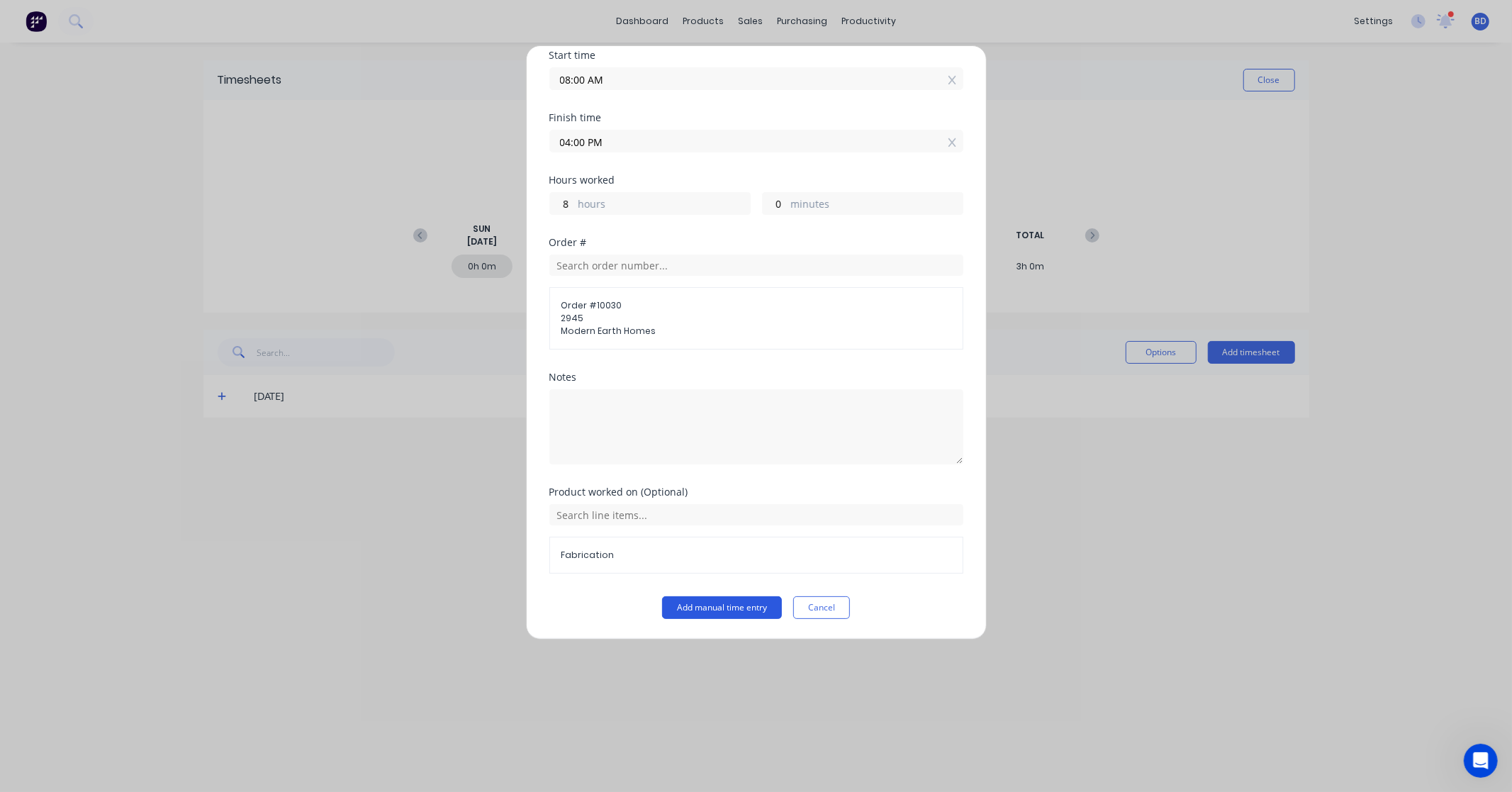
click at [763, 611] on button "Add manual time entry" at bounding box center [722, 608] width 120 height 22
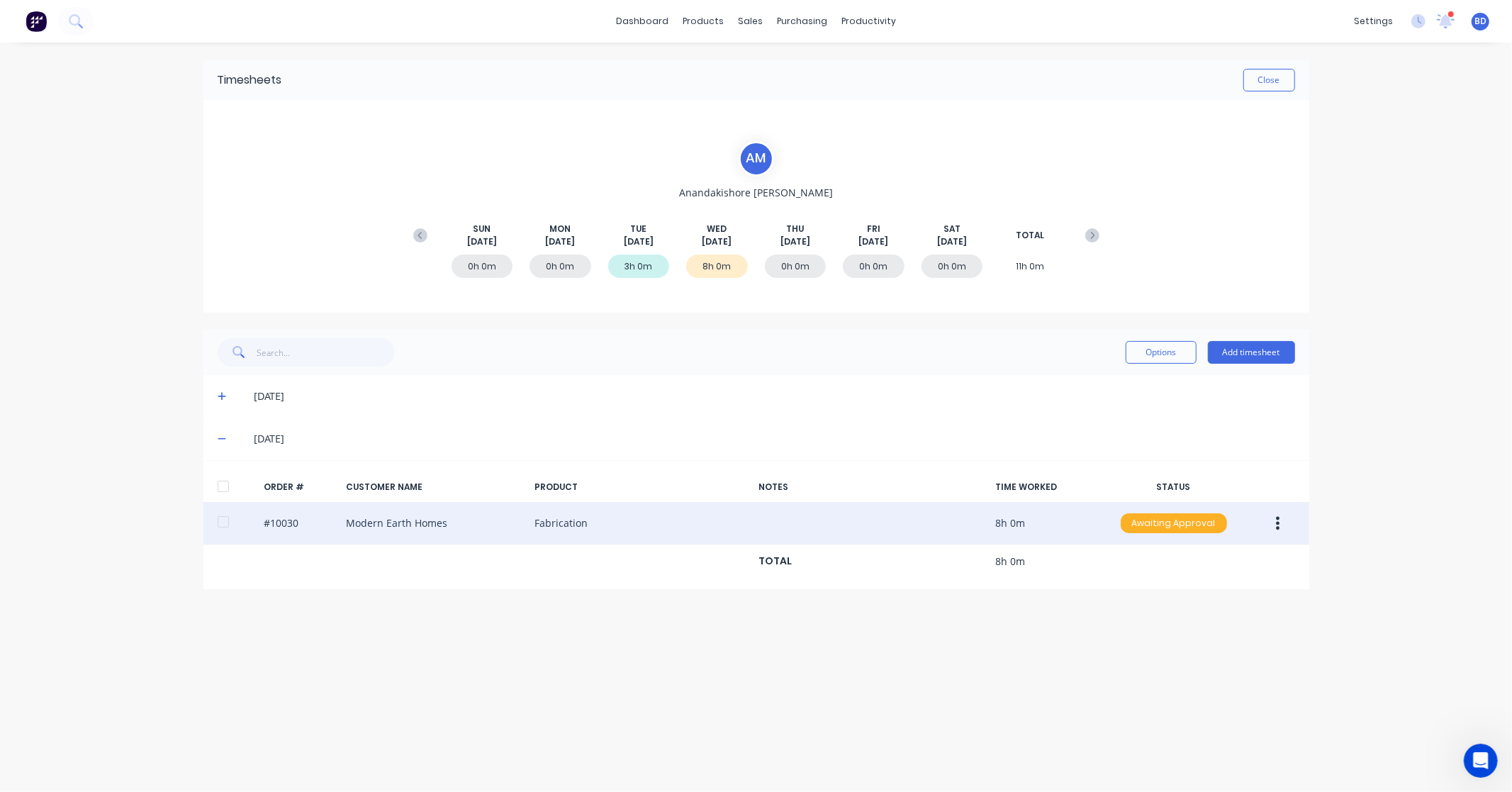
click at [1187, 526] on div "Awaiting Approval" at bounding box center [1174, 524] width 106 height 20
click at [1163, 589] on div "Approved" at bounding box center [1143, 595] width 116 height 20
click at [1127, 73] on div "Close" at bounding box center [789, 80] width 1014 height 22
click at [1277, 81] on button "Close" at bounding box center [1269, 80] width 52 height 22
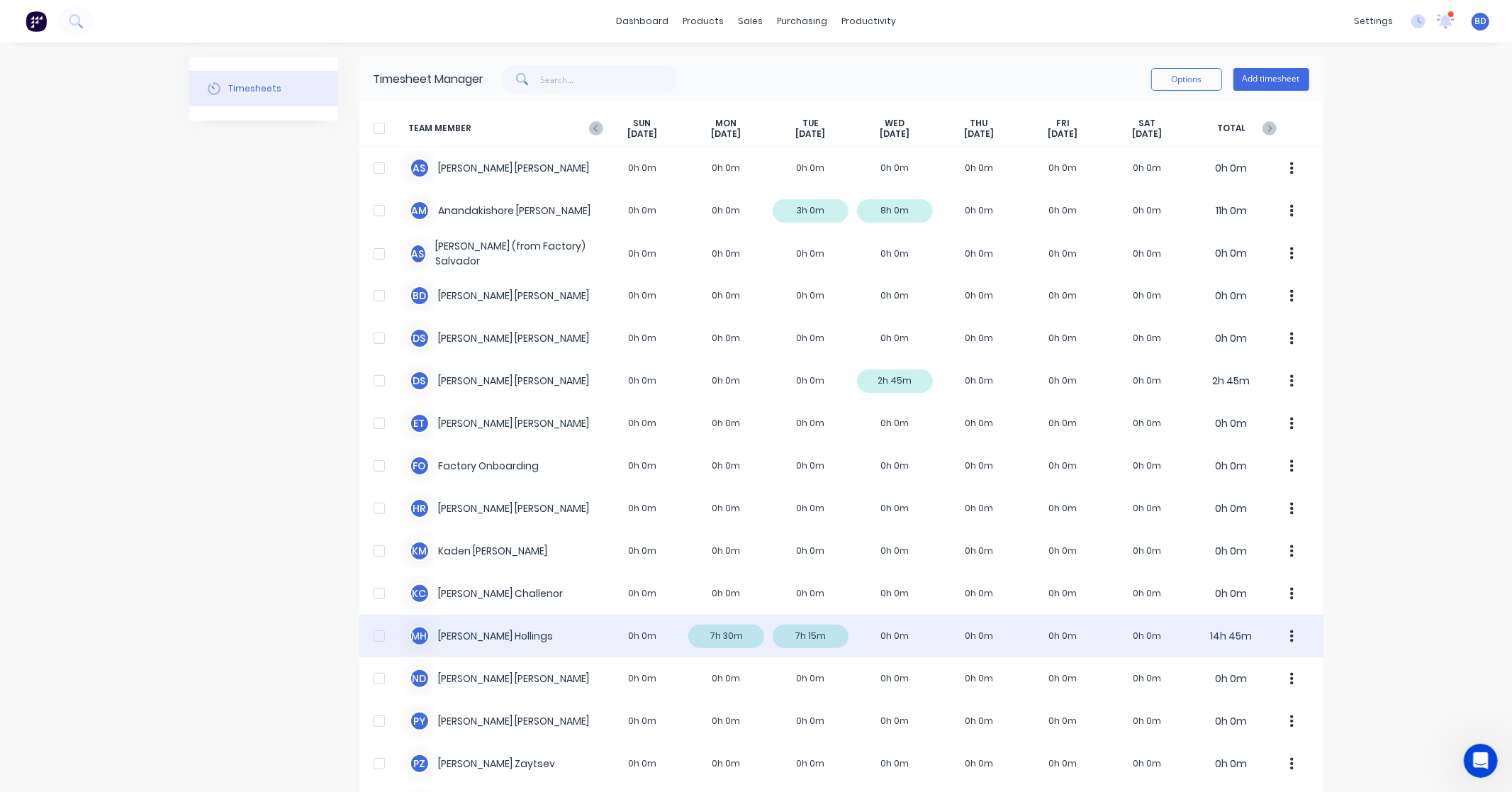
click at [489, 627] on div "M H [PERSON_NAME] 0h 0m 7h 30m 7h 15m 0h 0m 0h 0m 0h 0m 0h 0m 14h 45m" at bounding box center [842, 636] width 965 height 42
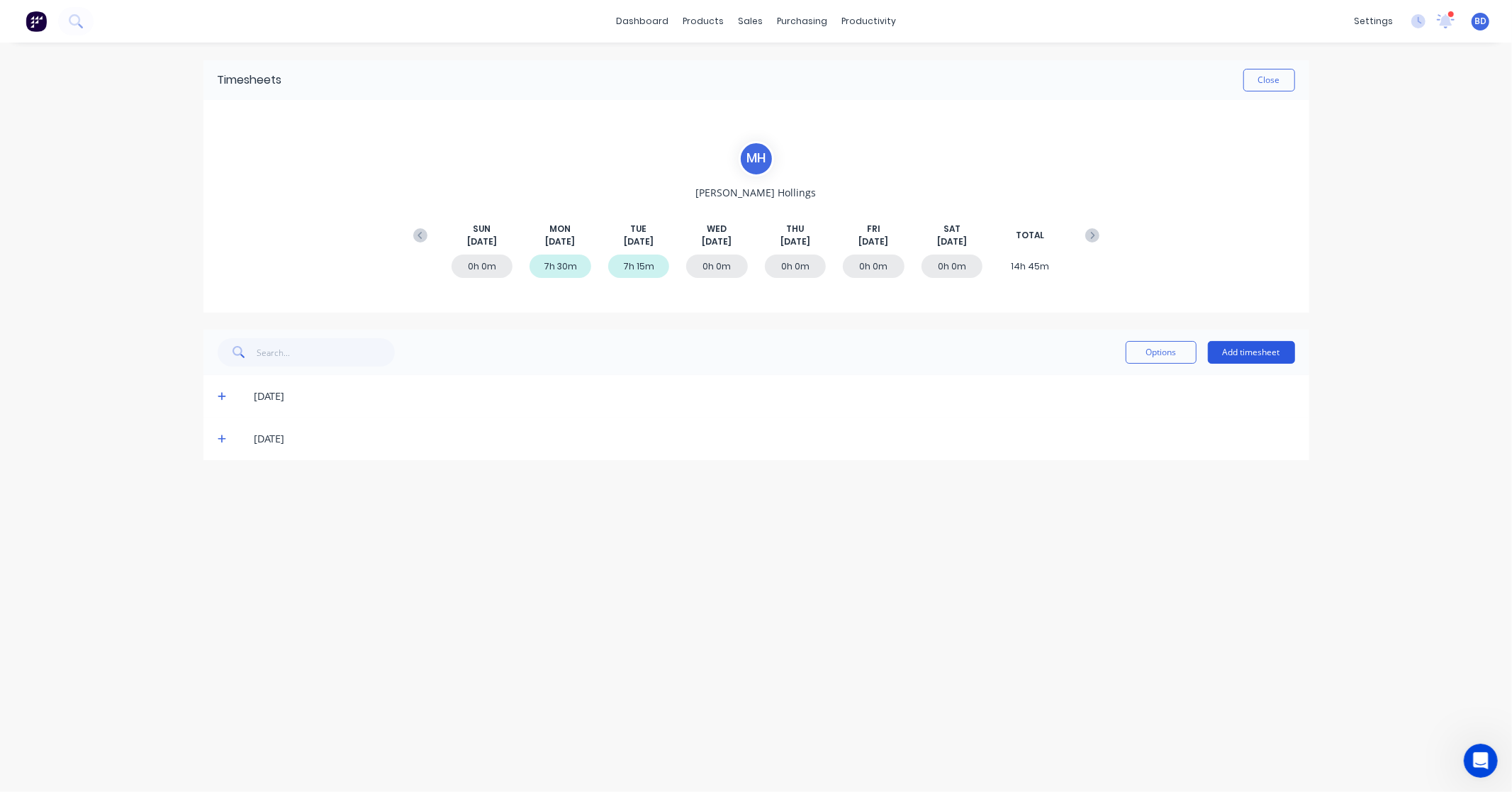
click at [1284, 358] on button "Add timesheet" at bounding box center [1251, 352] width 87 height 22
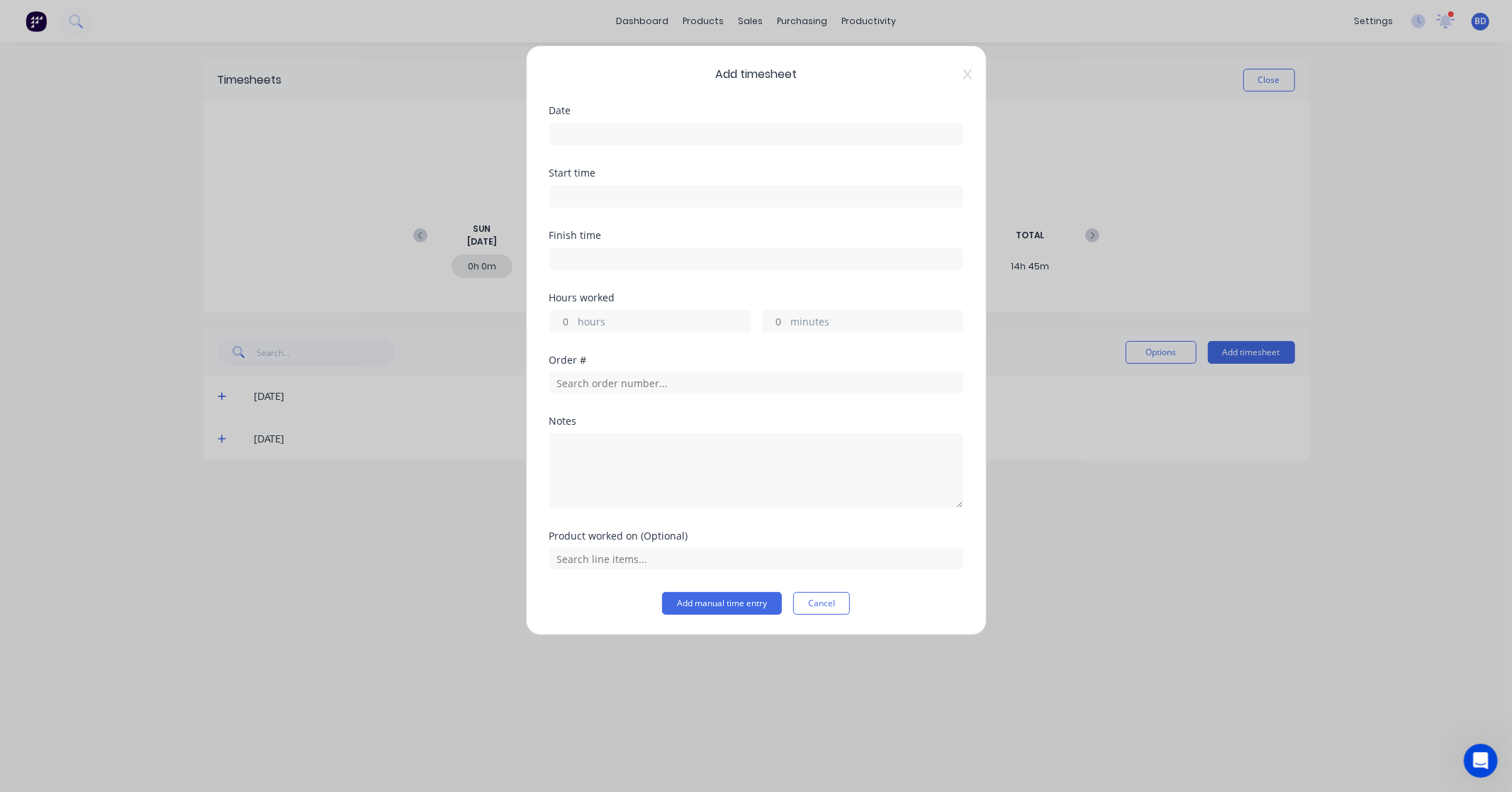
click at [648, 133] on input at bounding box center [756, 134] width 413 height 22
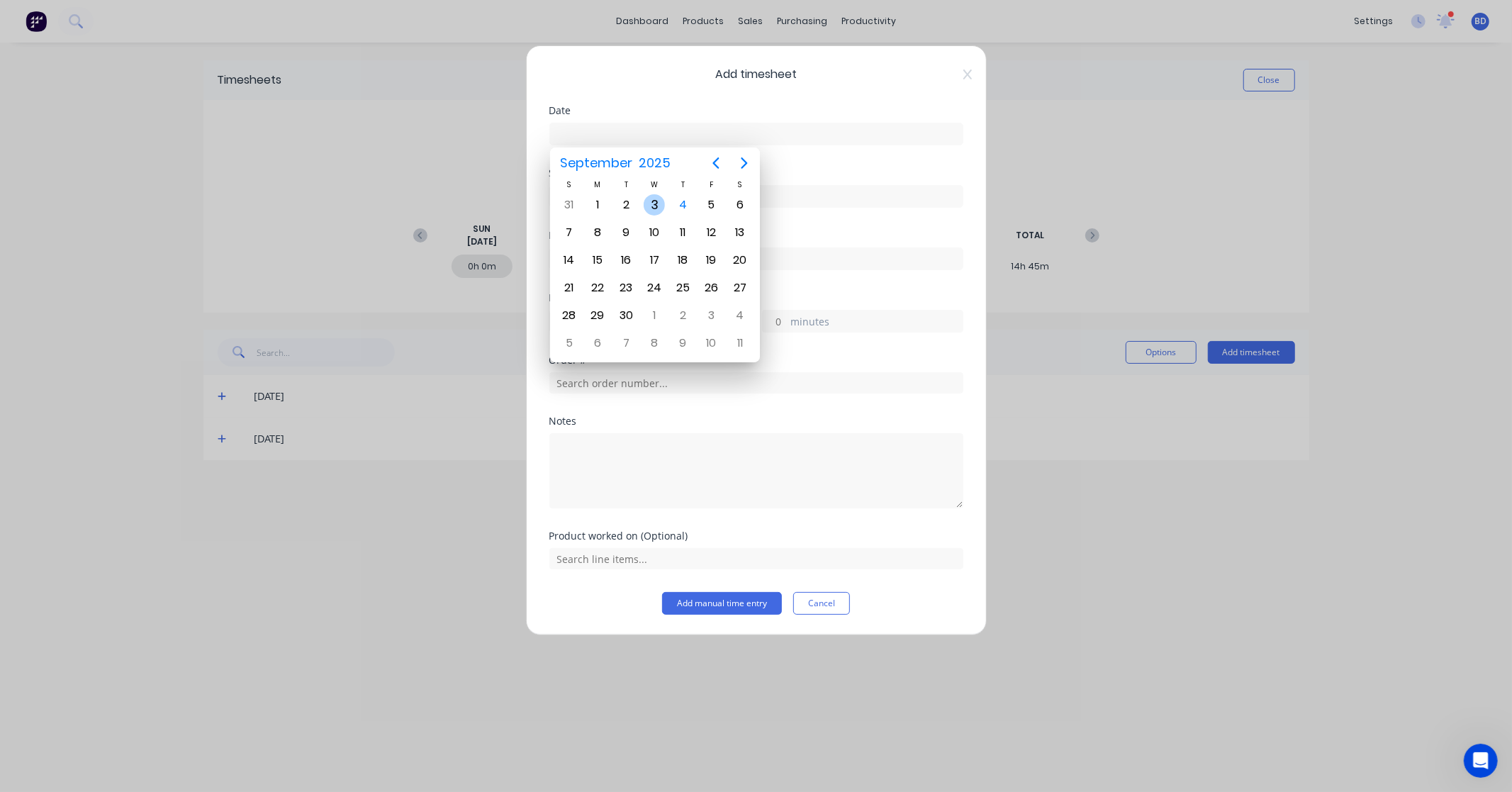
click at [656, 203] on div "3" at bounding box center [655, 205] width 22 height 22
type input "[DATE]"
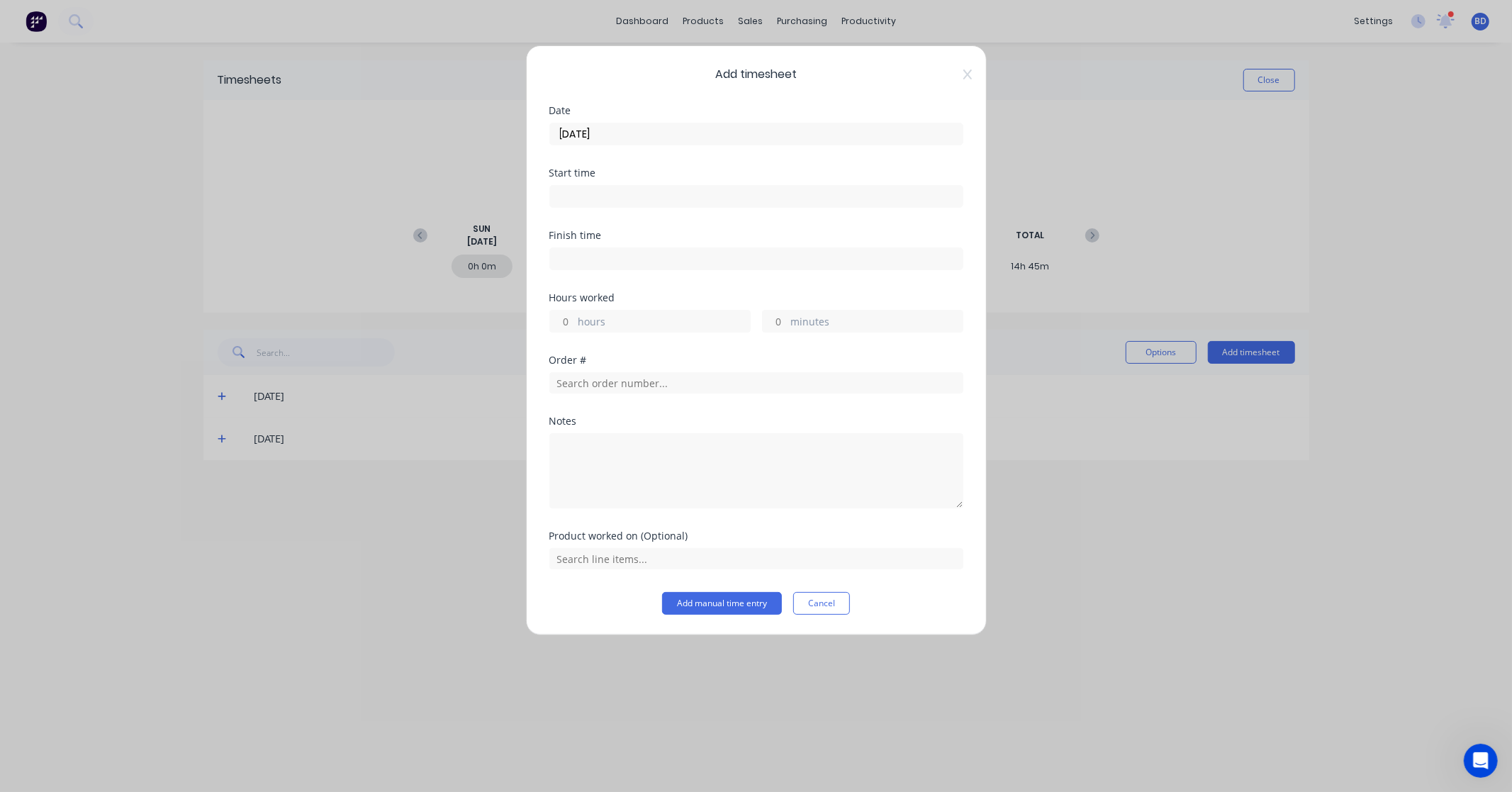
click at [583, 202] on input at bounding box center [756, 197] width 413 height 22
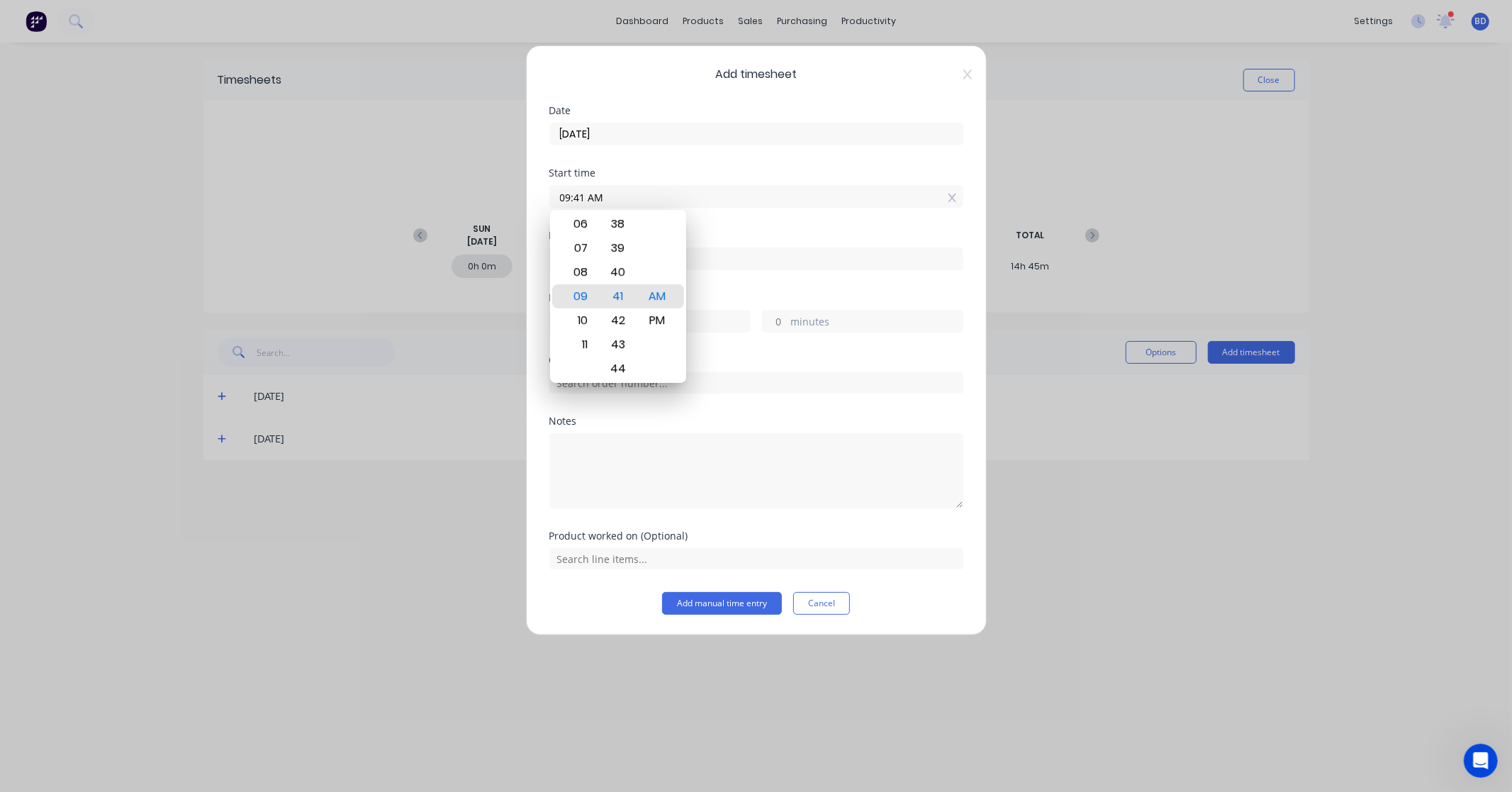
click at [626, 201] on input "09:41 AM" at bounding box center [756, 197] width 413 height 22
drag, startPoint x: 635, startPoint y: 196, endPoint x: 536, endPoint y: 199, distance: 99.0
click at [536, 199] on div "Add timesheet Date [DATE] Start time 09:41 AM Finish time Hours worked hours mi…" at bounding box center [756, 341] width 461 height 590
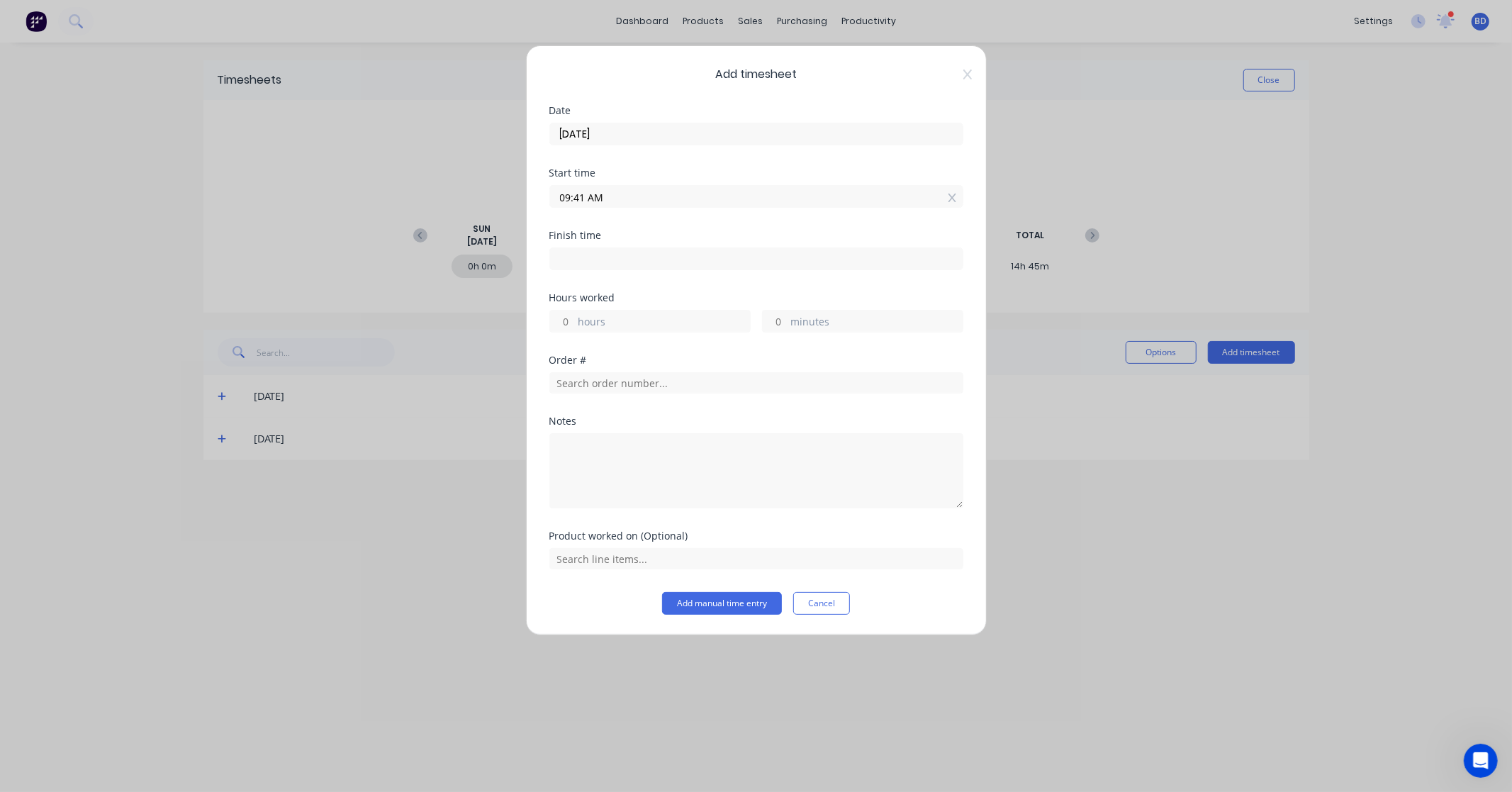
paste input "8:30"
drag, startPoint x: 578, startPoint y: 194, endPoint x: 459, endPoint y: 190, distance: 119.1
click at [459, 191] on div "Add timesheet Date [DATE] Start time 8:30 AM Finish time Hours worked hours min…" at bounding box center [756, 396] width 1512 height 792
type input "08:30 AM"
click at [572, 258] on input at bounding box center [756, 259] width 413 height 22
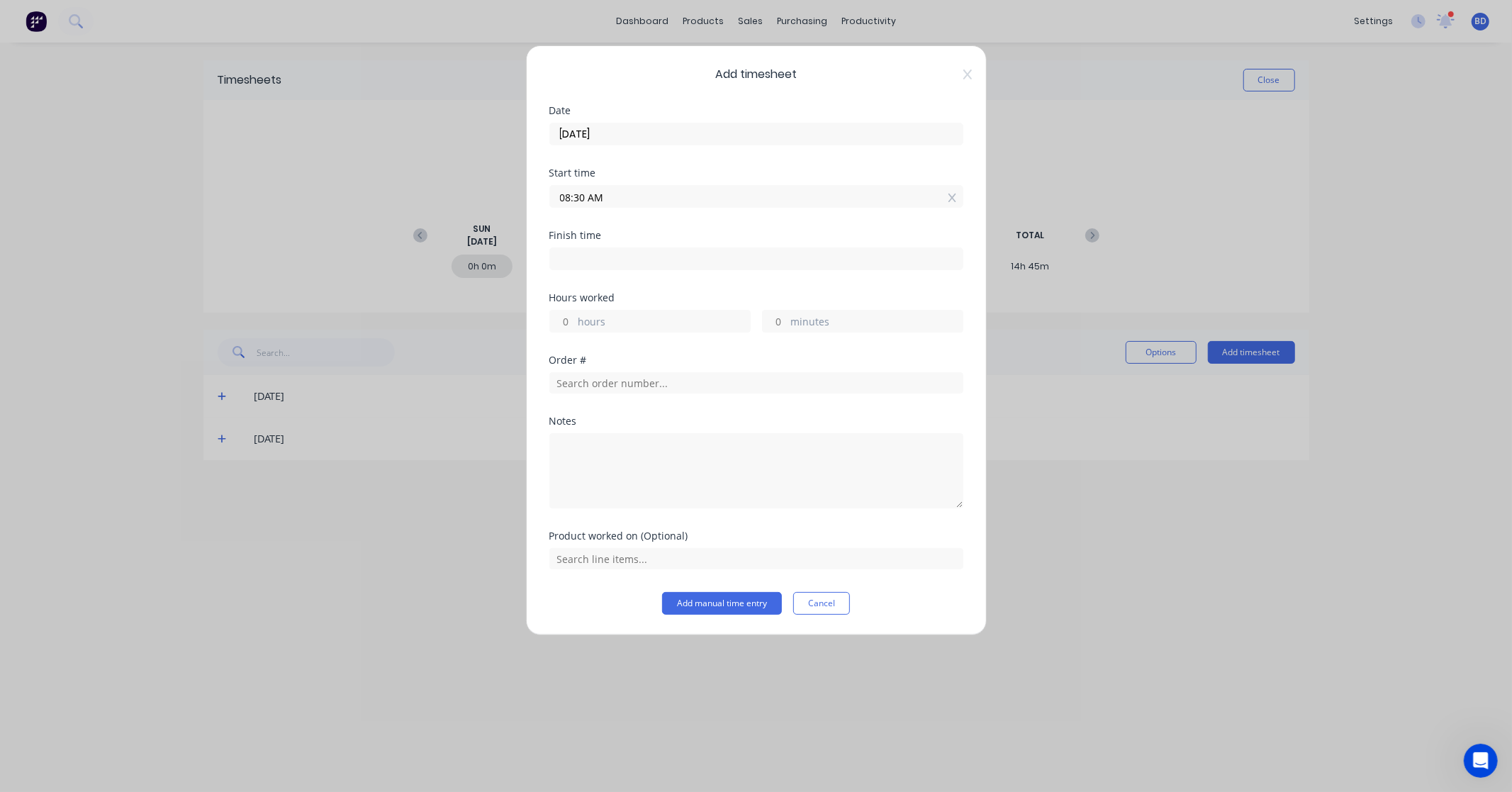
type input "09:41 AM"
type input "1"
type input "11"
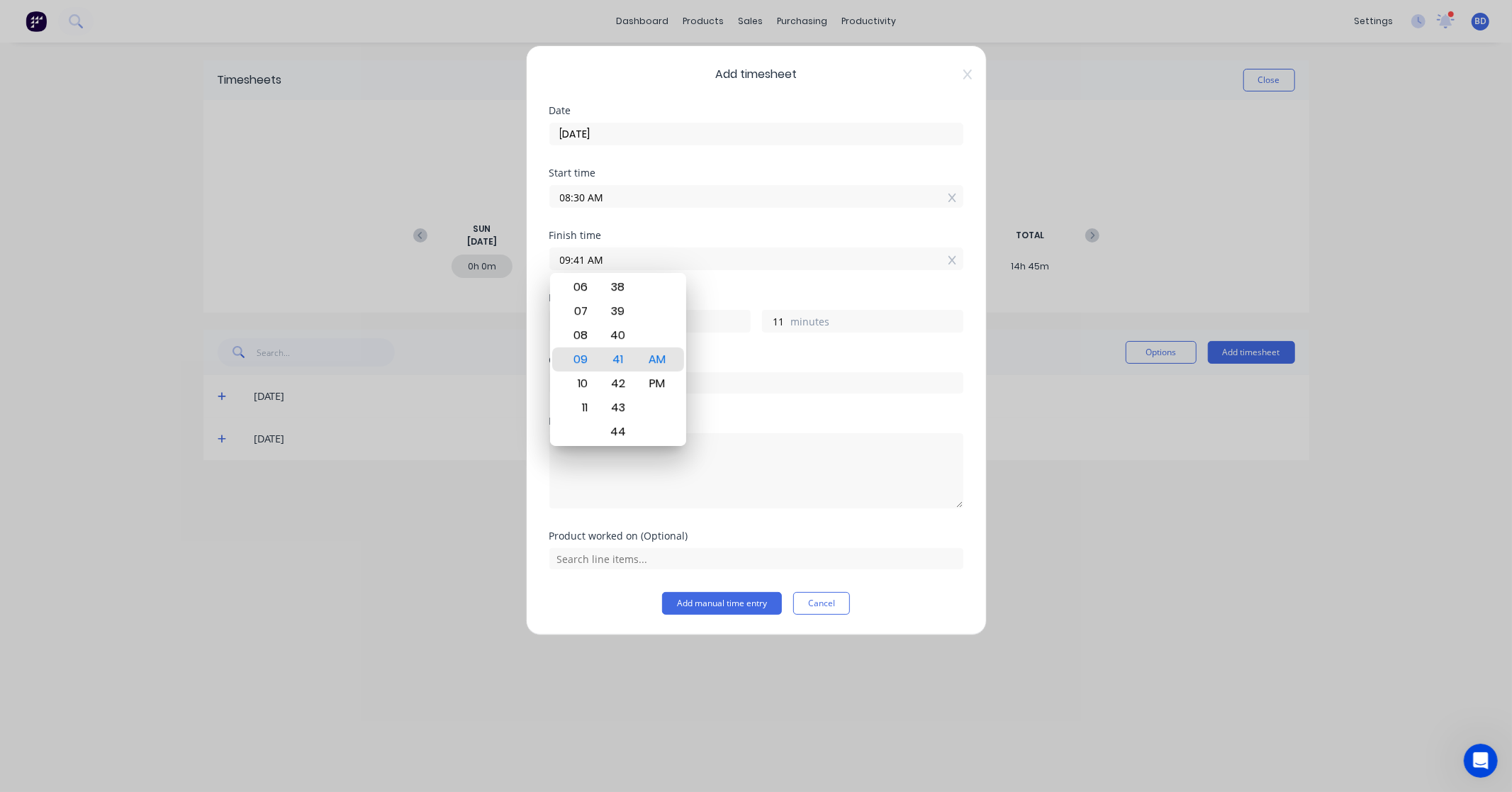
drag, startPoint x: 621, startPoint y: 263, endPoint x: 362, endPoint y: 269, distance: 259.1
click at [362, 269] on div "Add timesheet Date [DATE] Start time 08:30 AM Finish time 09:41 AM Hours worked…" at bounding box center [756, 396] width 1512 height 792
type input "02:30 AM"
type input "18"
type input "0"
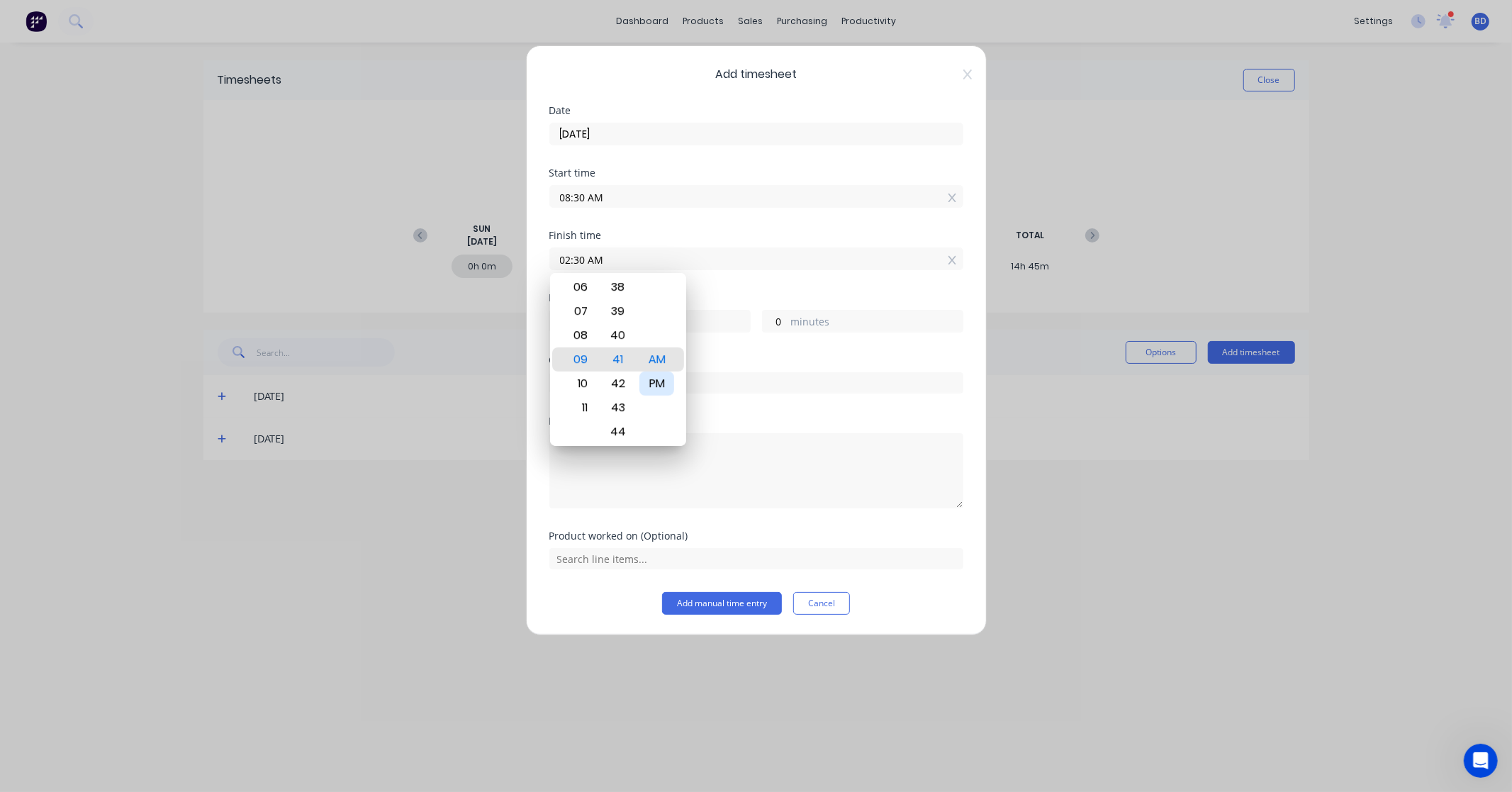
click at [652, 386] on div "PM" at bounding box center [657, 383] width 35 height 24
type input "02:30 PM"
type input "6"
click at [815, 357] on div "Order #" at bounding box center [756, 361] width 414 height 10
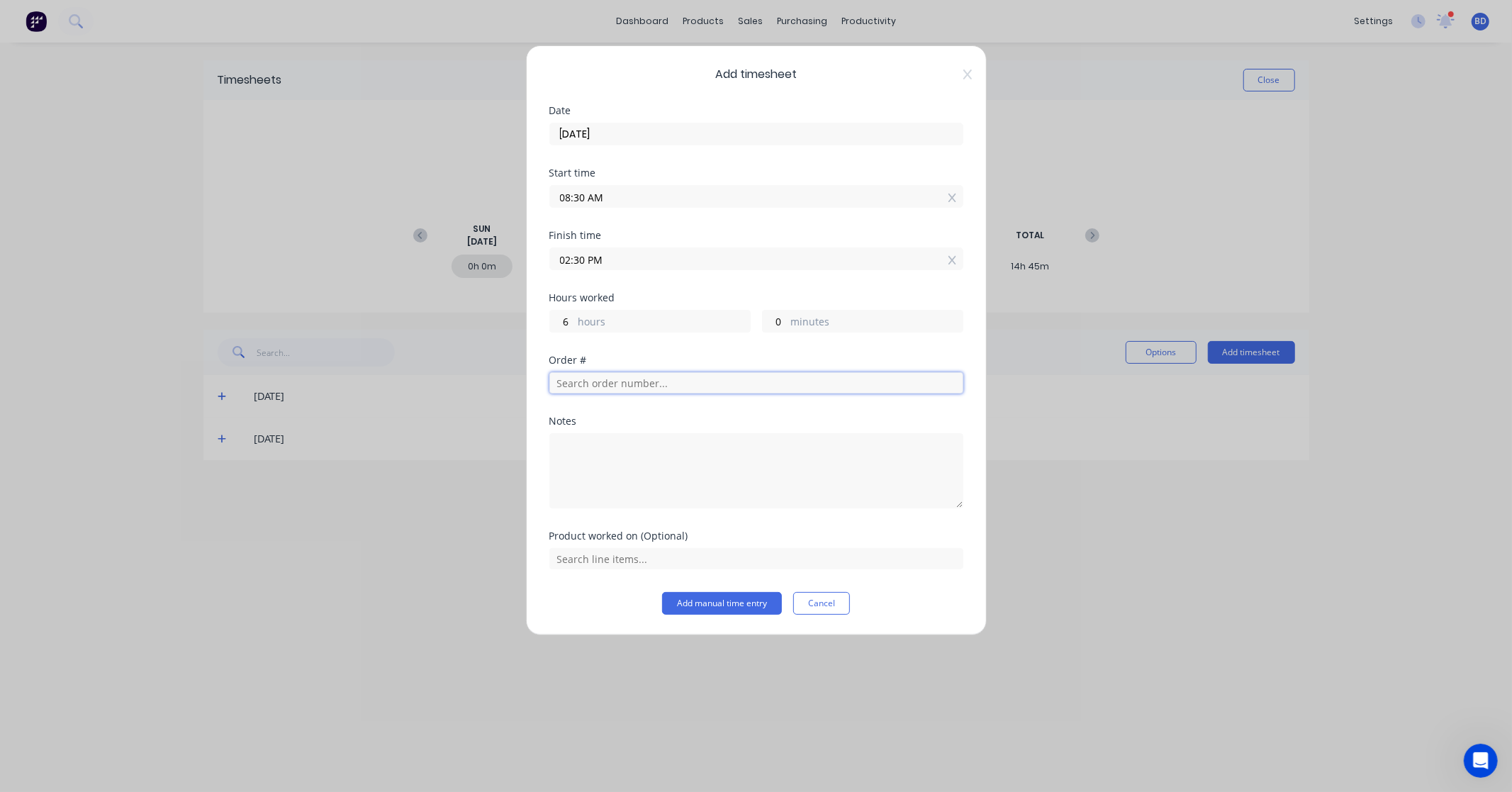
click at [630, 391] on input "text" at bounding box center [756, 383] width 414 height 22
click at [662, 593] on button "Add manual time entry" at bounding box center [722, 603] width 120 height 22
type input "31"
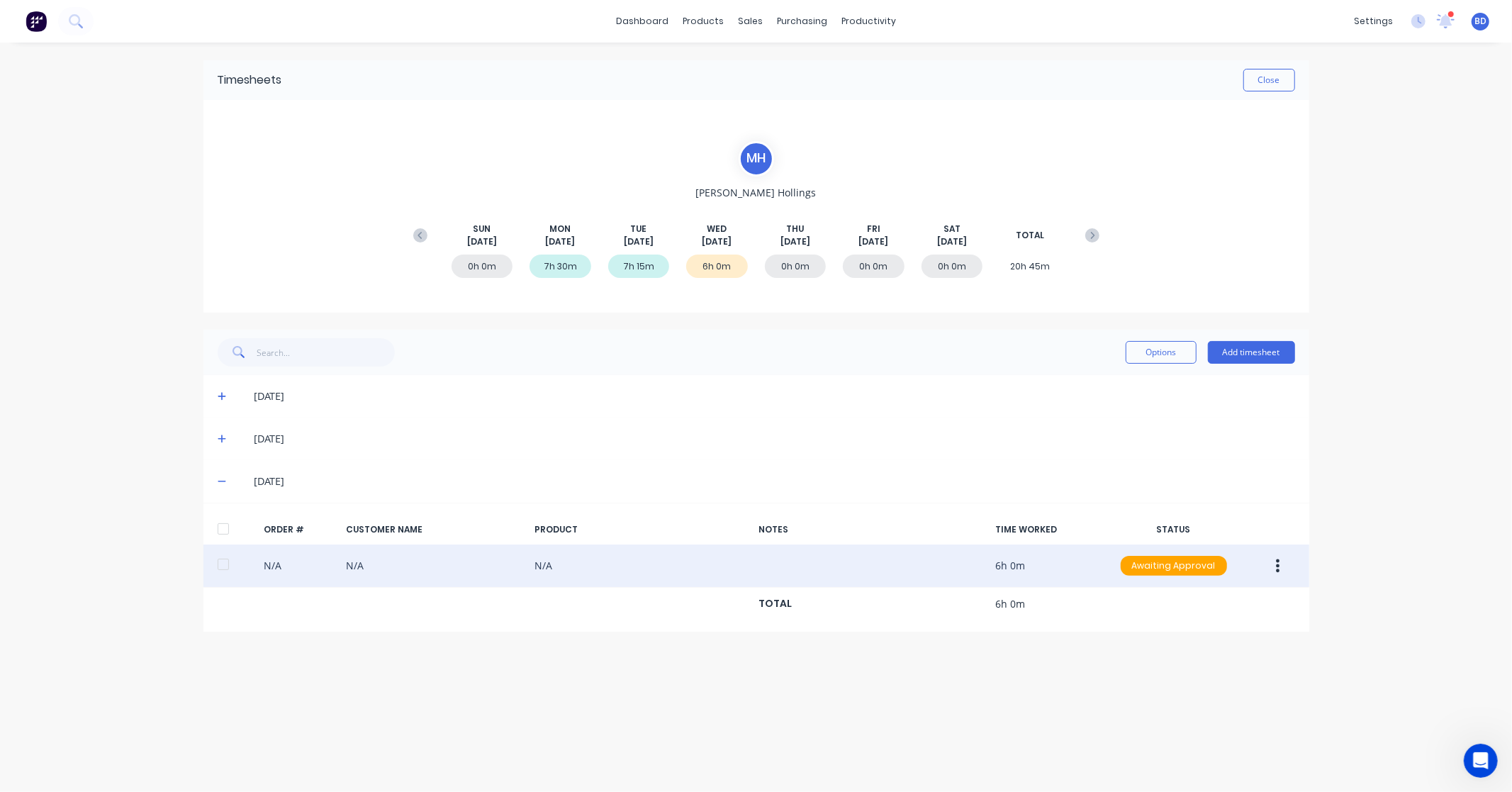
click at [1279, 563] on icon "button" at bounding box center [1278, 566] width 3 height 16
click at [1207, 651] on div "Edit" at bounding box center [1227, 660] width 109 height 21
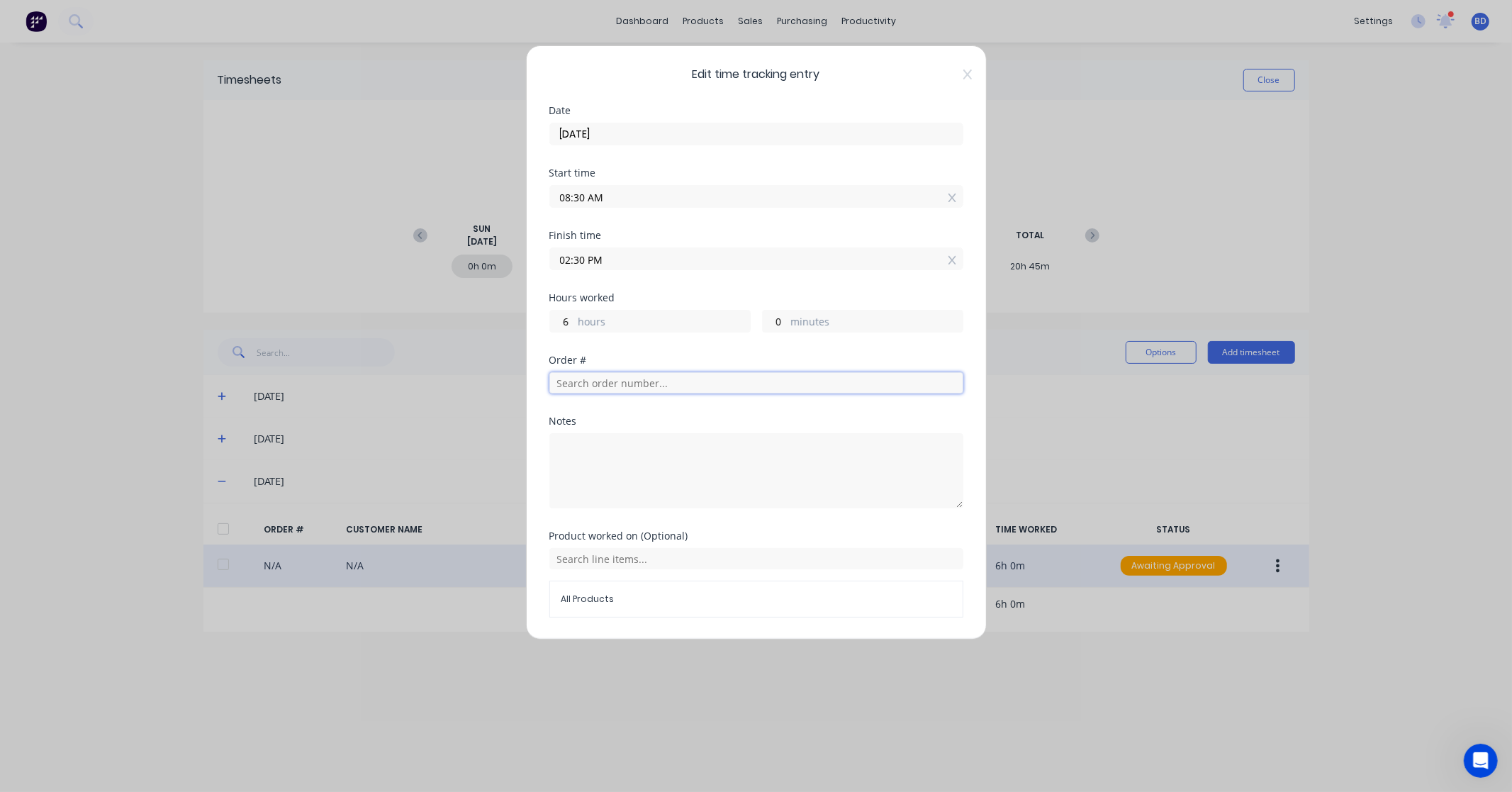
click at [592, 384] on input "text" at bounding box center [756, 383] width 414 height 22
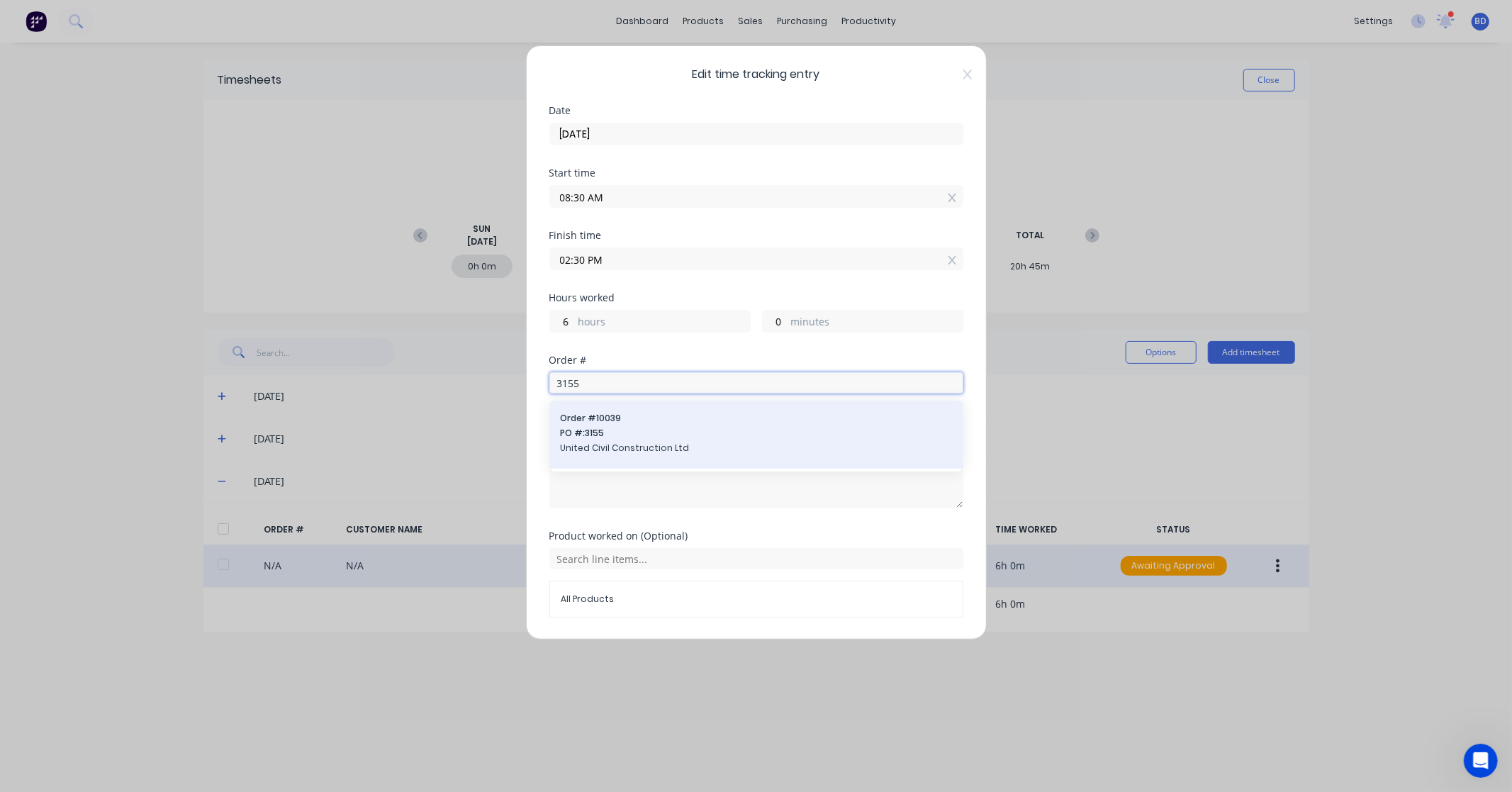
type input "3155"
click at [636, 435] on span "PO #: 3155" at bounding box center [756, 433] width 391 height 12
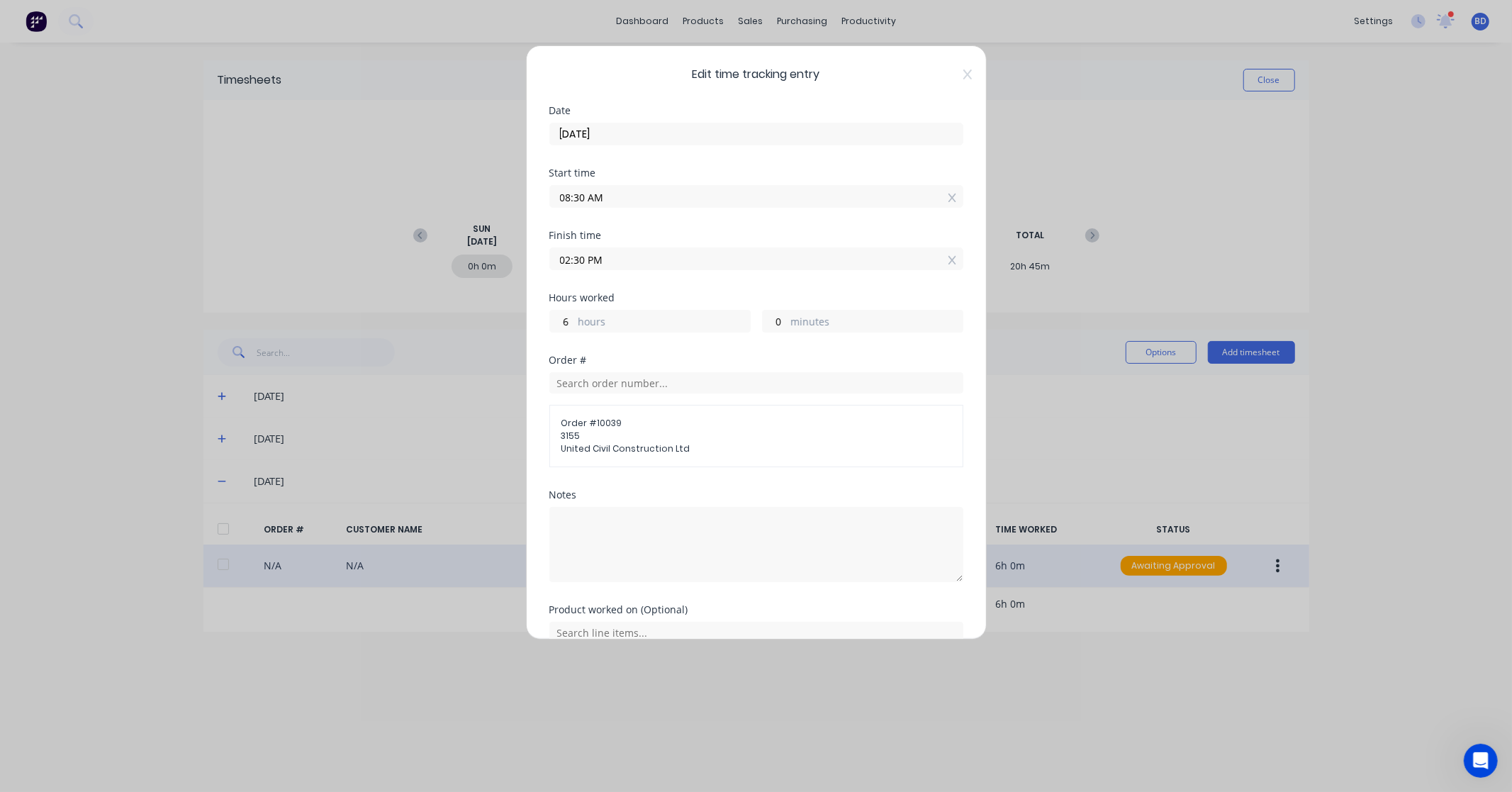
scroll to position [70, 0]
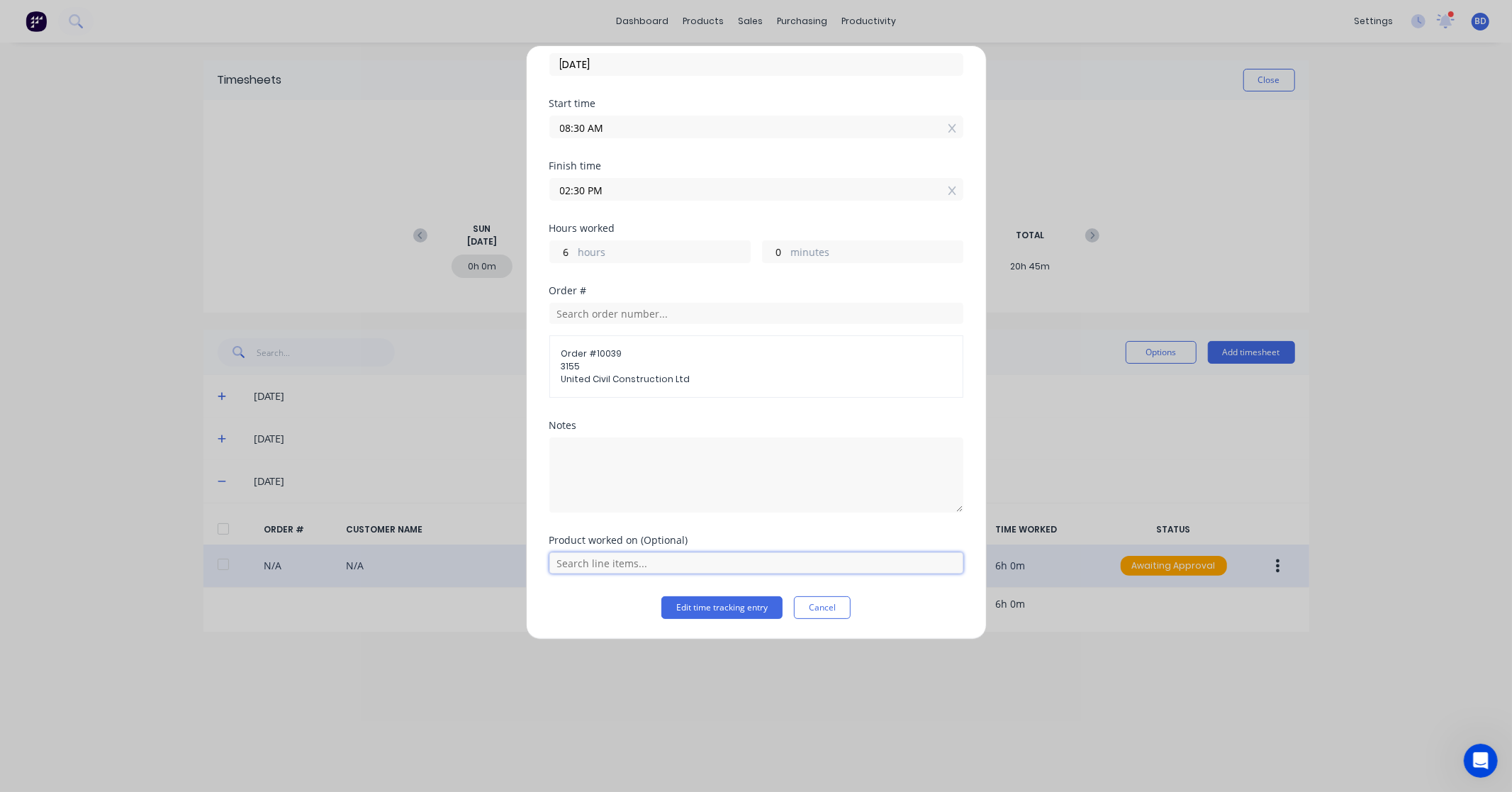
click at [632, 561] on input "text" at bounding box center [756, 563] width 414 height 22
click at [644, 519] on div "Labour Kit" at bounding box center [756, 528] width 414 height 36
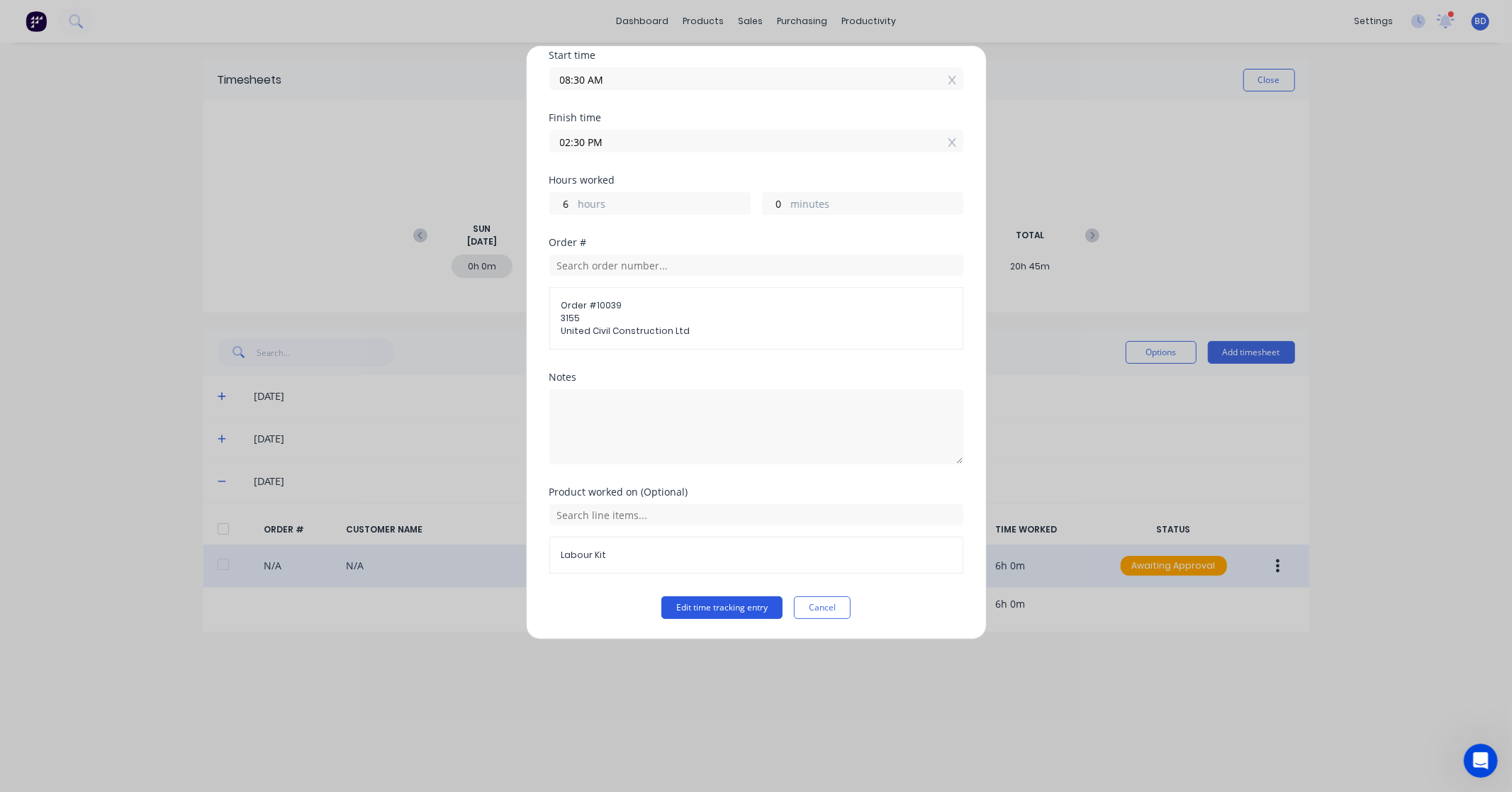
click at [719, 612] on button "Edit time tracking entry" at bounding box center [722, 608] width 121 height 22
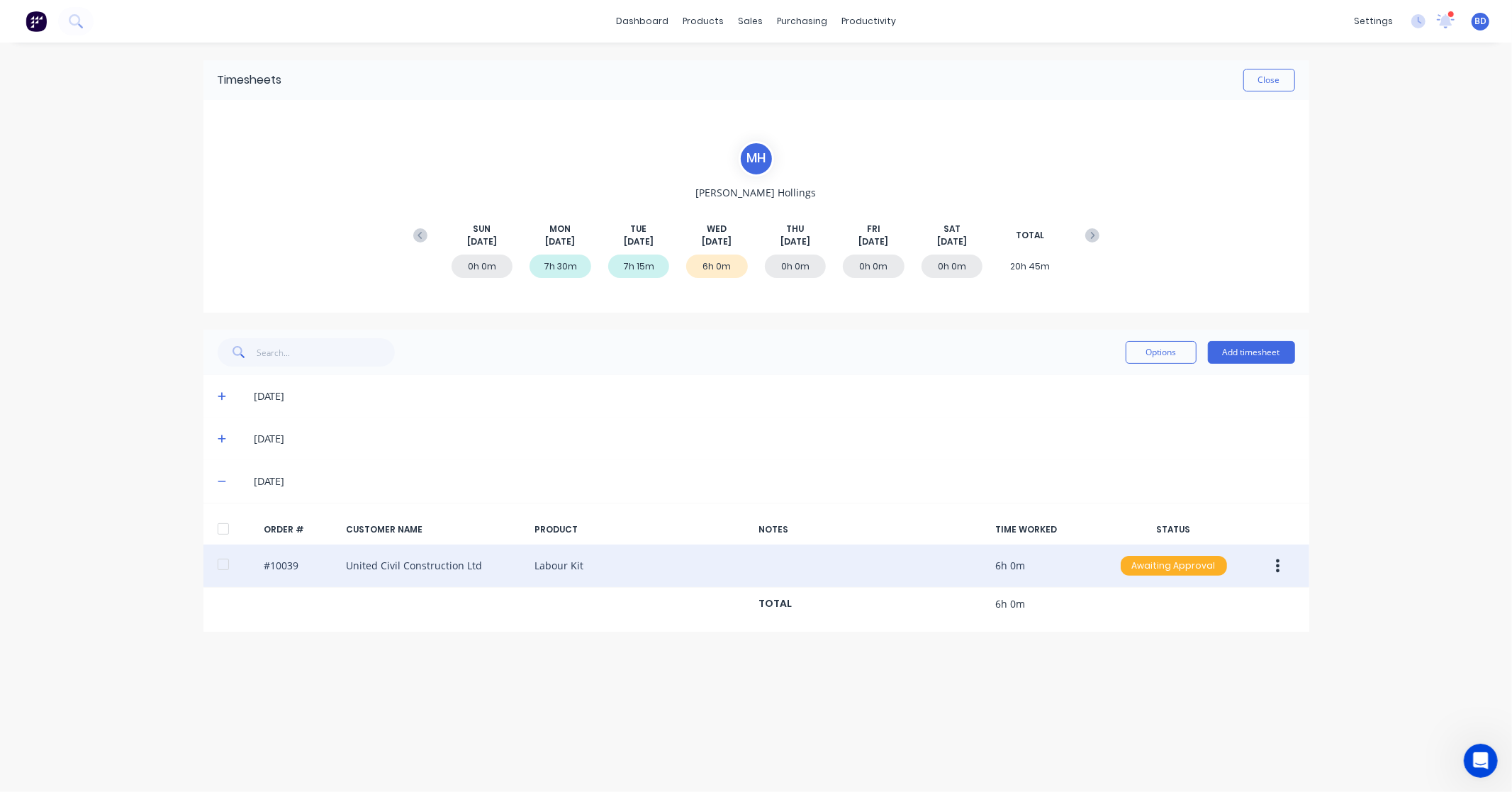
click at [1203, 565] on div "Awaiting Approval" at bounding box center [1174, 566] width 106 height 20
click at [1139, 632] on div "Approved" at bounding box center [1143, 637] width 116 height 20
click at [783, 59] on link "Sales Orders" at bounding box center [826, 67] width 188 height 28
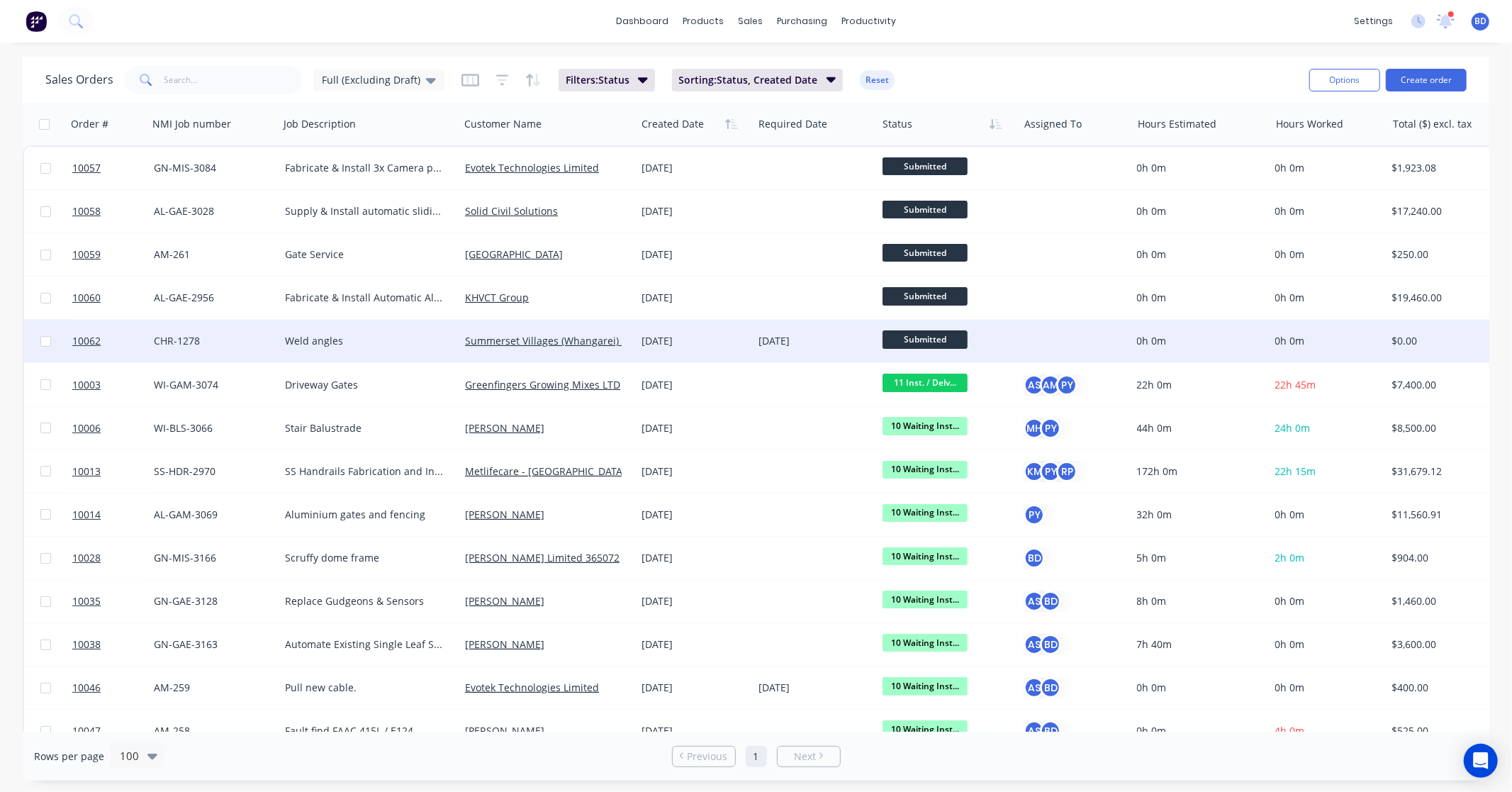
click at [929, 345] on span "Submitted" at bounding box center [925, 339] width 85 height 17
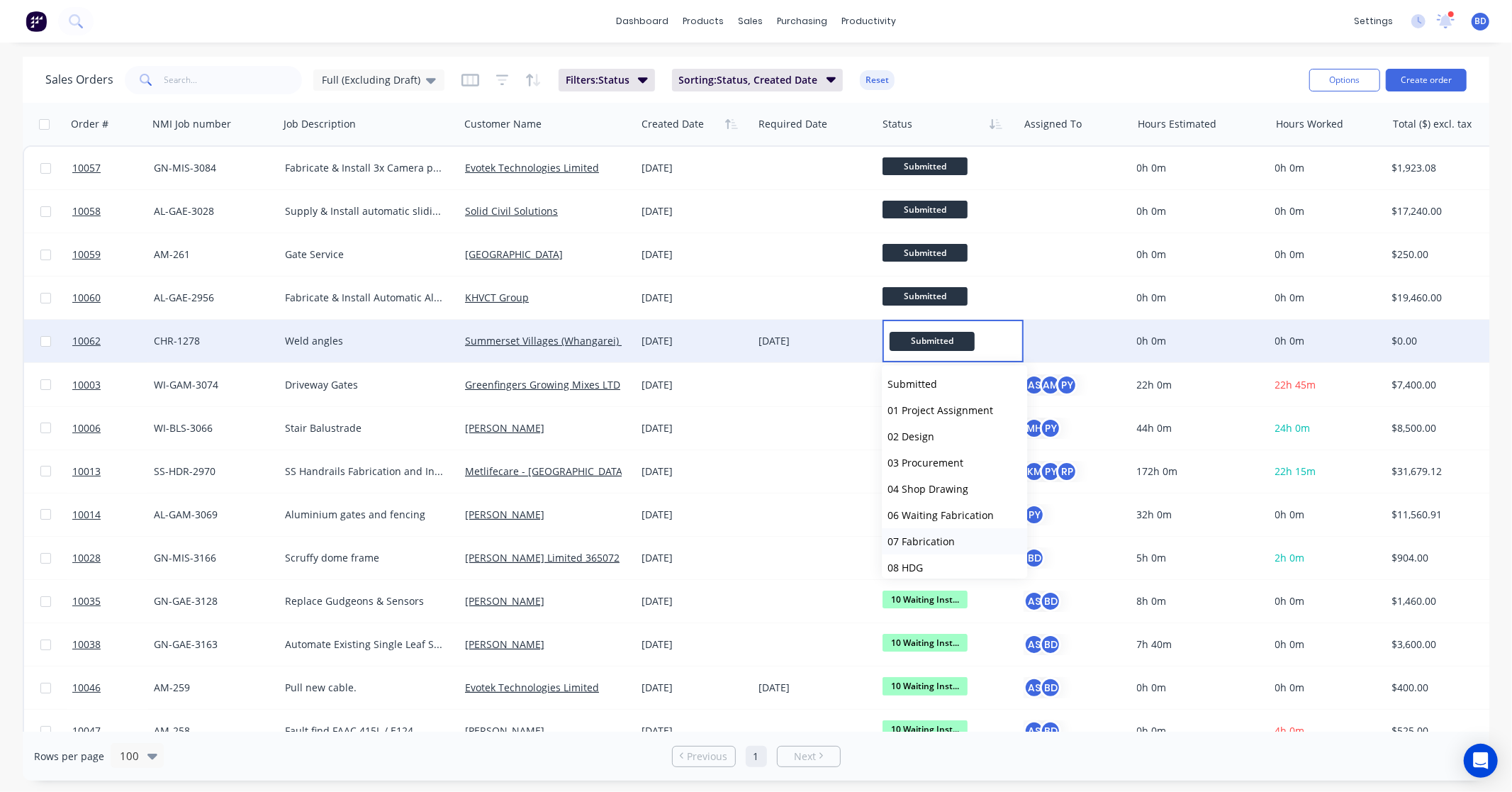
click at [936, 539] on span "07 Fabrication" at bounding box center [920, 542] width 67 height 13
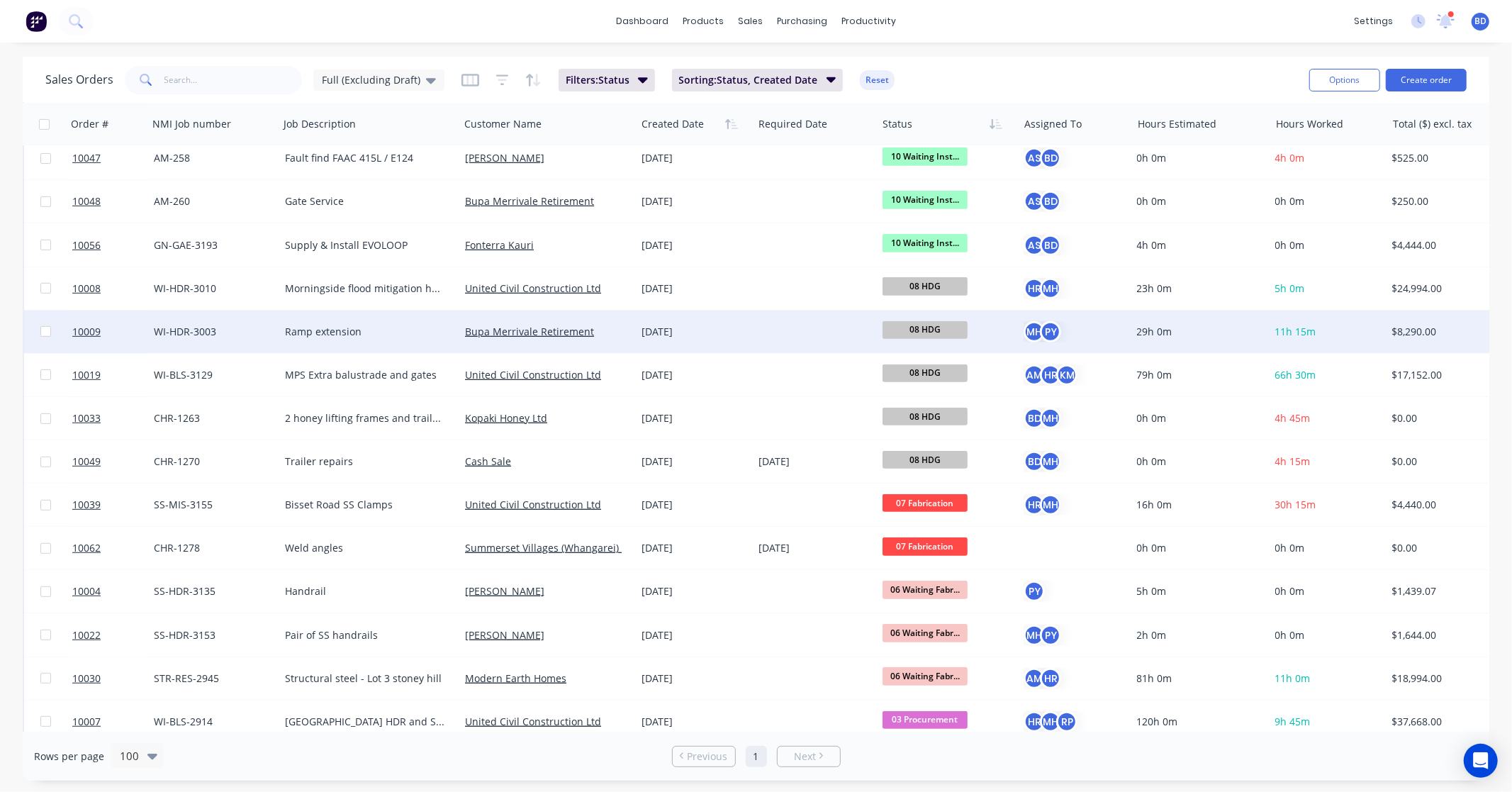
scroll to position [551, 0]
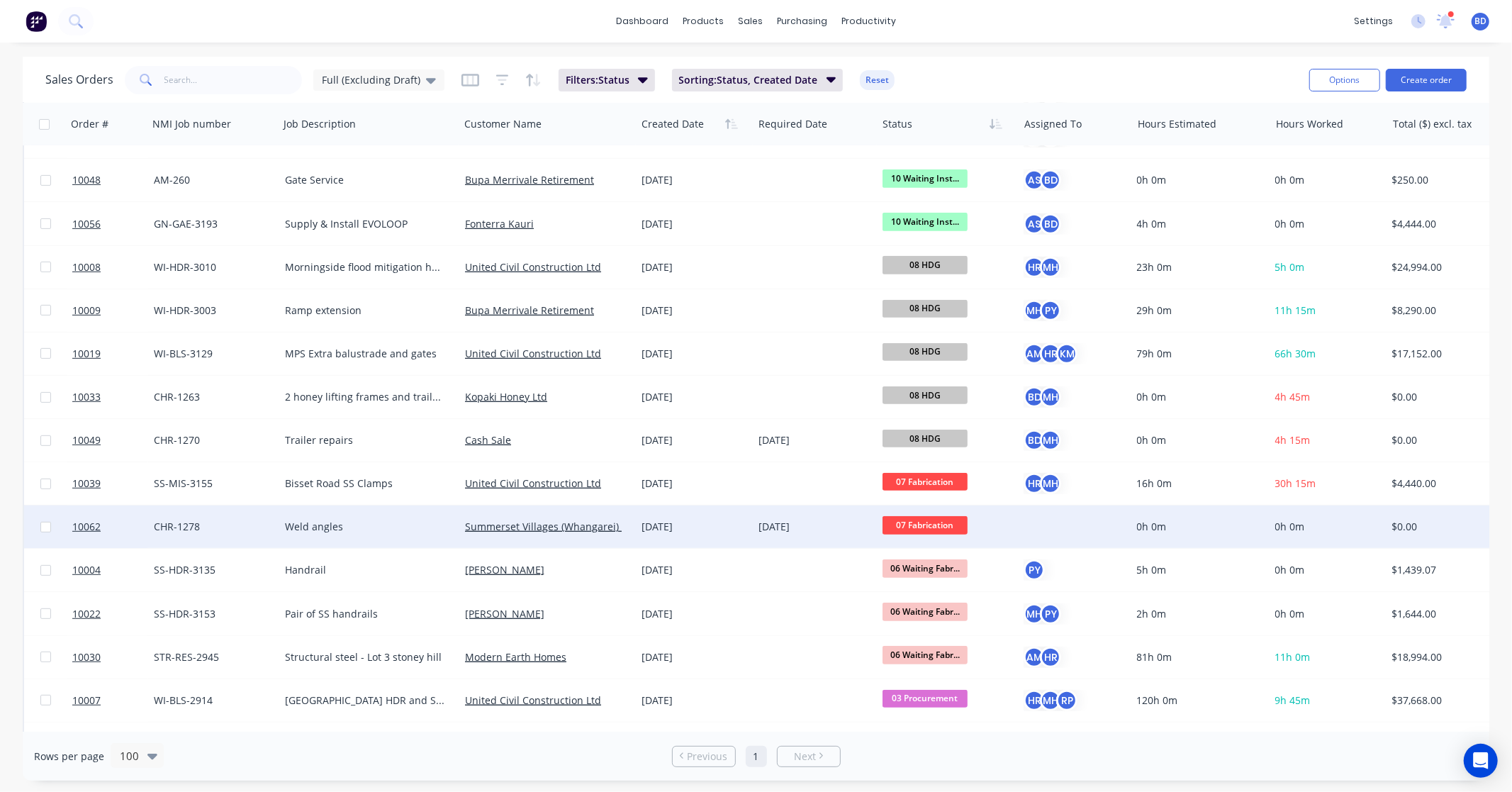
click at [1030, 523] on div at bounding box center [1072, 527] width 96 height 14
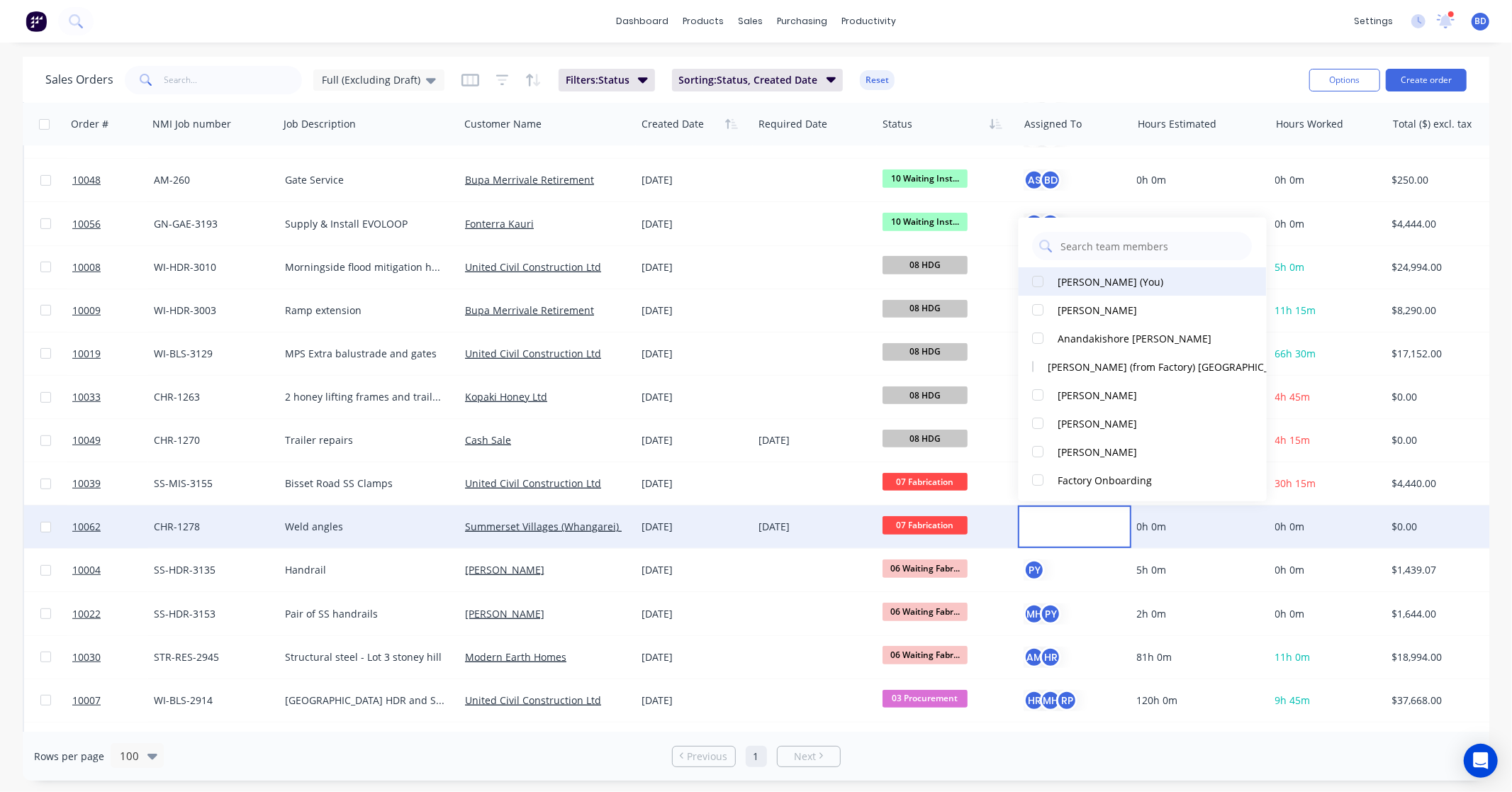
click at [1061, 277] on div "Brandon D'souza (You)" at bounding box center [1111, 281] width 106 height 15
click at [1080, 419] on div "Duncan Sneddon" at bounding box center [1098, 423] width 80 height 15
click at [1033, 6] on div "dashboard products sales purchasing productivity dashboard products Product Cat…" at bounding box center [756, 21] width 1512 height 42
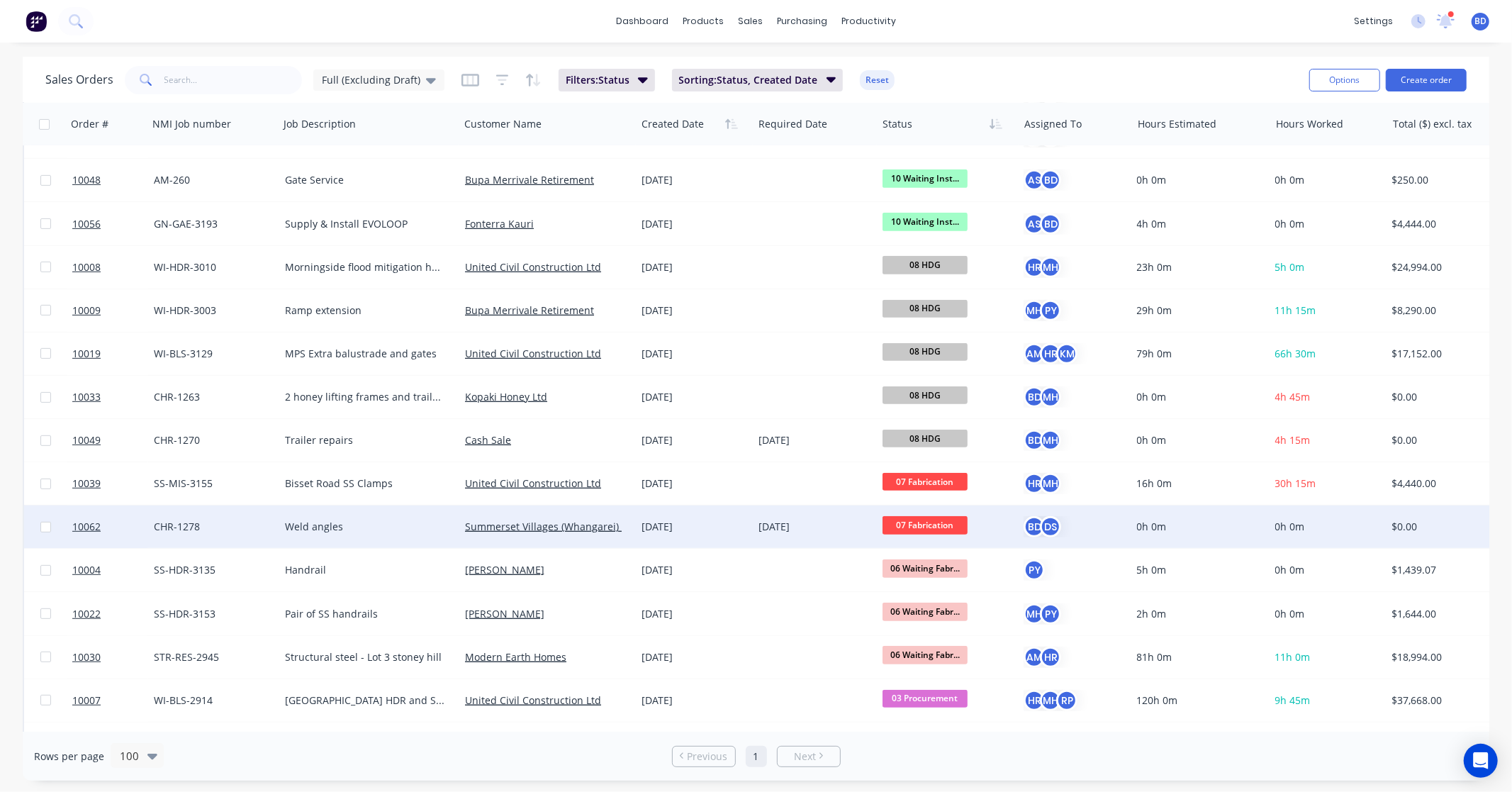
click at [1448, 14] on div at bounding box center [1451, 14] width 7 height 7
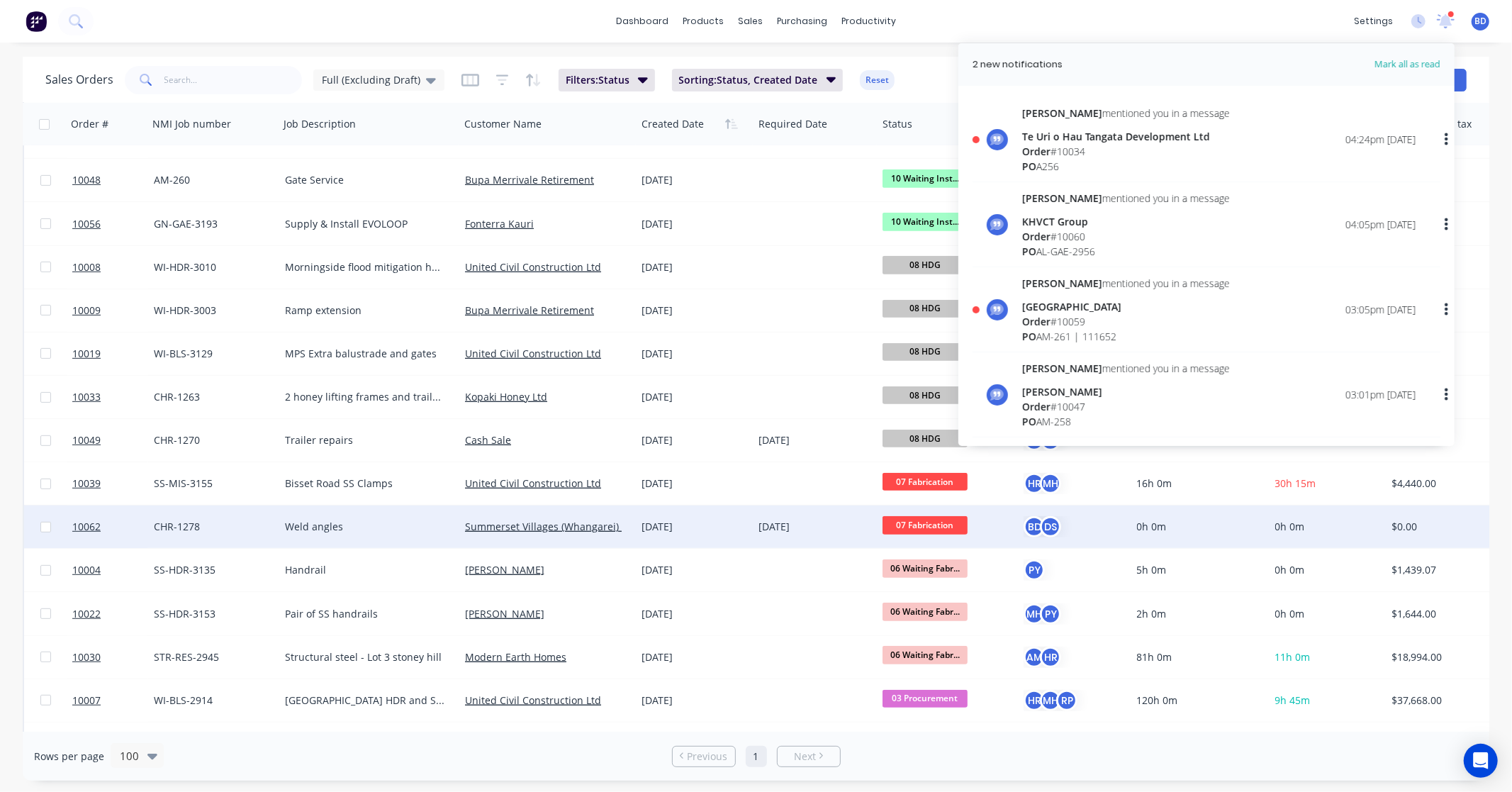
click at [1448, 14] on div at bounding box center [1451, 14] width 7 height 7
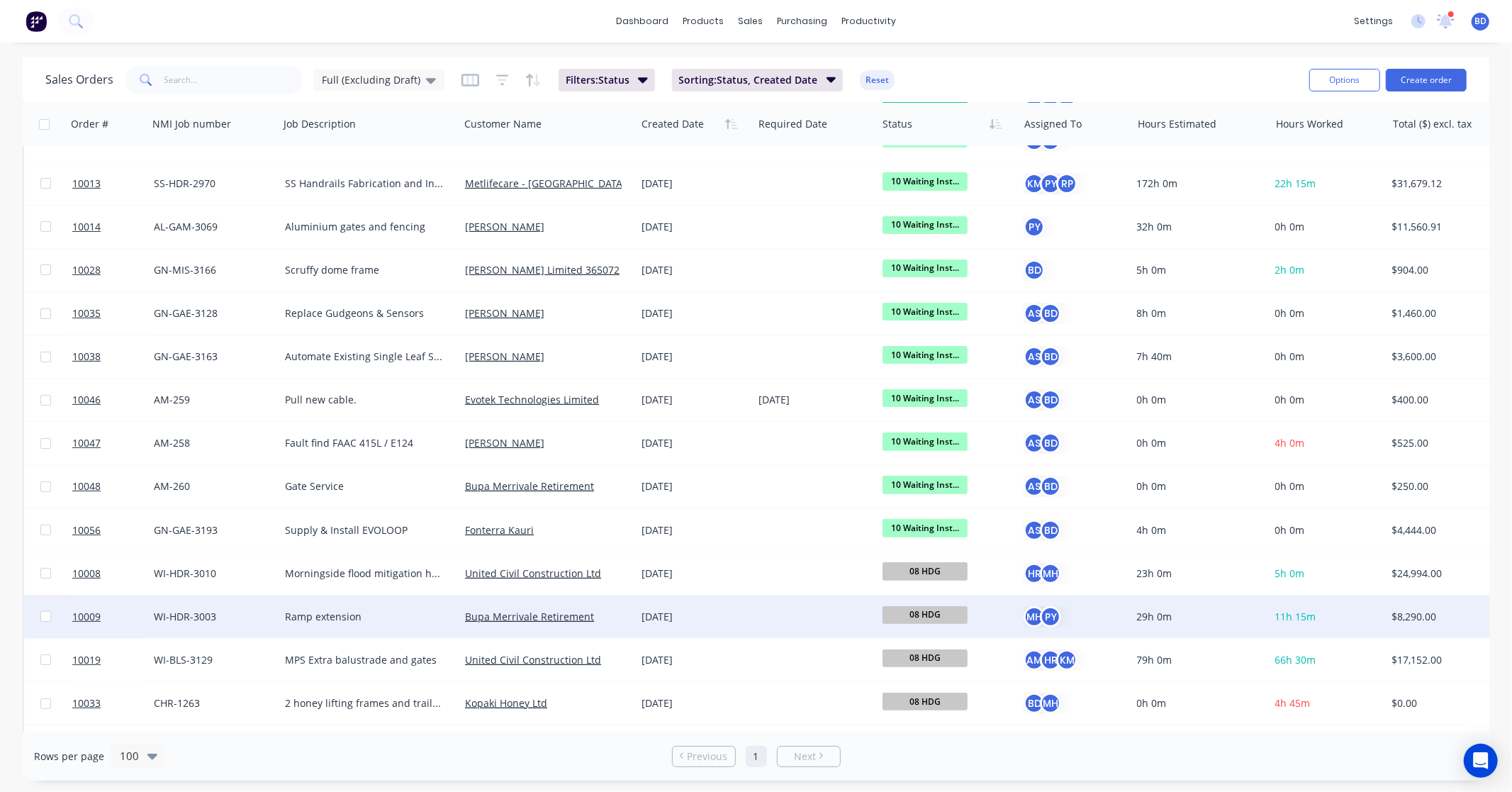
scroll to position [0, 0]
